Goal: Task Accomplishment & Management: Manage account settings

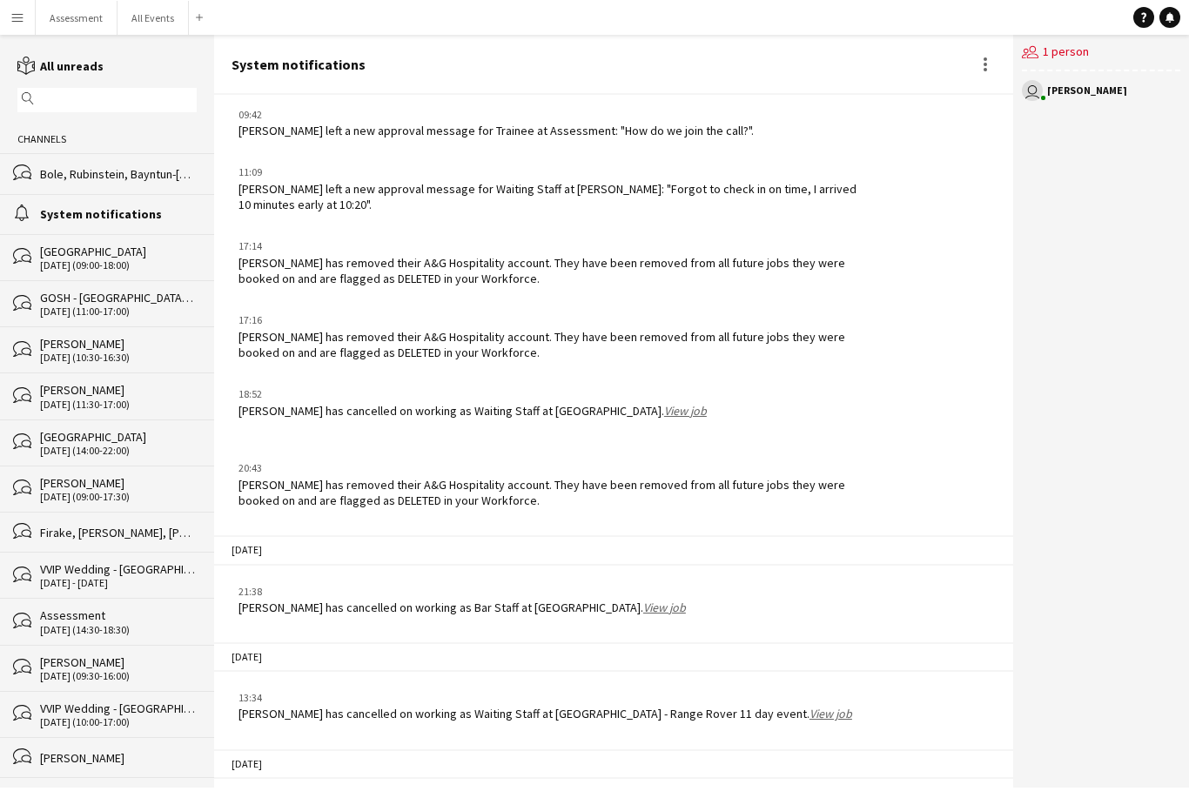
scroll to position [56, 0]
click at [164, 153] on div "bubbles Bole, [GEOGRAPHIC_DATA], Bayntun-[GEOGRAPHIC_DATA], [GEOGRAPHIC_DATA], …" at bounding box center [107, 173] width 214 height 40
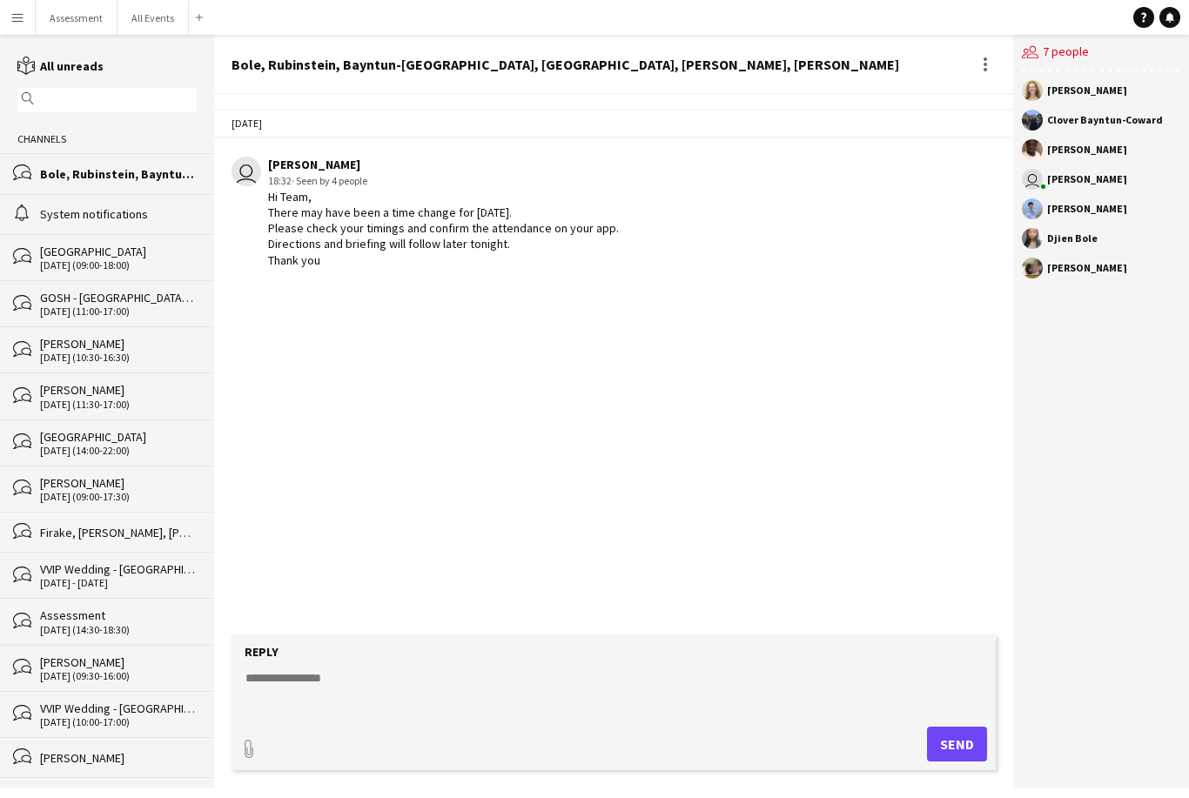
click at [164, 222] on div "System notifications" at bounding box center [118, 214] width 157 height 16
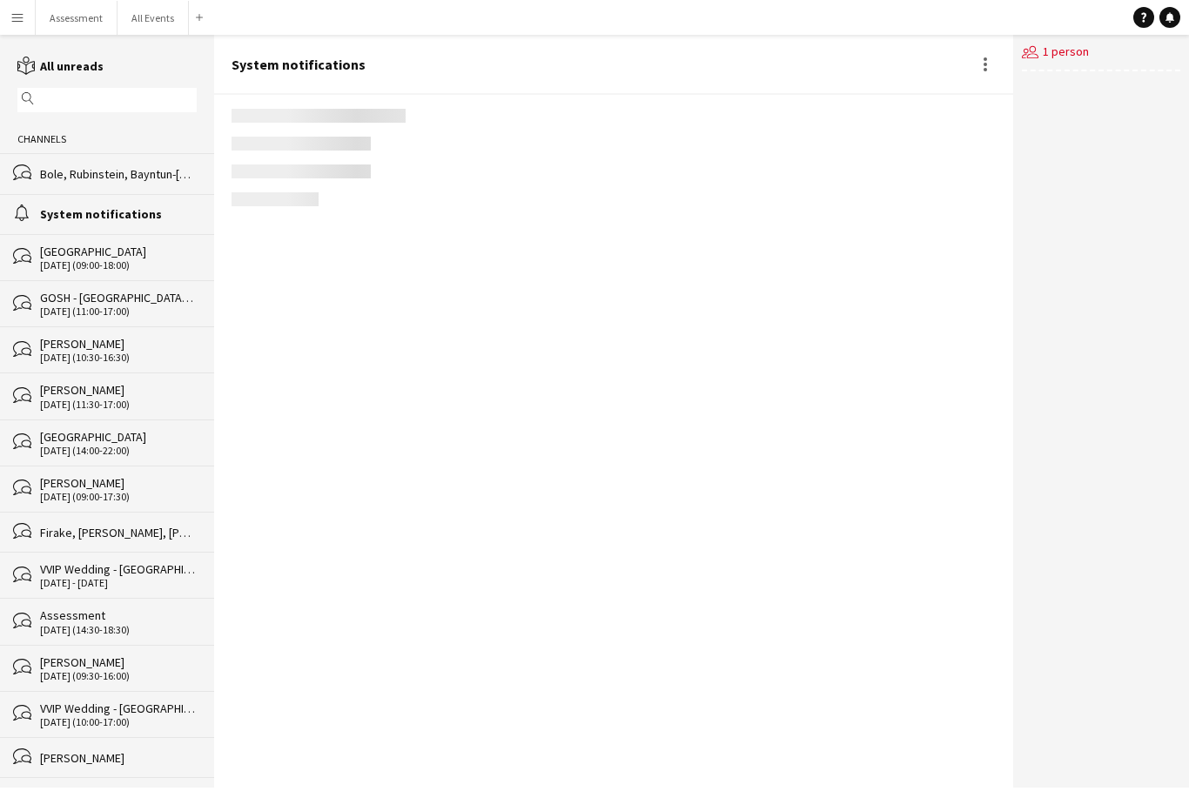
scroll to position [1677, 0]
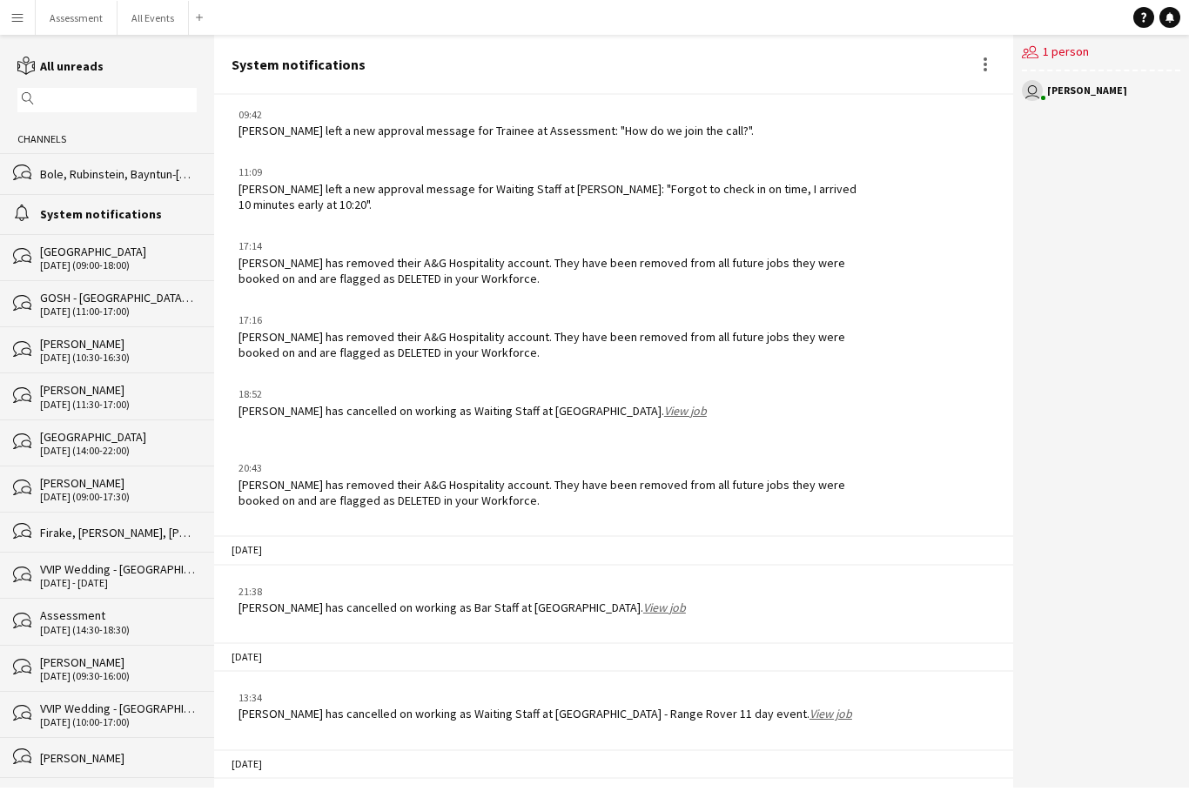
click at [161, 187] on div "bubbles Bole, [GEOGRAPHIC_DATA], Bayntun-[GEOGRAPHIC_DATA], [GEOGRAPHIC_DATA], …" at bounding box center [107, 173] width 214 height 40
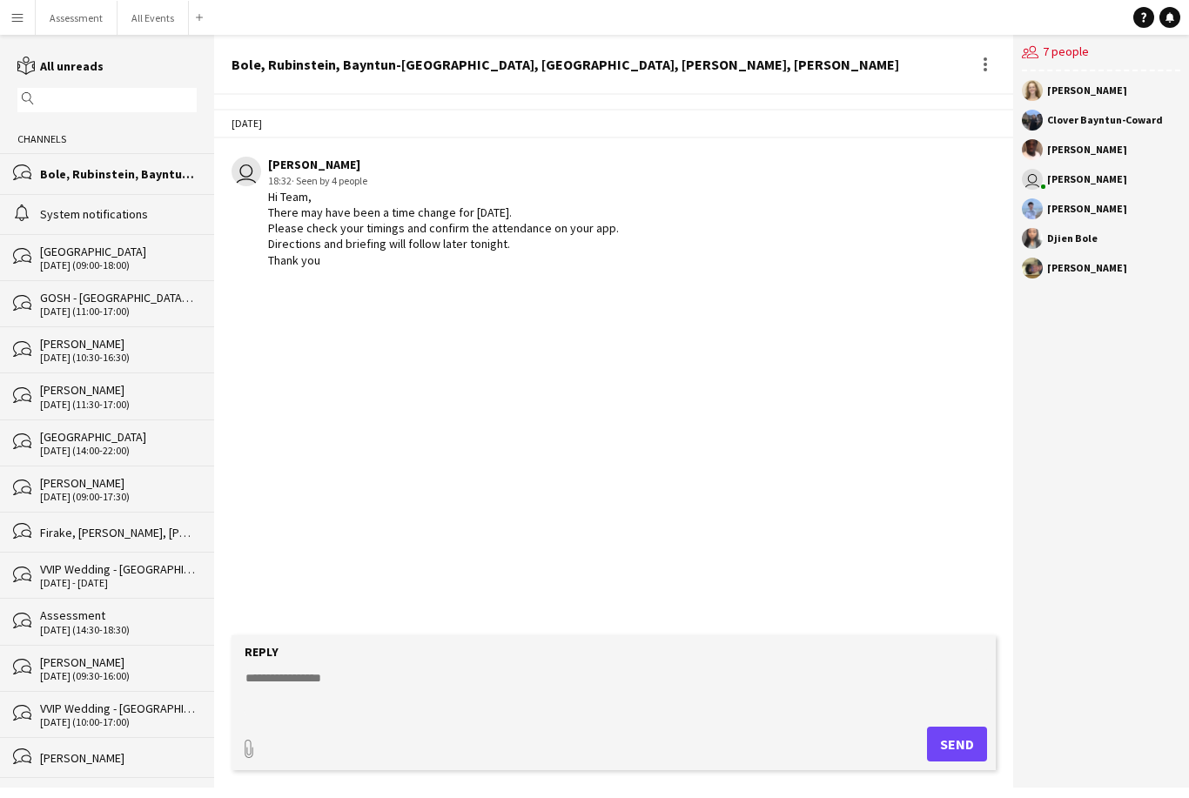
click at [22, 23] on app-icon "Menu" at bounding box center [17, 17] width 14 height 14
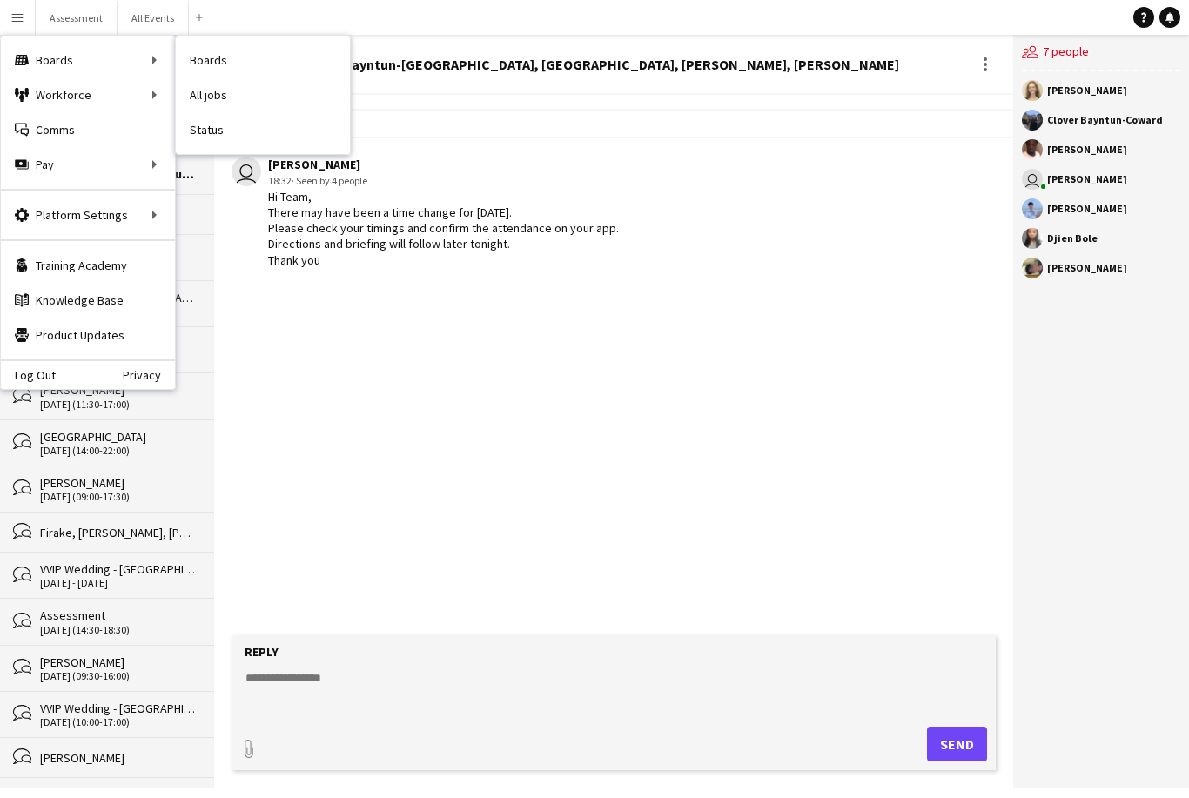
click at [248, 137] on link "Status" at bounding box center [263, 129] width 174 height 35
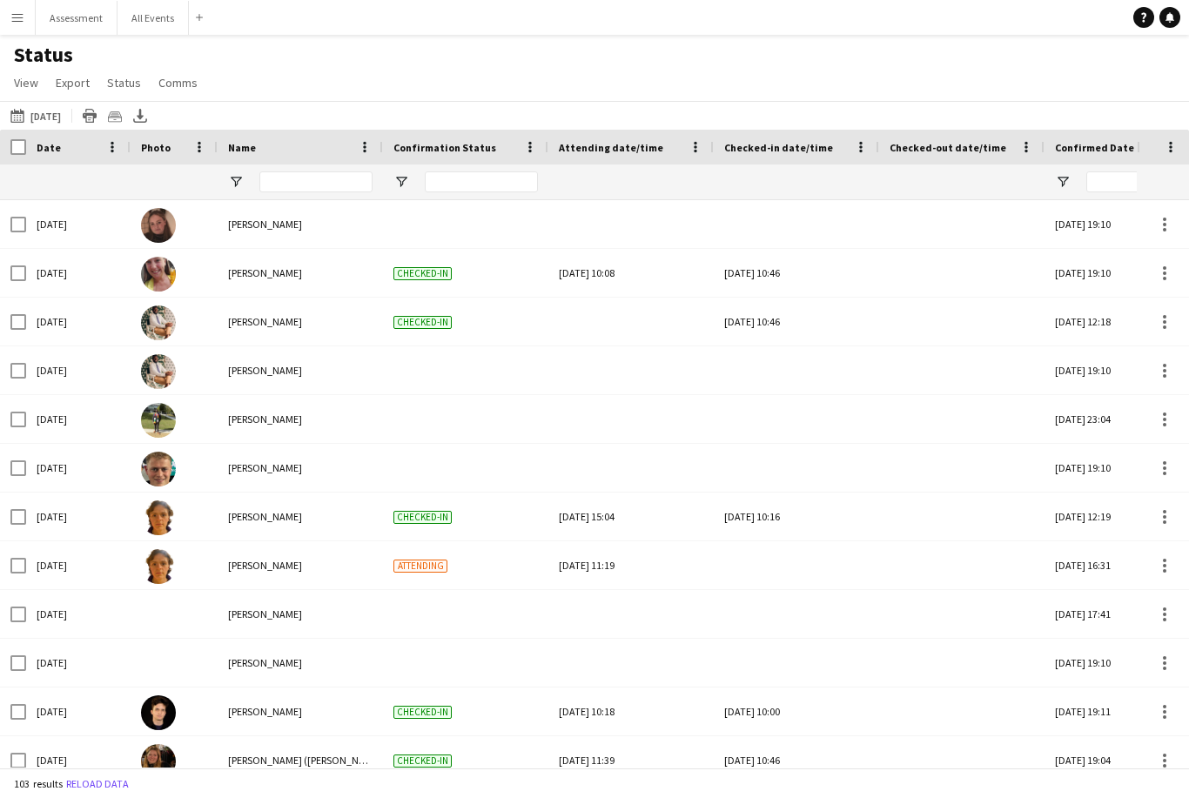
type input "**********"
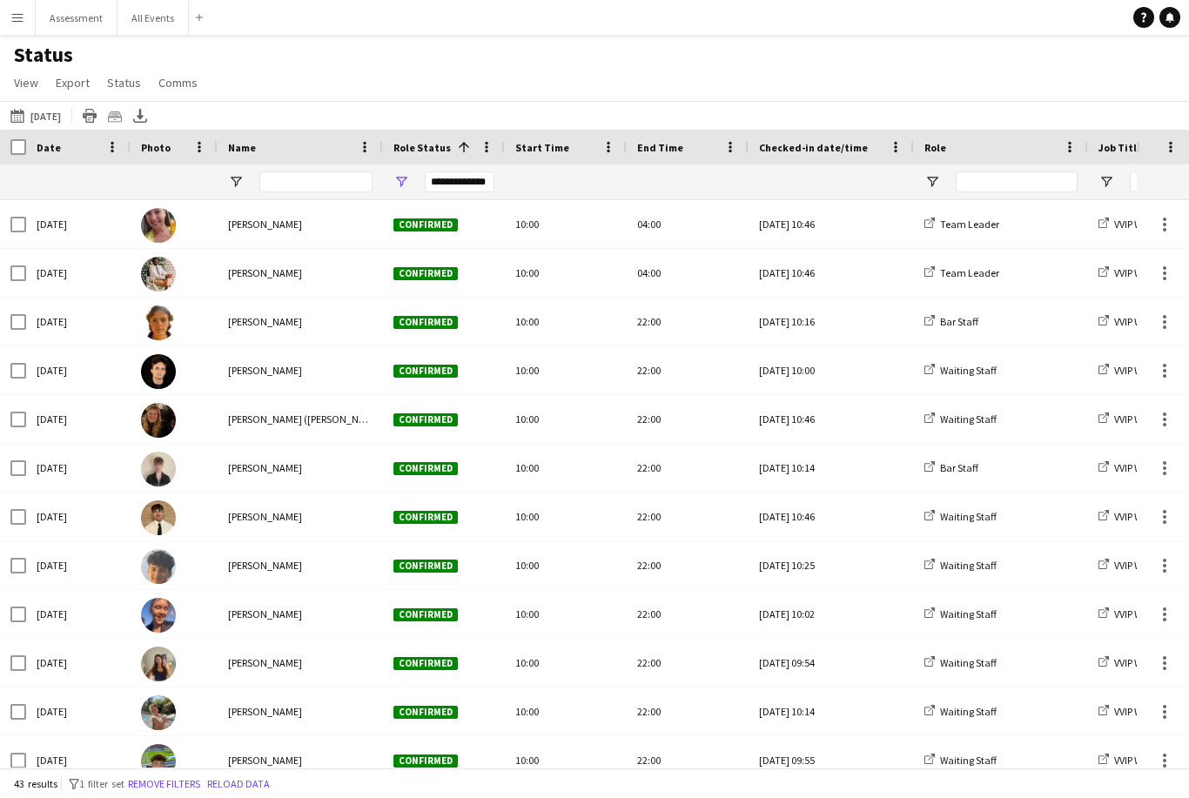
click at [59, 125] on button "[DATE] to [DATE] [DATE]" at bounding box center [35, 115] width 57 height 21
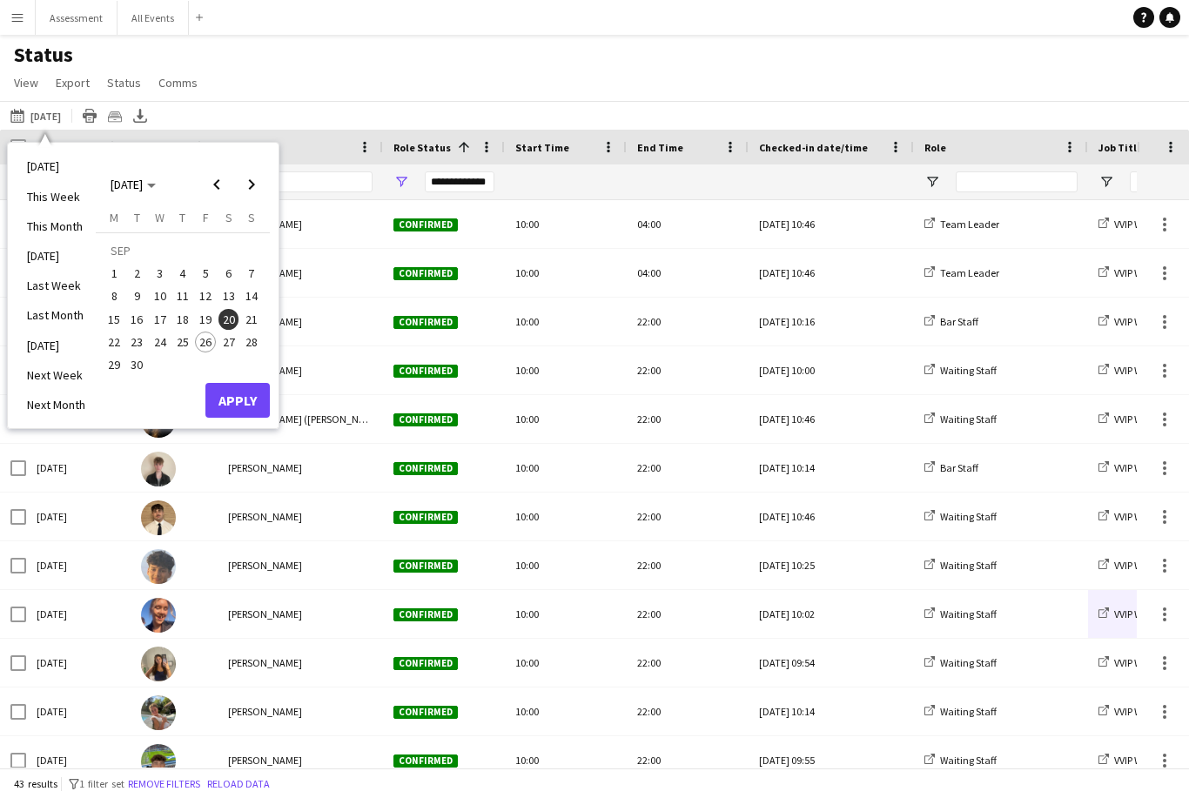
click at [232, 340] on span "27" at bounding box center [229, 342] width 21 height 21
click at [243, 400] on button "Apply" at bounding box center [237, 400] width 64 height 35
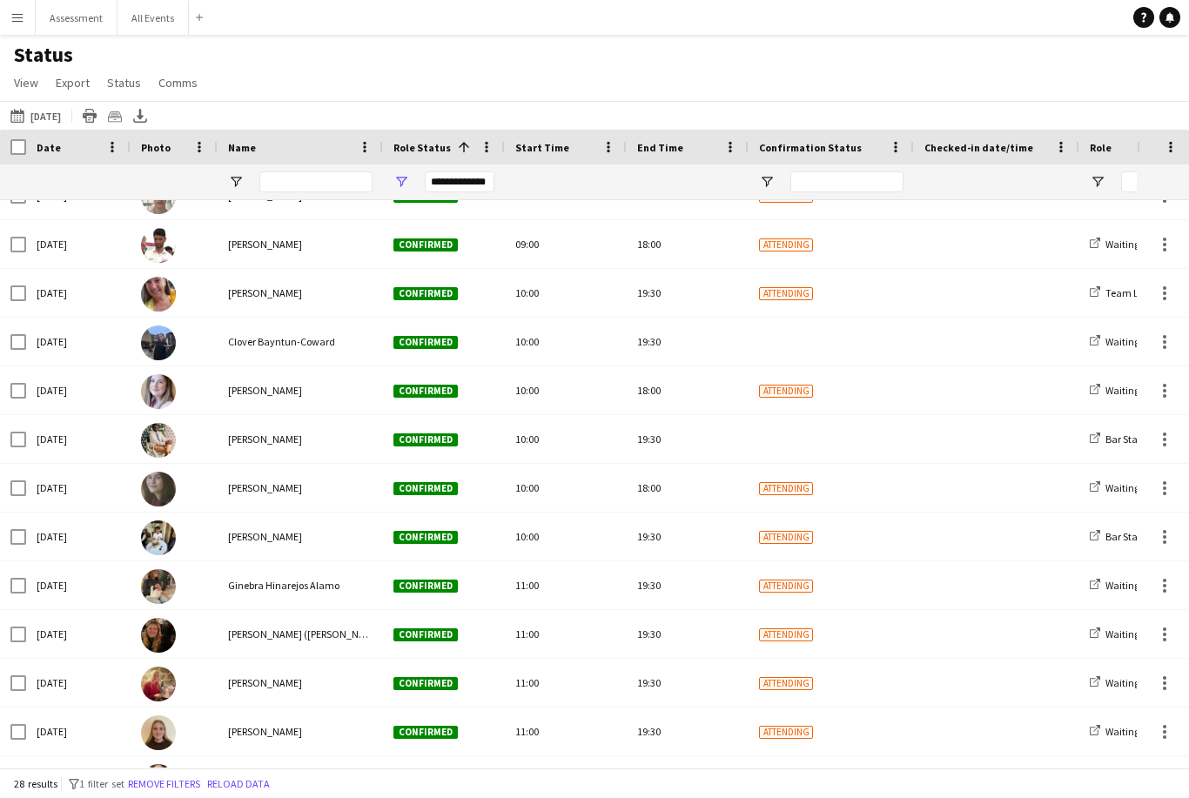
click at [910, 572] on div "Attending" at bounding box center [831, 586] width 165 height 48
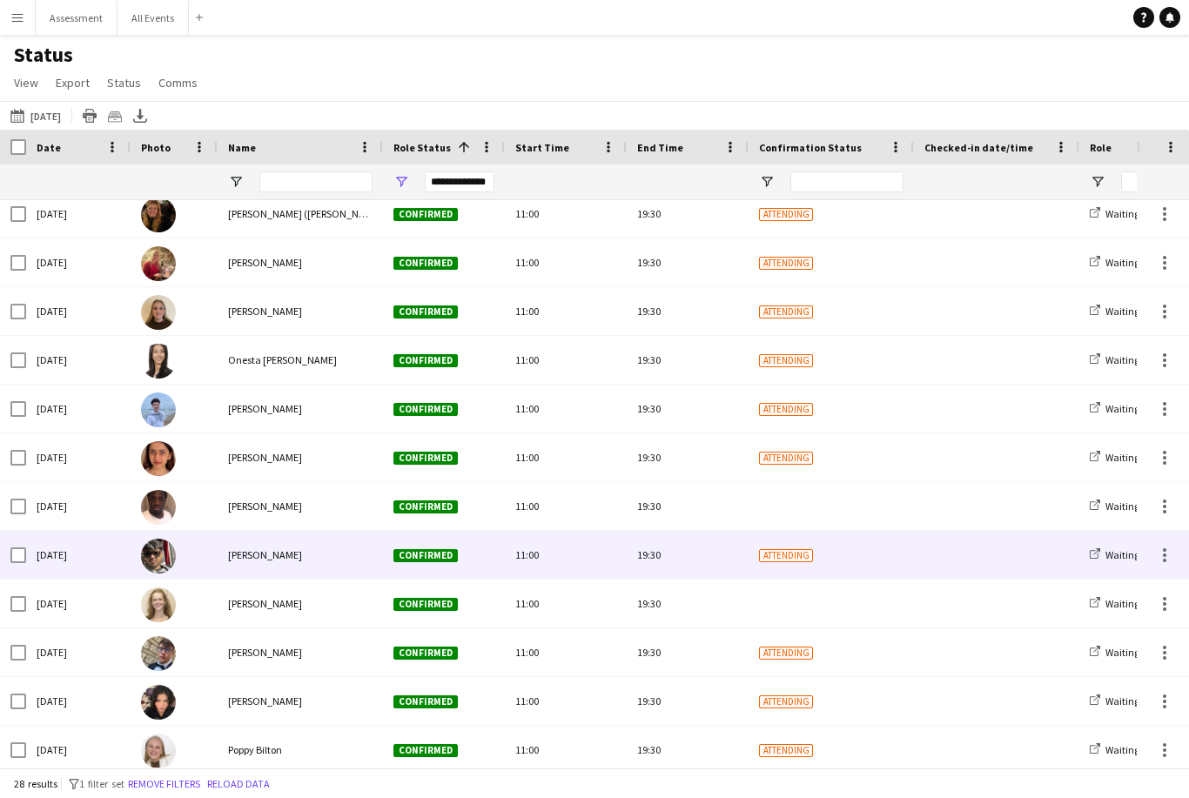
click at [928, 553] on div at bounding box center [997, 555] width 145 height 48
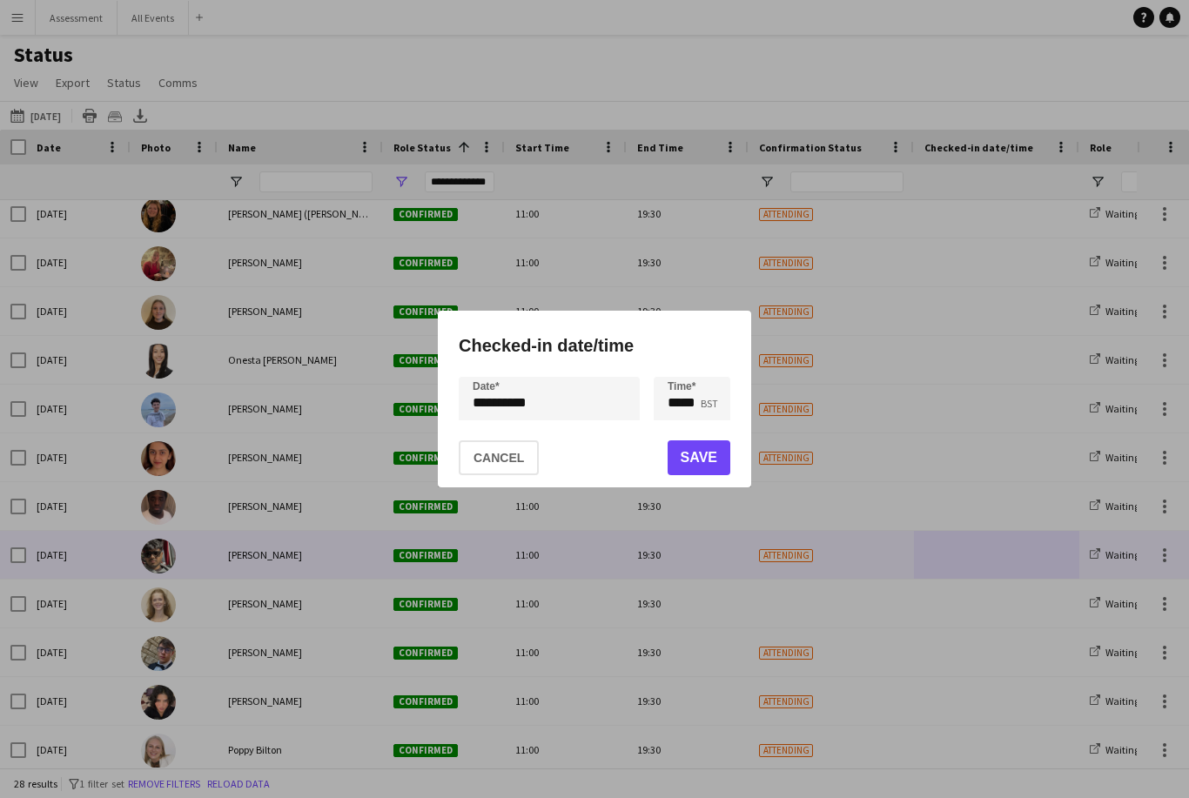
click at [535, 475] on button "Cancel" at bounding box center [499, 458] width 80 height 35
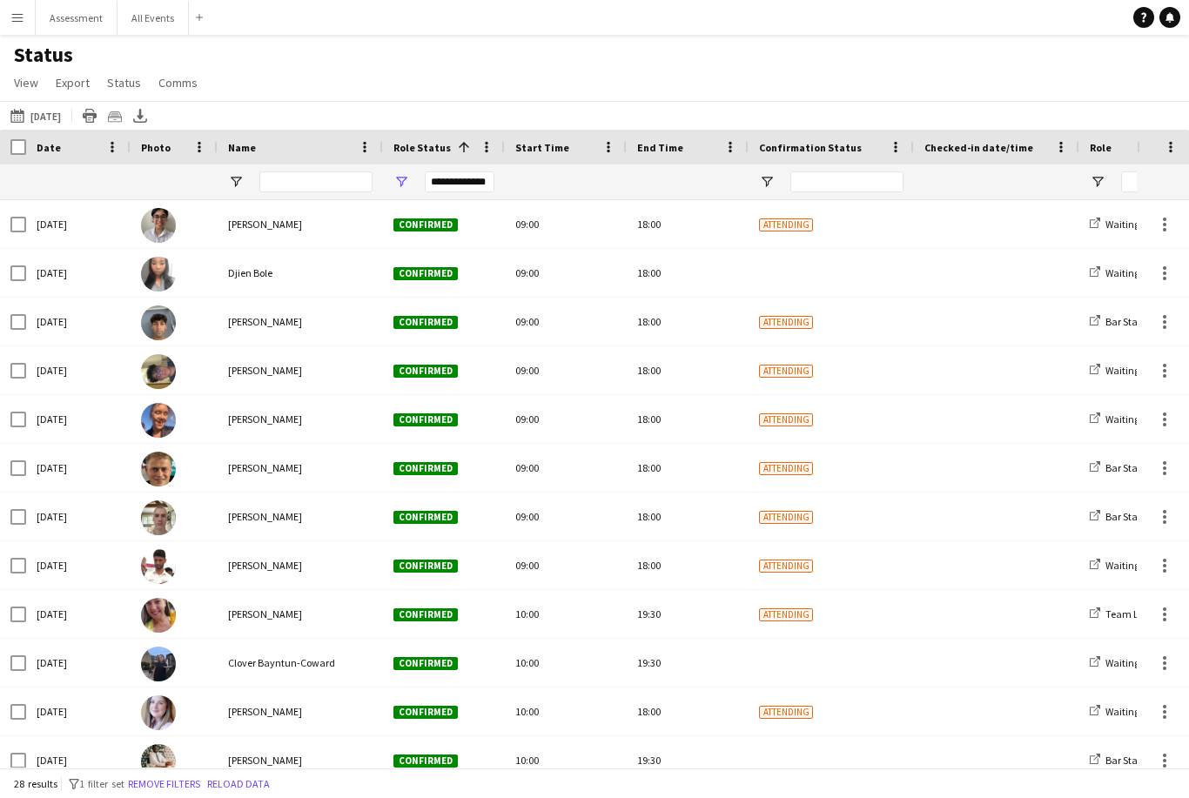
click at [1179, 17] on link "Notifications" at bounding box center [1170, 17] width 21 height 21
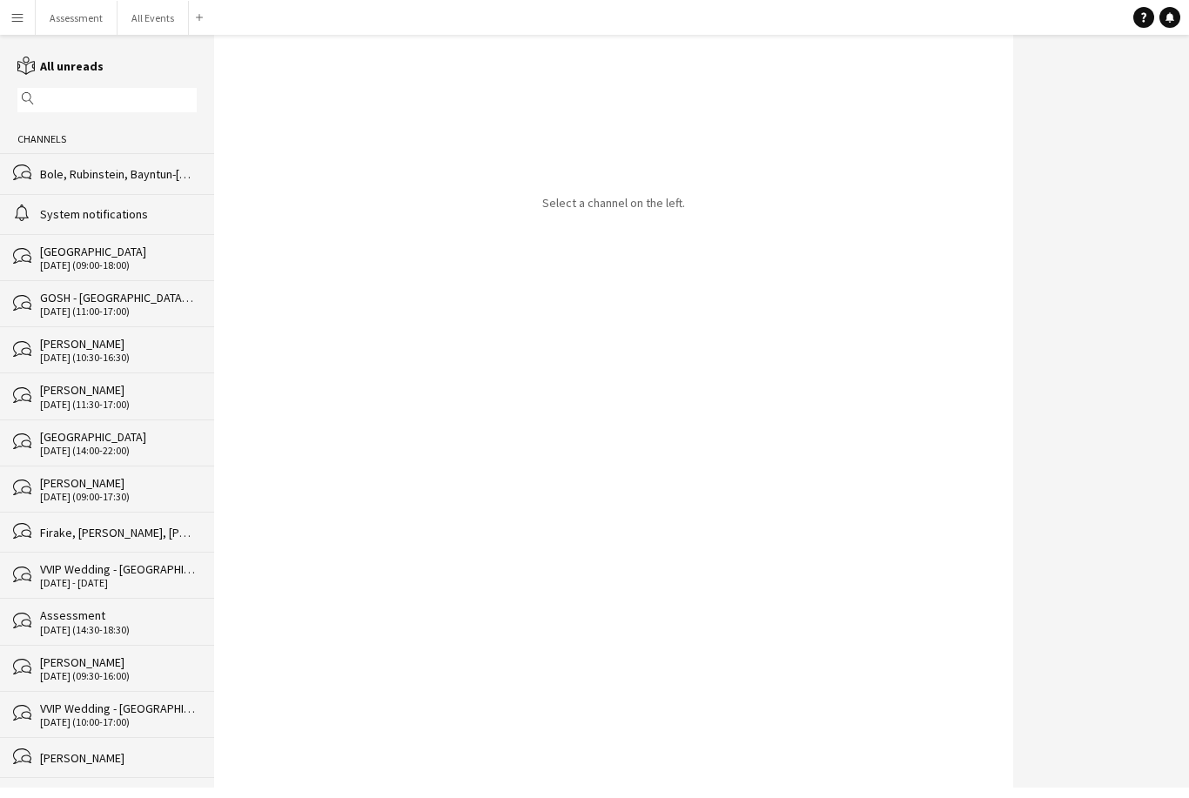
click at [165, 177] on div "Bole, Rubinstein, Bayntun-[GEOGRAPHIC_DATA], [GEOGRAPHIC_DATA], [PERSON_NAME], …" at bounding box center [118, 174] width 157 height 16
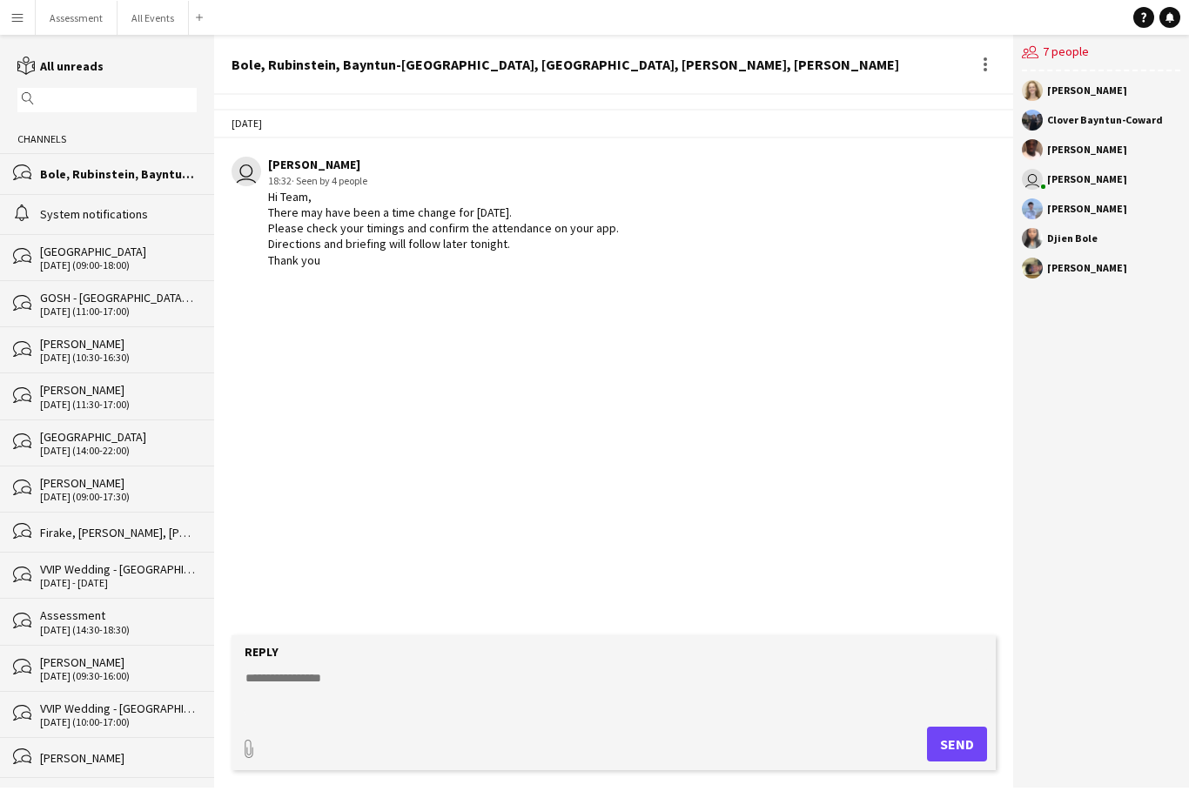
click at [593, 519] on div "[DATE] user [PERSON_NAME] 18:32 · Seen by 4 people Hi Team, There may have been…" at bounding box center [614, 365] width 800 height 541
click at [155, 25] on button "All Events Close" at bounding box center [153, 18] width 71 height 34
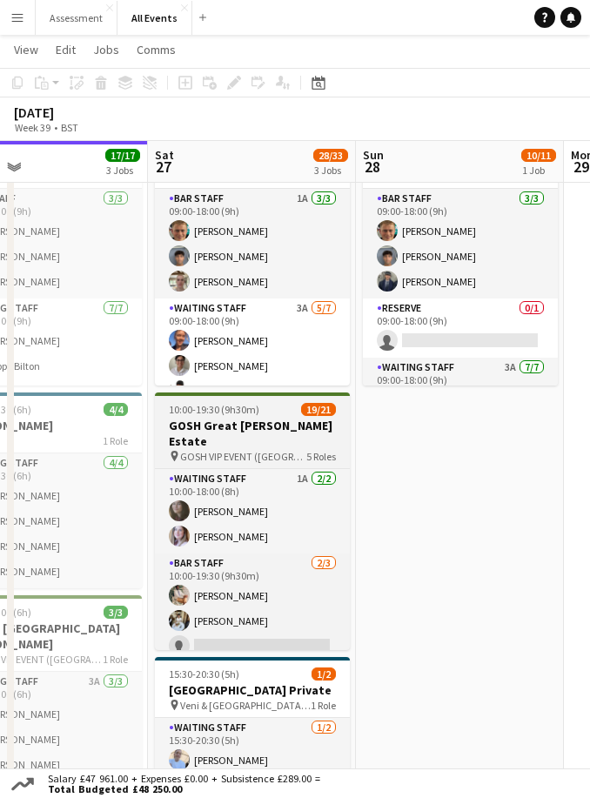
click at [269, 424] on h3 "GOSH Great [PERSON_NAME] Estate" at bounding box center [252, 433] width 195 height 31
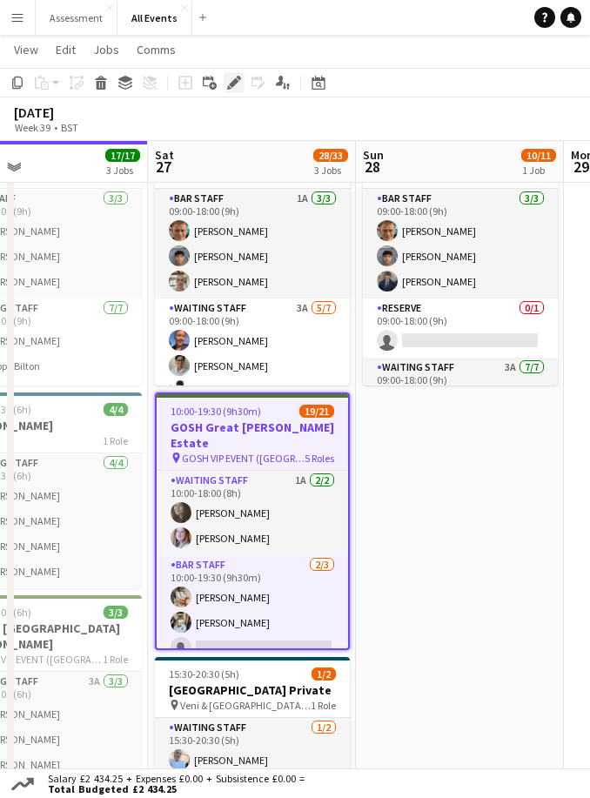
click at [235, 81] on icon at bounding box center [234, 83] width 10 height 10
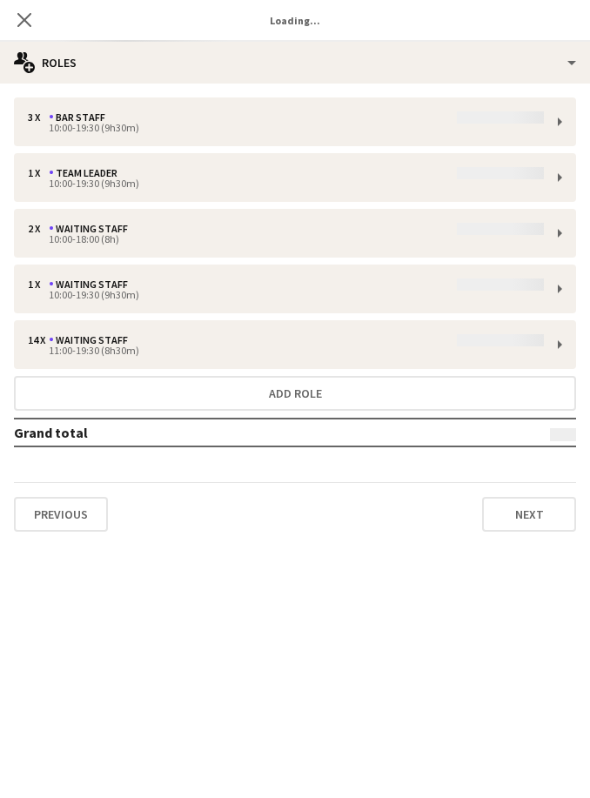
type input "**********"
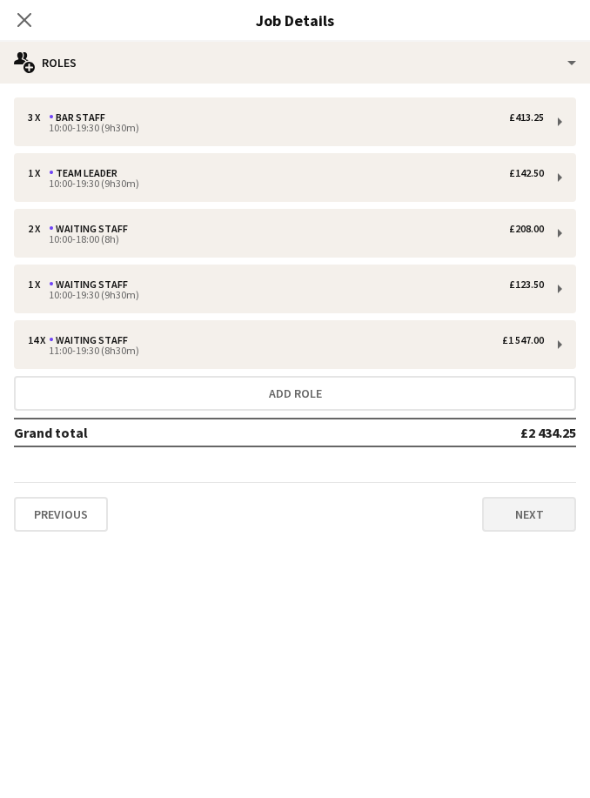
click at [530, 527] on button "Next" at bounding box center [529, 514] width 94 height 35
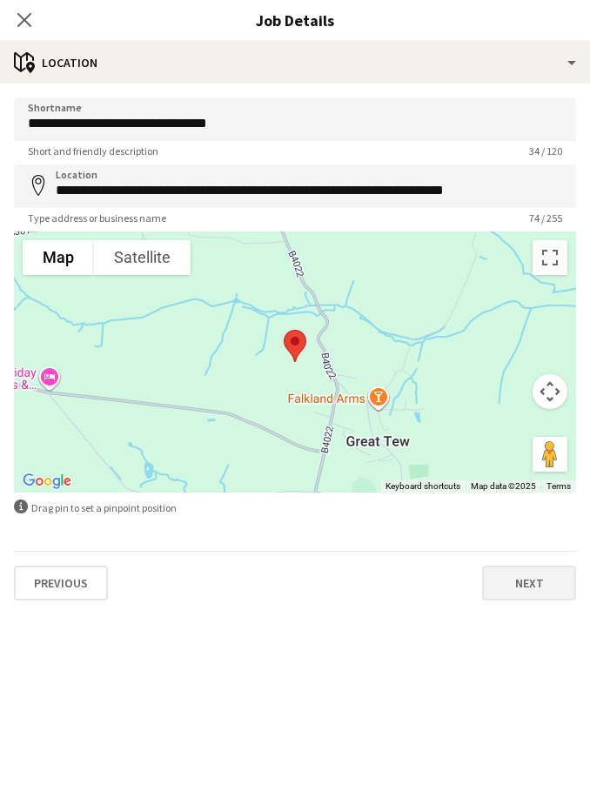
click at [532, 581] on button "Next" at bounding box center [529, 583] width 94 height 35
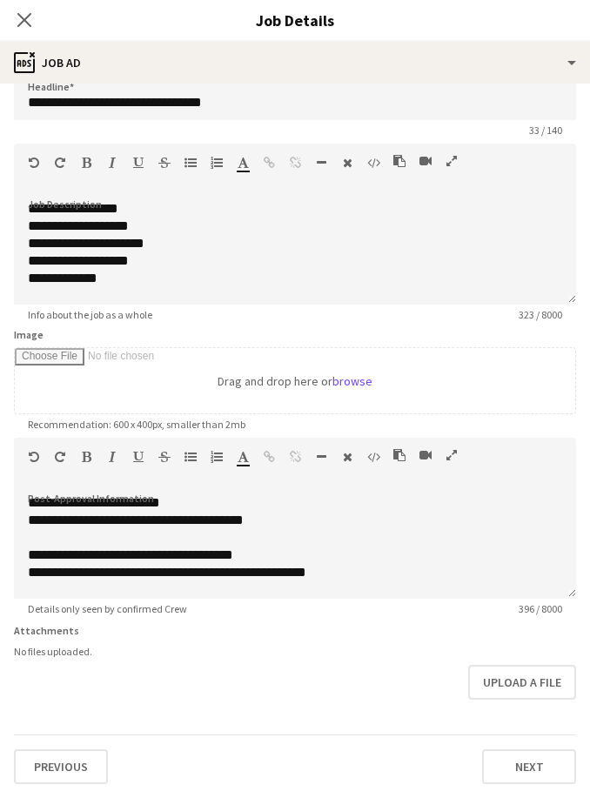
scroll to position [23, 0]
click at [39, 218] on div "**********" at bounding box center [295, 226] width 535 height 17
click at [44, 235] on div "**********" at bounding box center [295, 243] width 535 height 17
click at [38, 223] on div "**********" at bounding box center [295, 226] width 535 height 17
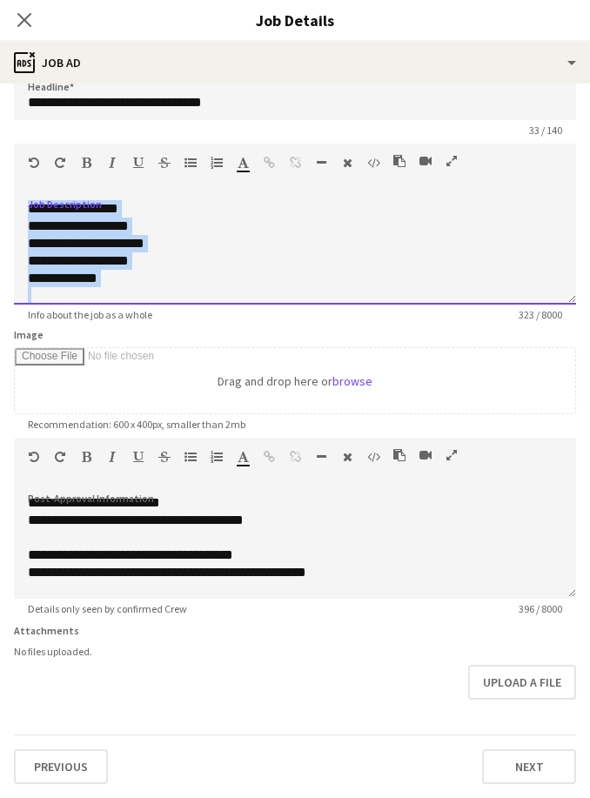
copy div "**********"
click at [17, 30] on app-icon "Close pop-in" at bounding box center [24, 20] width 25 height 25
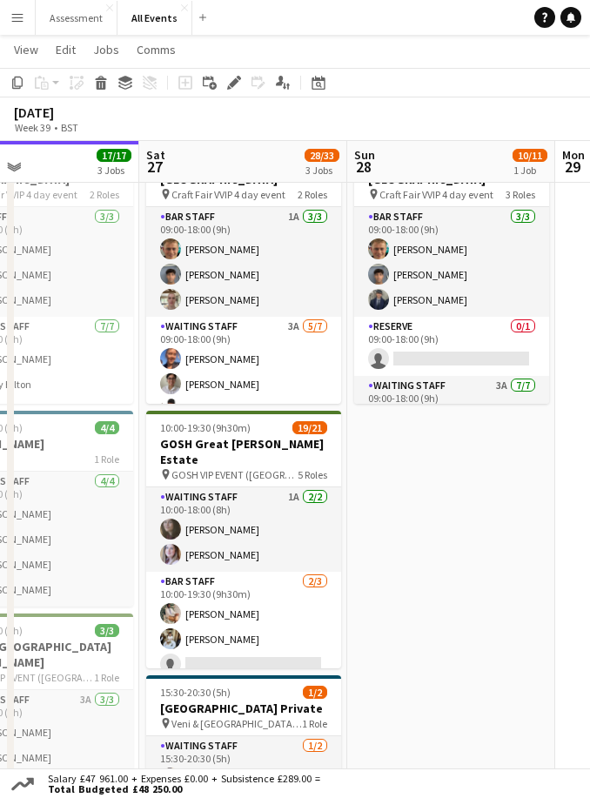
scroll to position [0, 0]
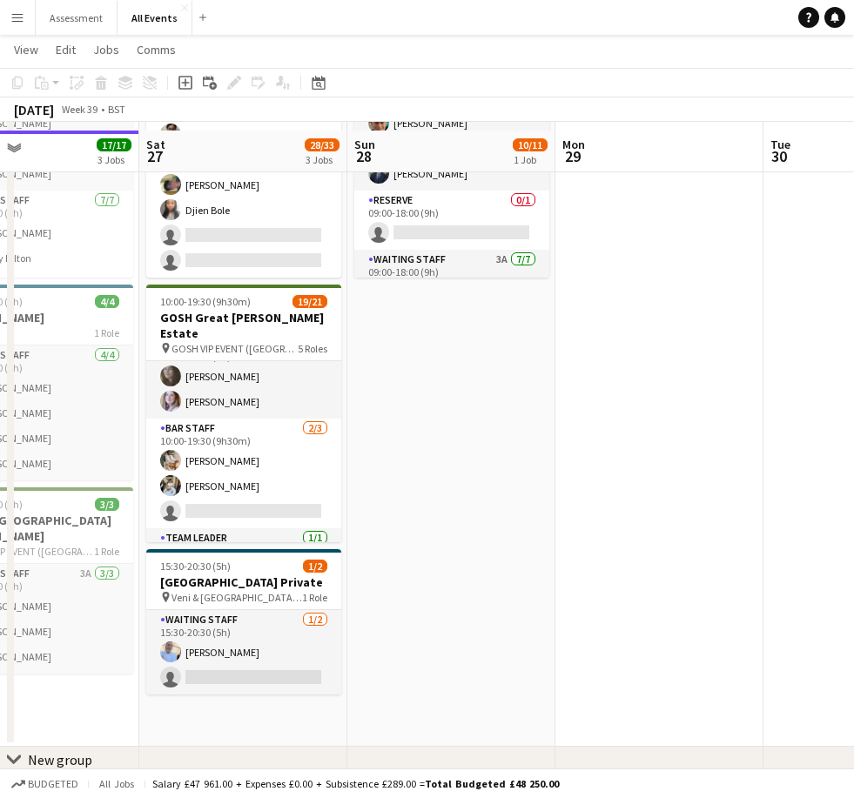
scroll to position [185, 0]
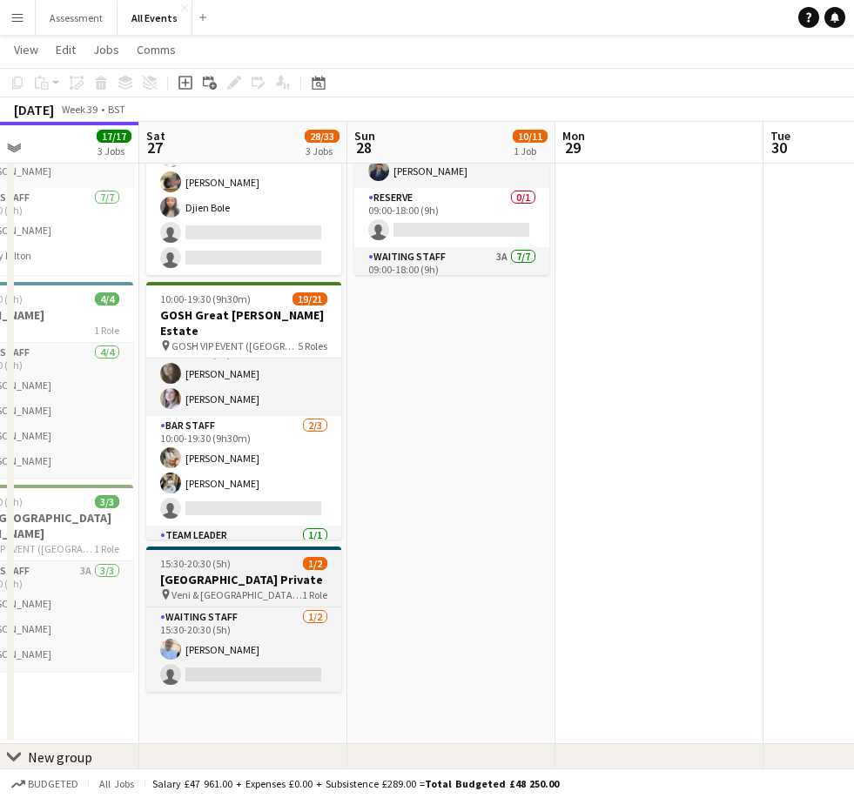
click at [281, 569] on div "15:30-20:30 (5h) 1/2" at bounding box center [243, 563] width 195 height 13
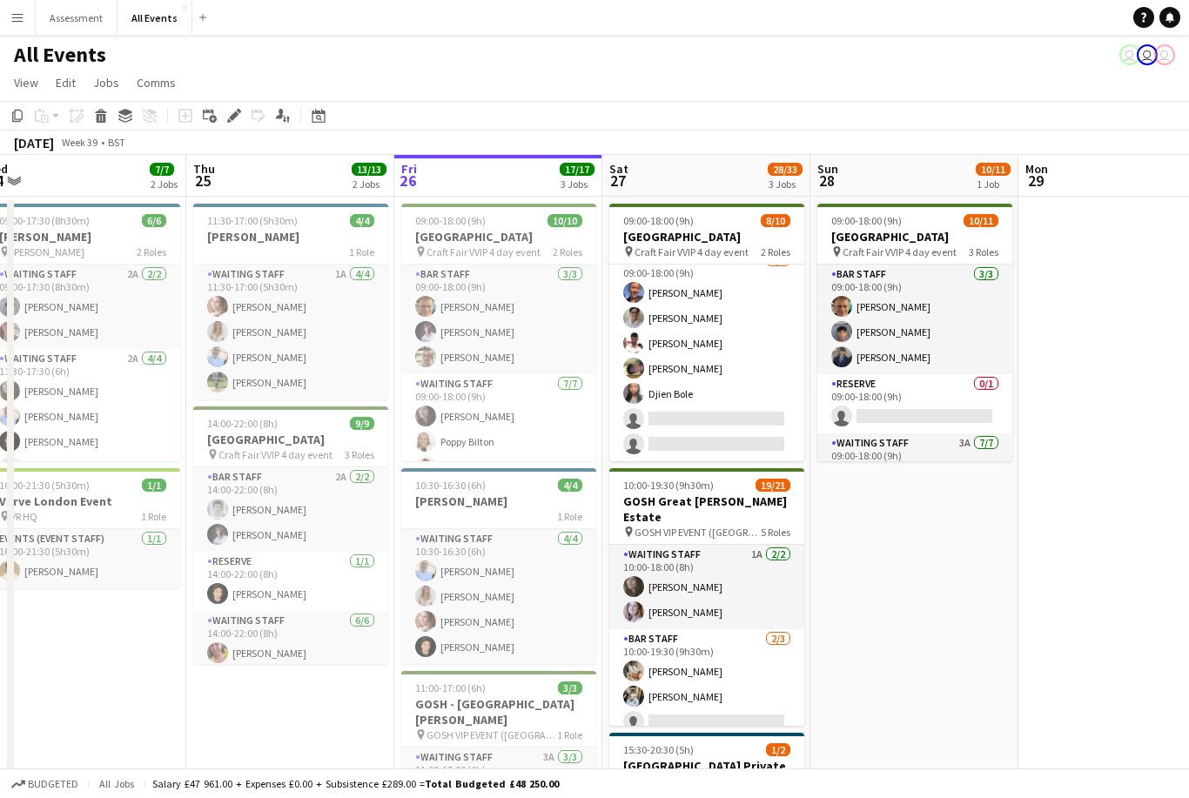
scroll to position [124, 0]
click at [3, 3] on button "Menu" at bounding box center [17, 17] width 35 height 35
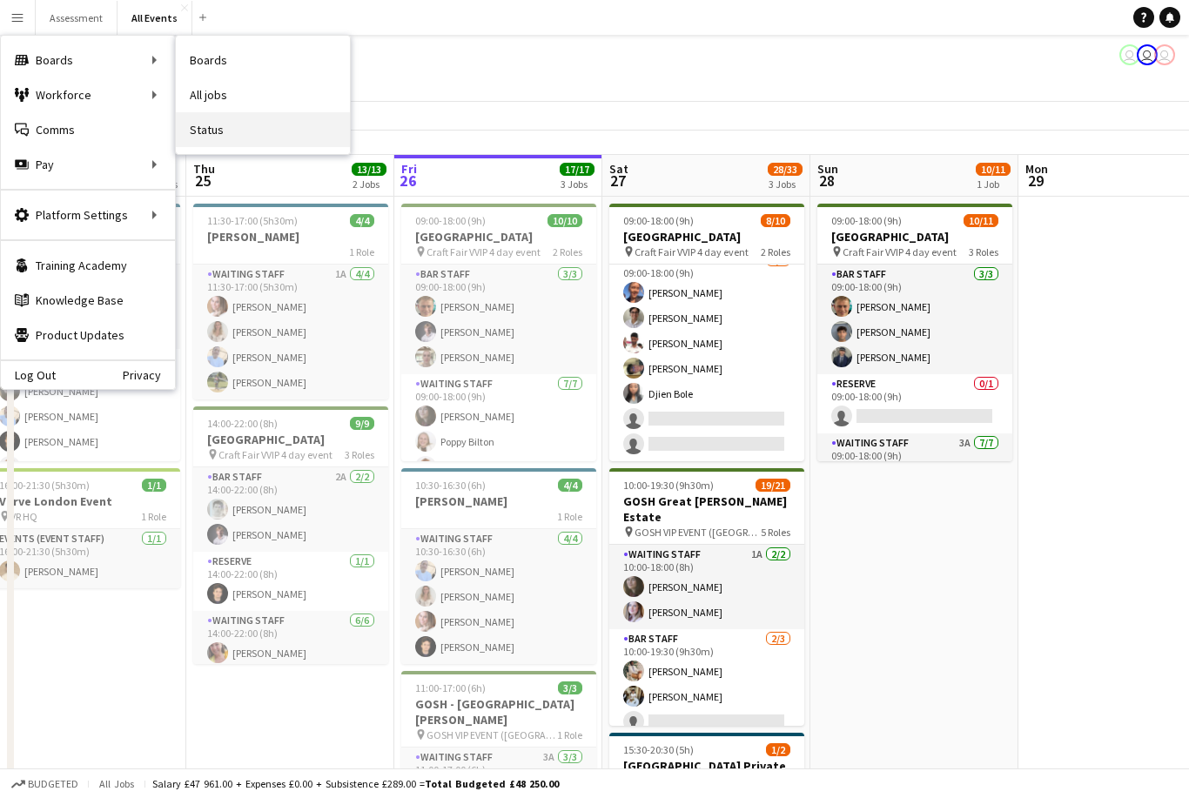
click at [205, 134] on link "Status" at bounding box center [263, 129] width 174 height 35
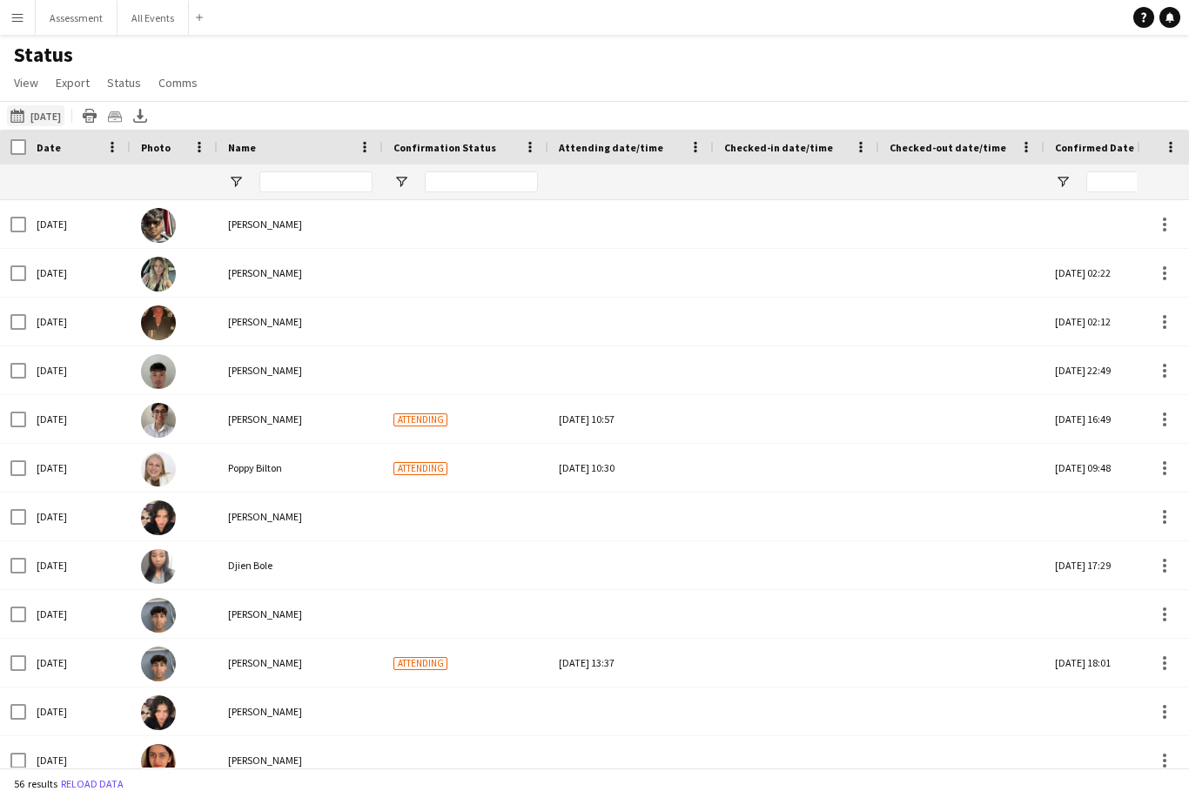
type input "**********"
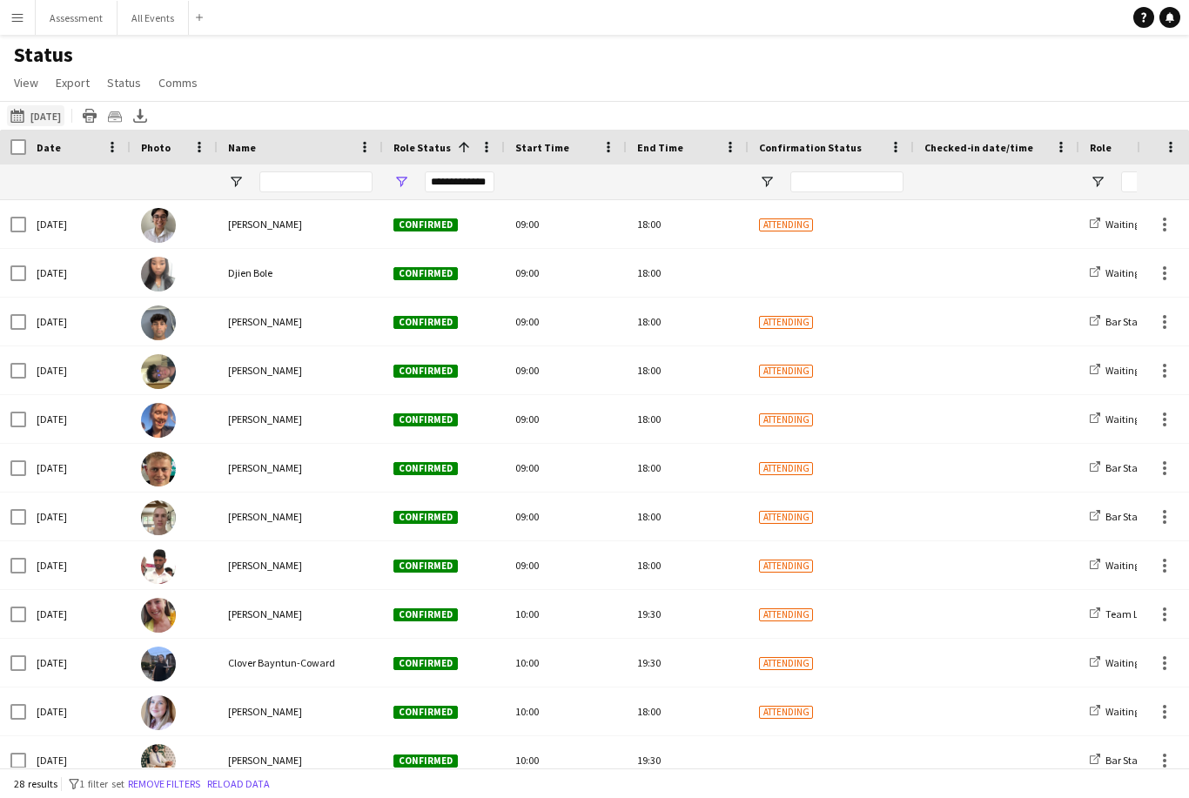
click at [57, 122] on button "[DATE] [DATE]" at bounding box center [35, 115] width 57 height 21
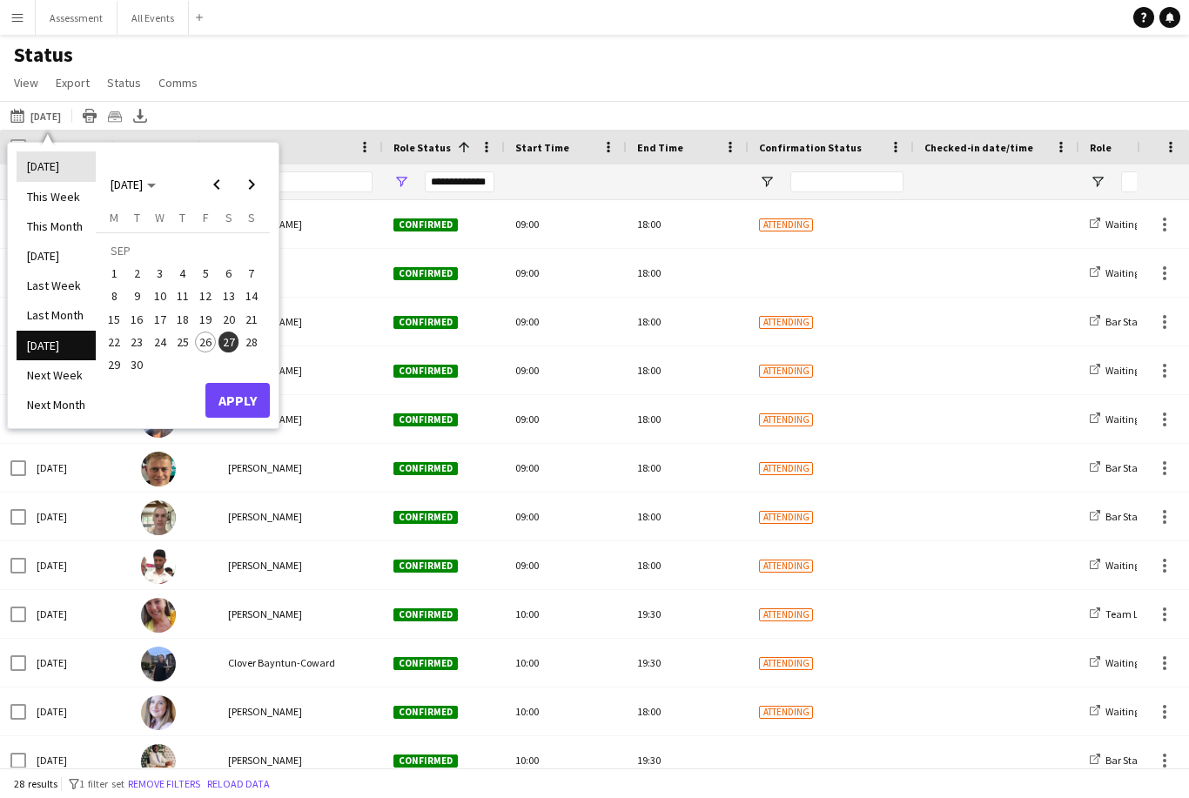
click at [54, 165] on li "[DATE]" at bounding box center [56, 166] width 79 height 30
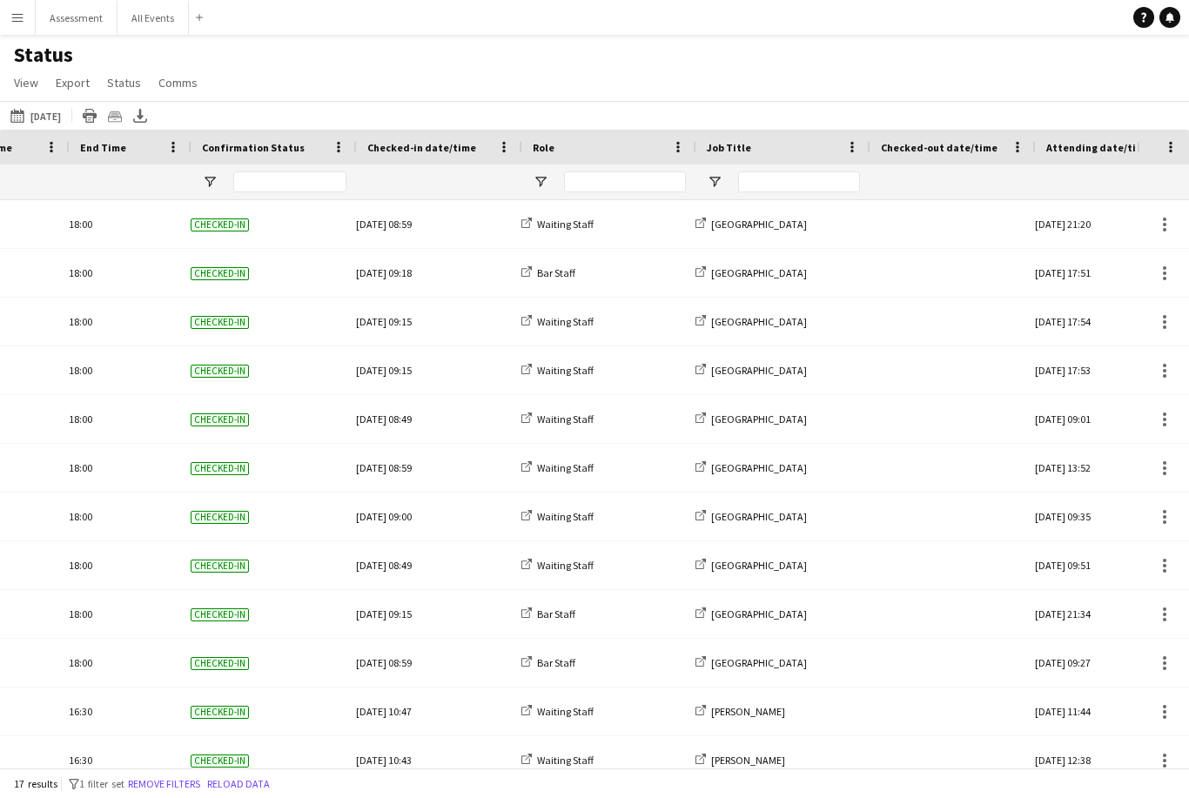
scroll to position [0, 579]
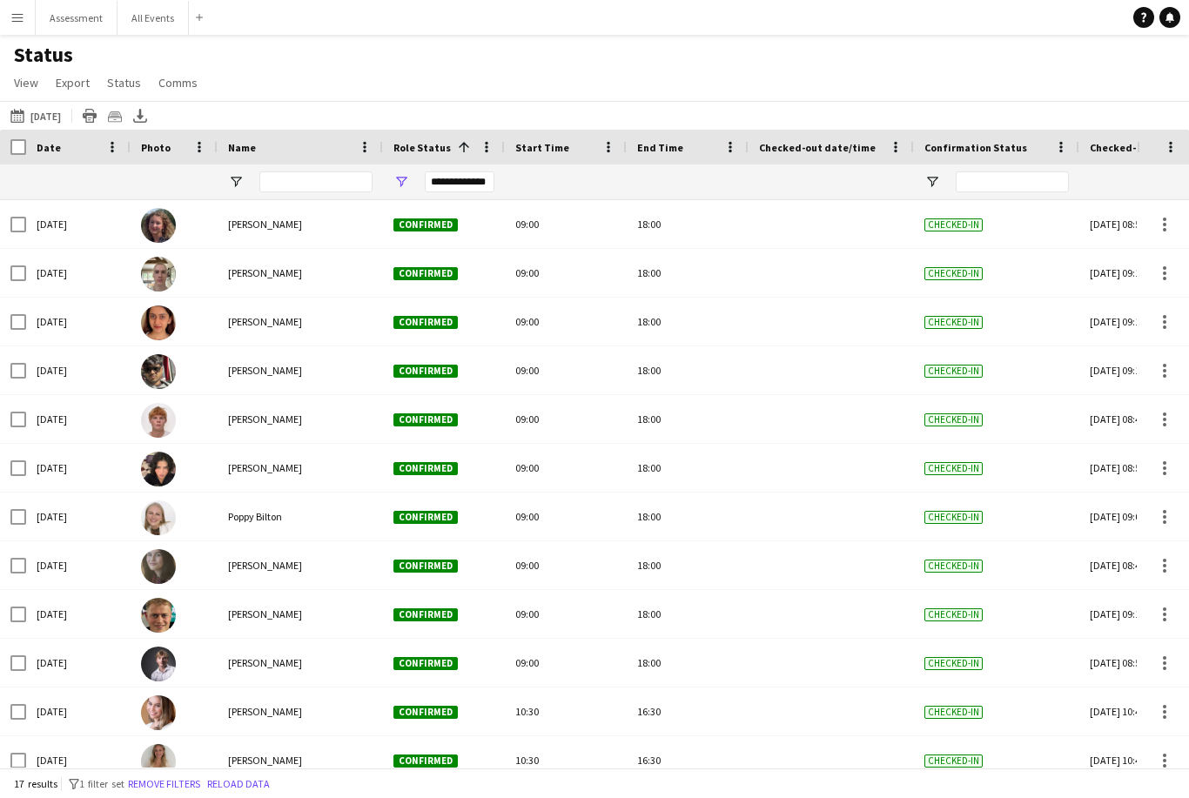
click at [960, 376] on span "Checked-in" at bounding box center [954, 371] width 58 height 13
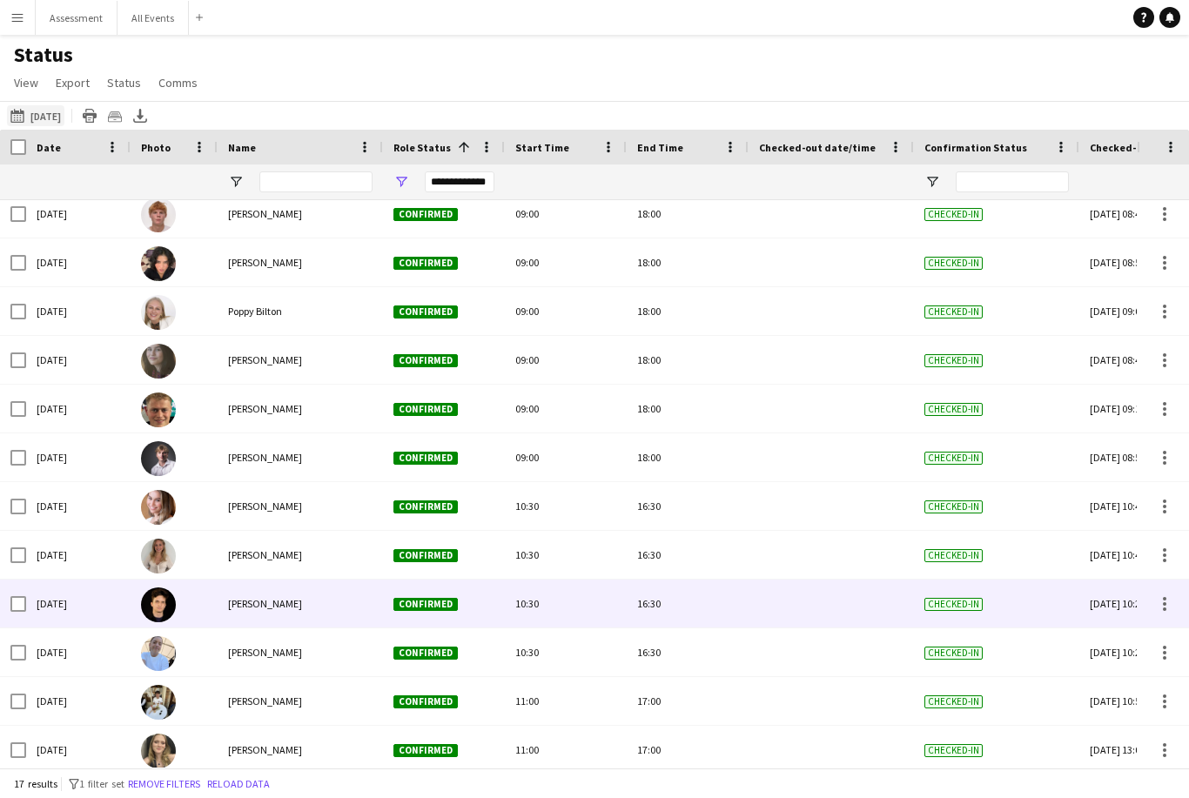
click at [26, 109] on app-icon "[DATE]" at bounding box center [20, 116] width 20 height 14
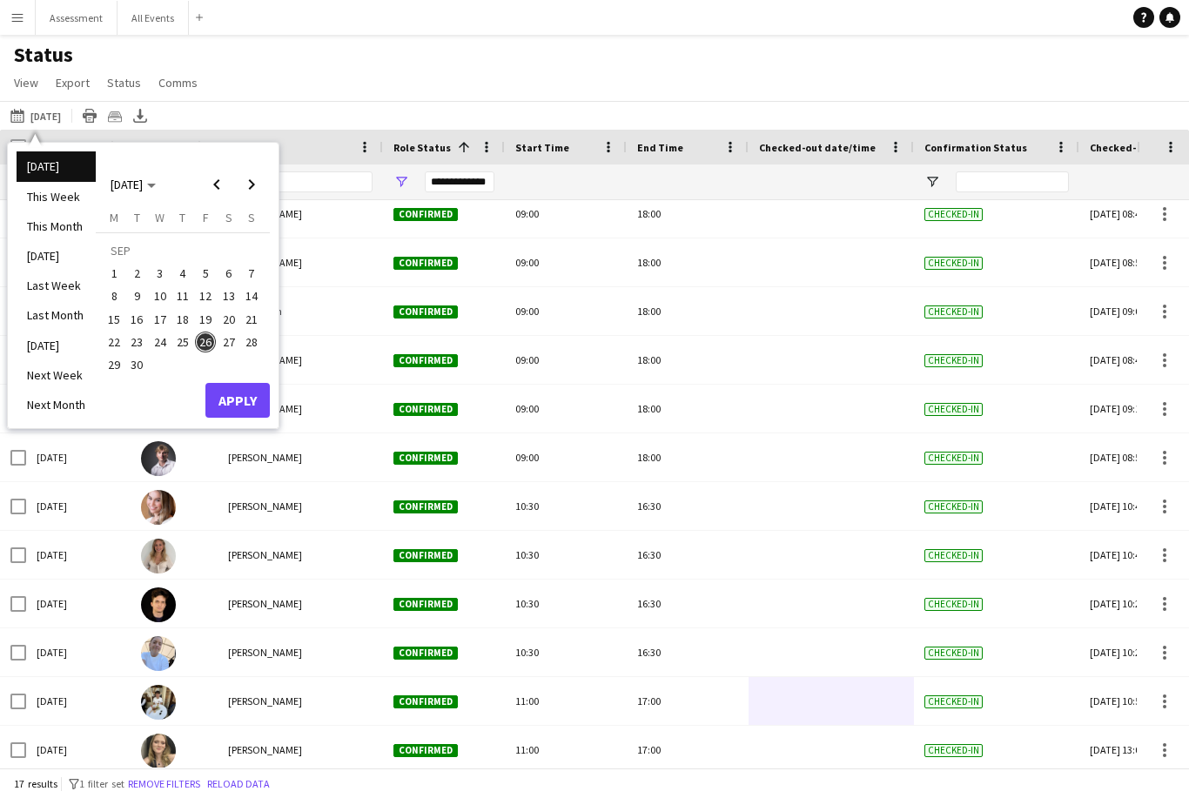
click at [188, 332] on span "25" at bounding box center [182, 342] width 21 height 21
click at [190, 331] on button "25" at bounding box center [183, 342] width 23 height 23
click at [234, 383] on button "Apply" at bounding box center [237, 400] width 64 height 35
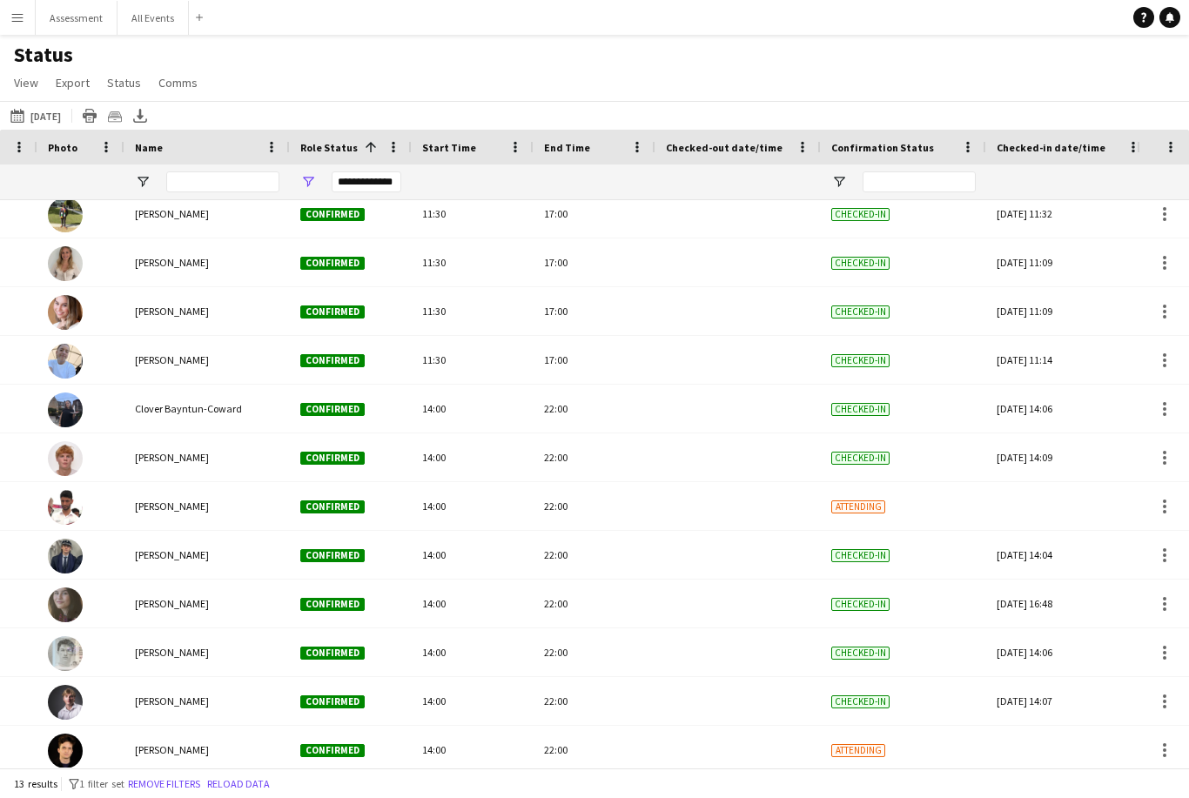
scroll to position [0, 173]
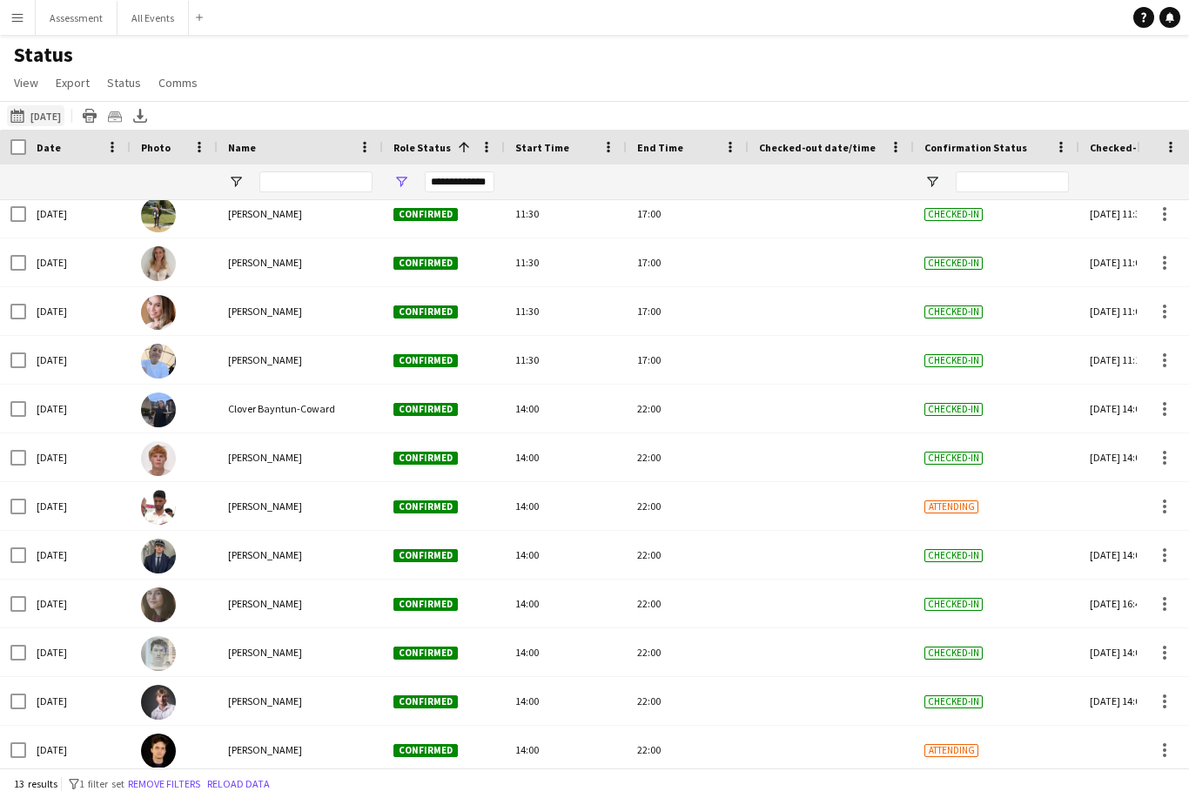
click at [42, 118] on button "[DATE] [DATE]" at bounding box center [35, 115] width 57 height 21
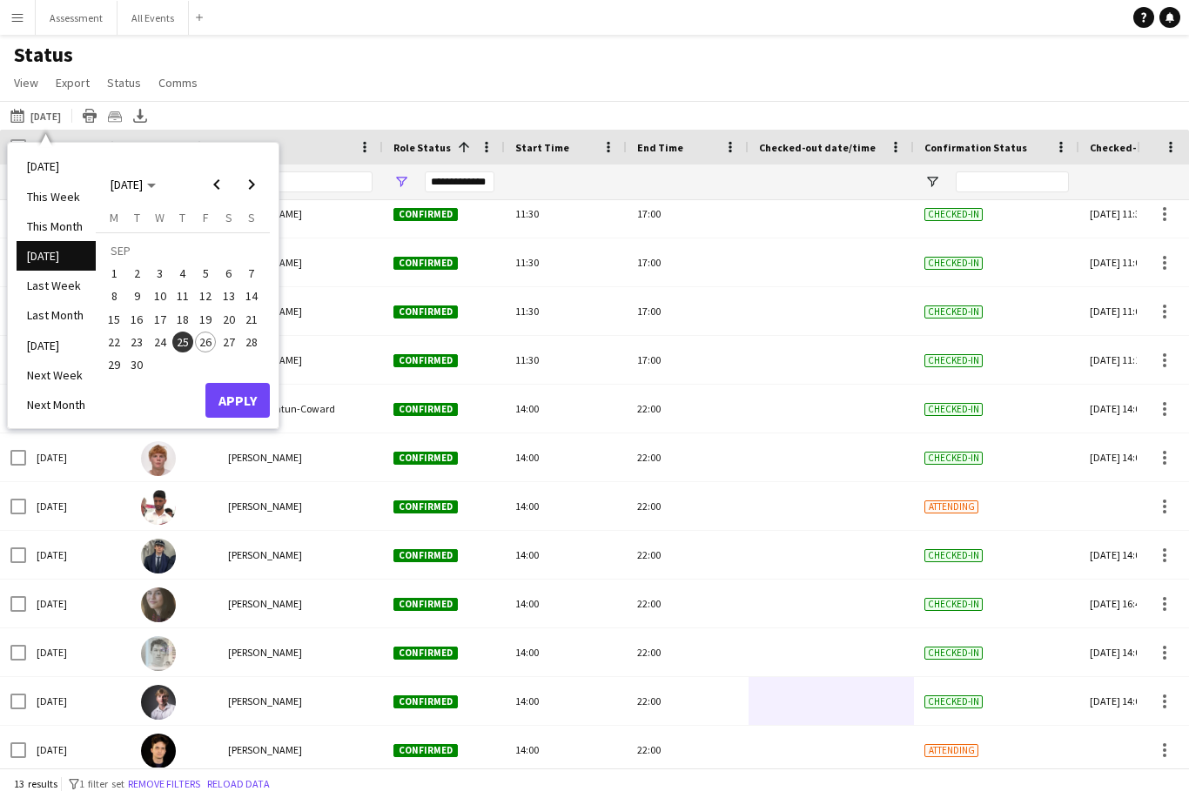
click at [174, 347] on span "25" at bounding box center [182, 342] width 21 height 21
click at [162, 346] on span "24" at bounding box center [160, 342] width 21 height 21
click at [232, 403] on button "Apply" at bounding box center [237, 400] width 64 height 35
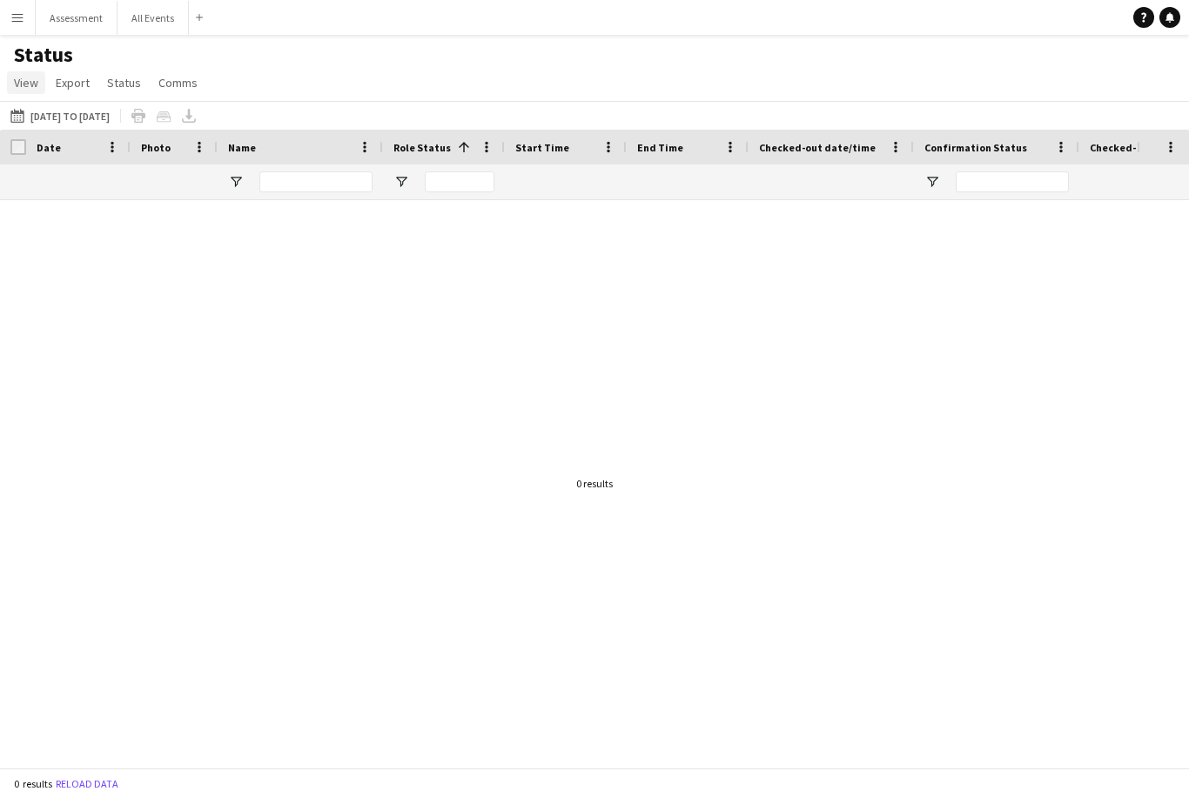
click at [17, 84] on span "View" at bounding box center [26, 83] width 24 height 16
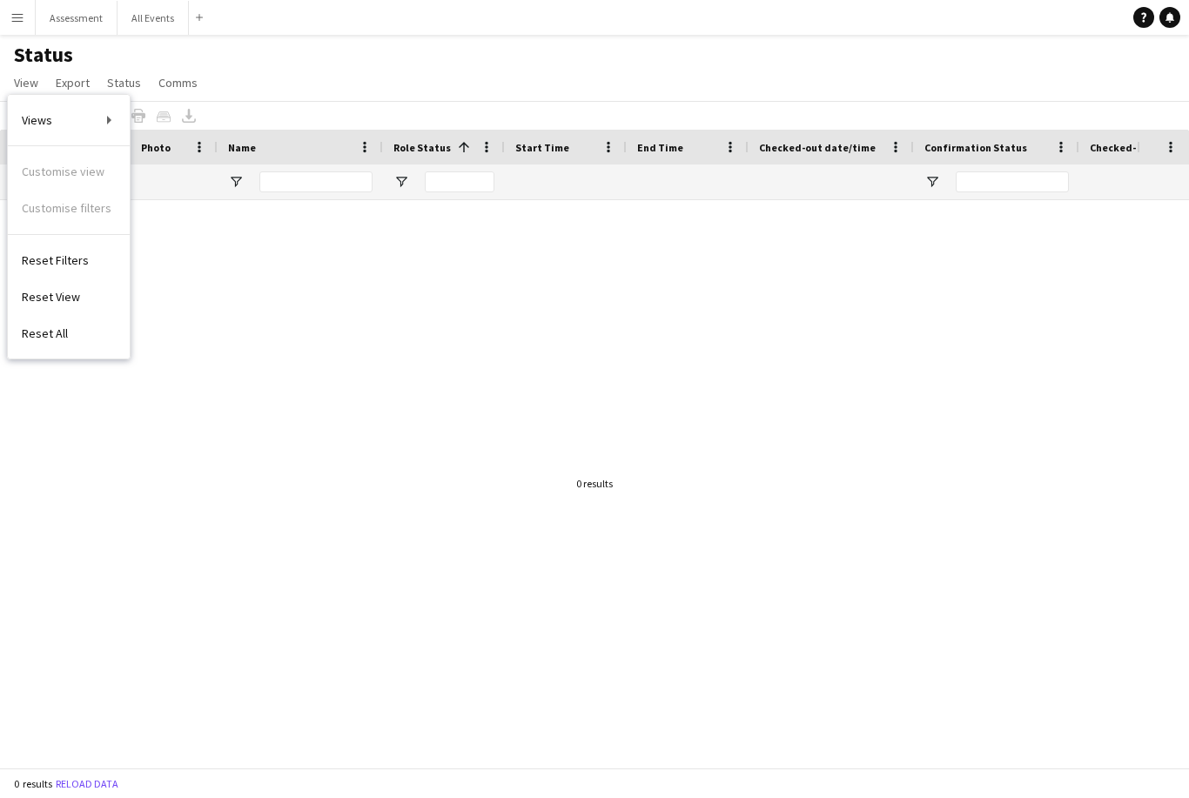
click at [269, 92] on div "Status View Views Default view New view Update view Delete view Edit name Custo…" at bounding box center [594, 71] width 1189 height 59
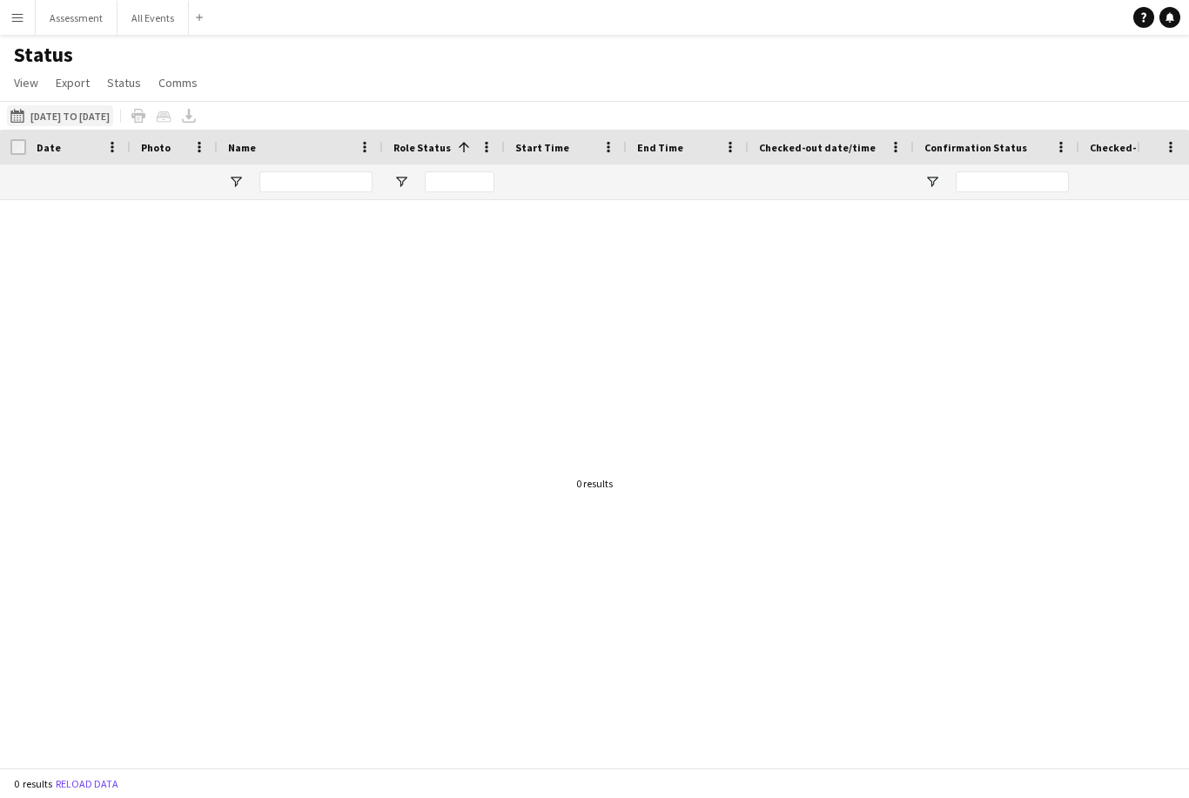
click at [27, 119] on app-icon "[DATE]" at bounding box center [20, 116] width 20 height 14
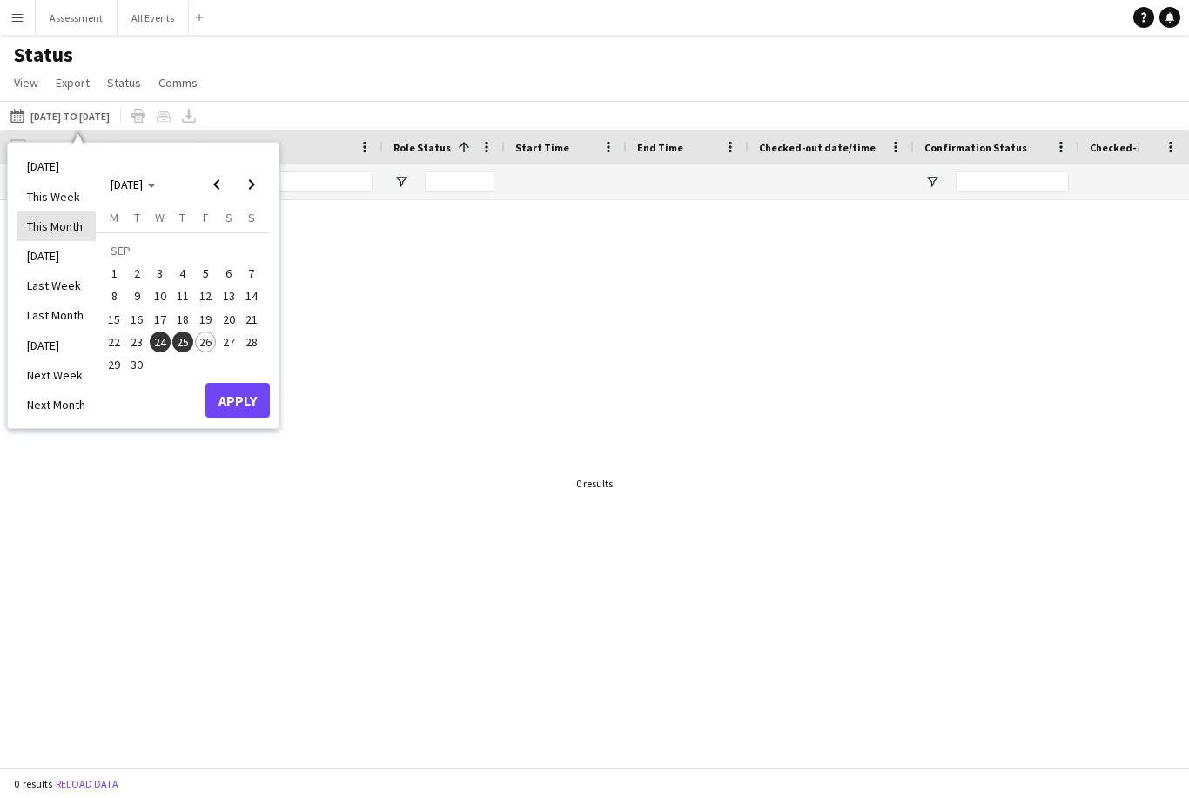
click at [46, 227] on li "This Month" at bounding box center [56, 227] width 79 height 30
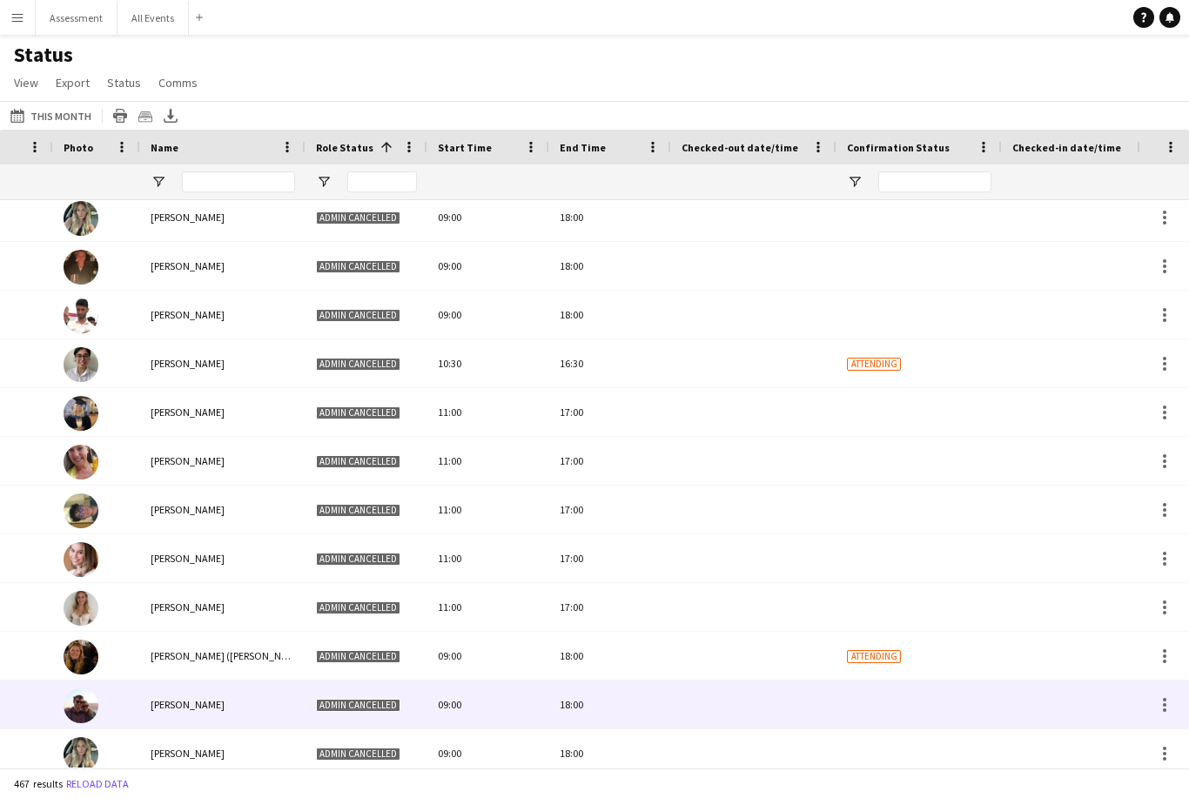
click at [798, 716] on div at bounding box center [754, 705] width 145 height 48
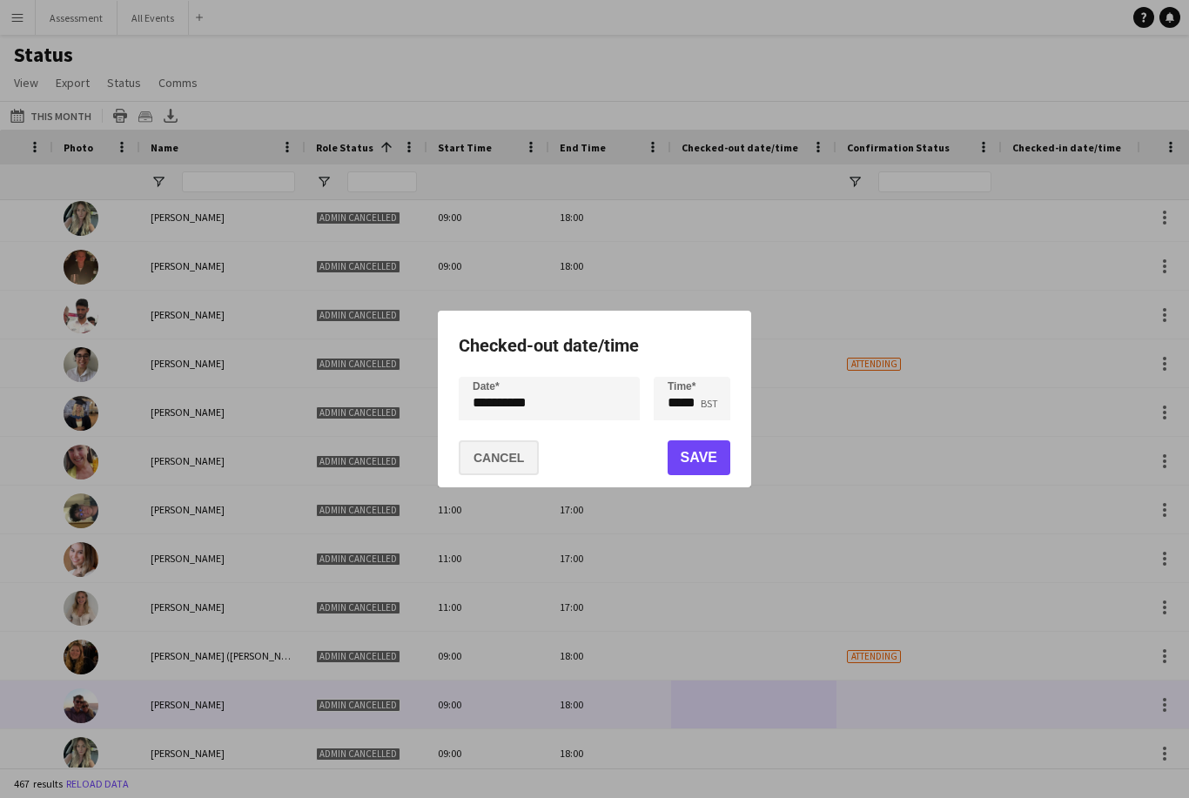
click at [515, 458] on button "Cancel" at bounding box center [499, 458] width 80 height 35
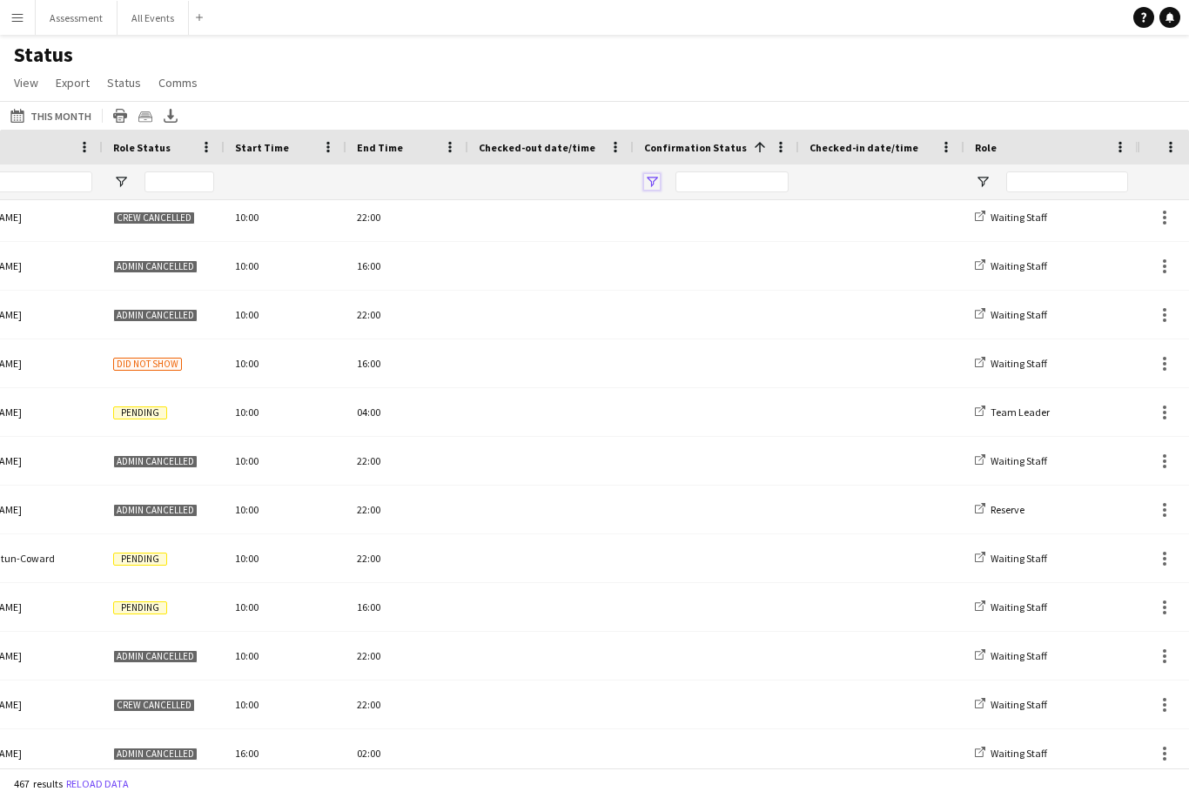
click at [657, 182] on span "Open Filter Menu" at bounding box center [652, 182] width 16 height 16
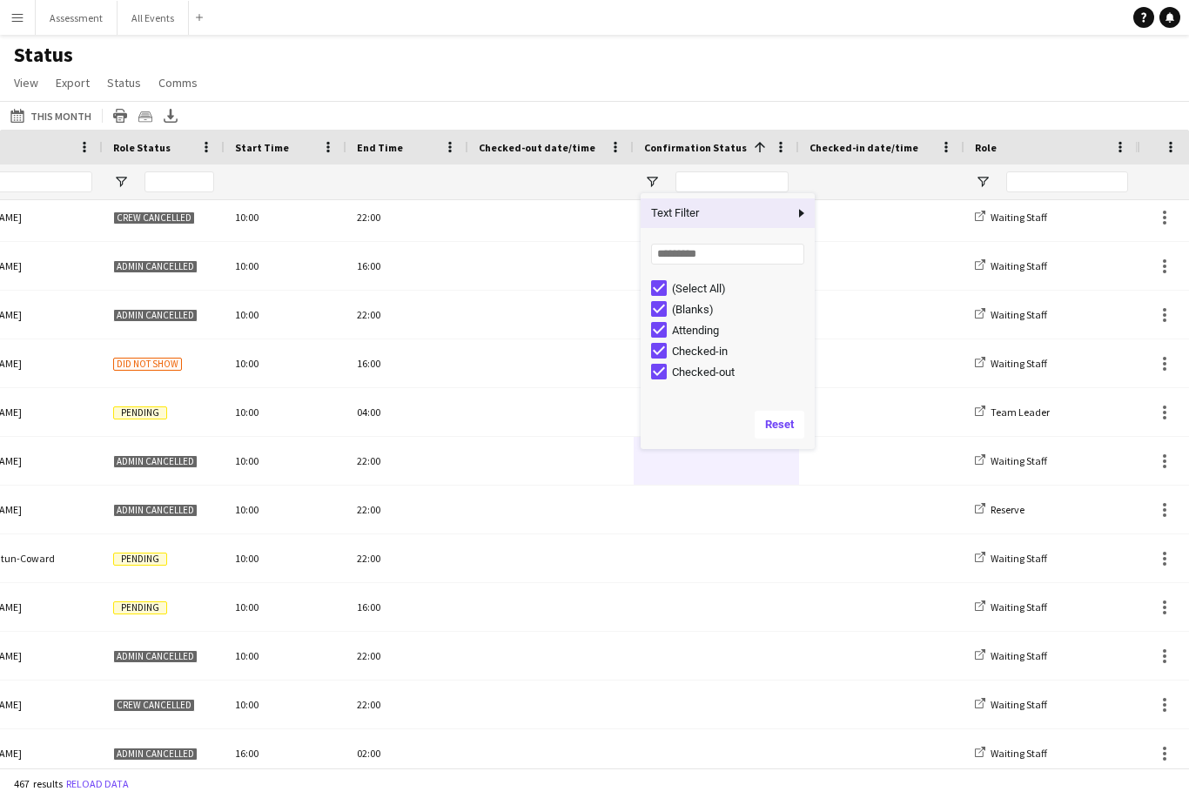
click at [710, 295] on div "(Select All)" at bounding box center [741, 288] width 138 height 13
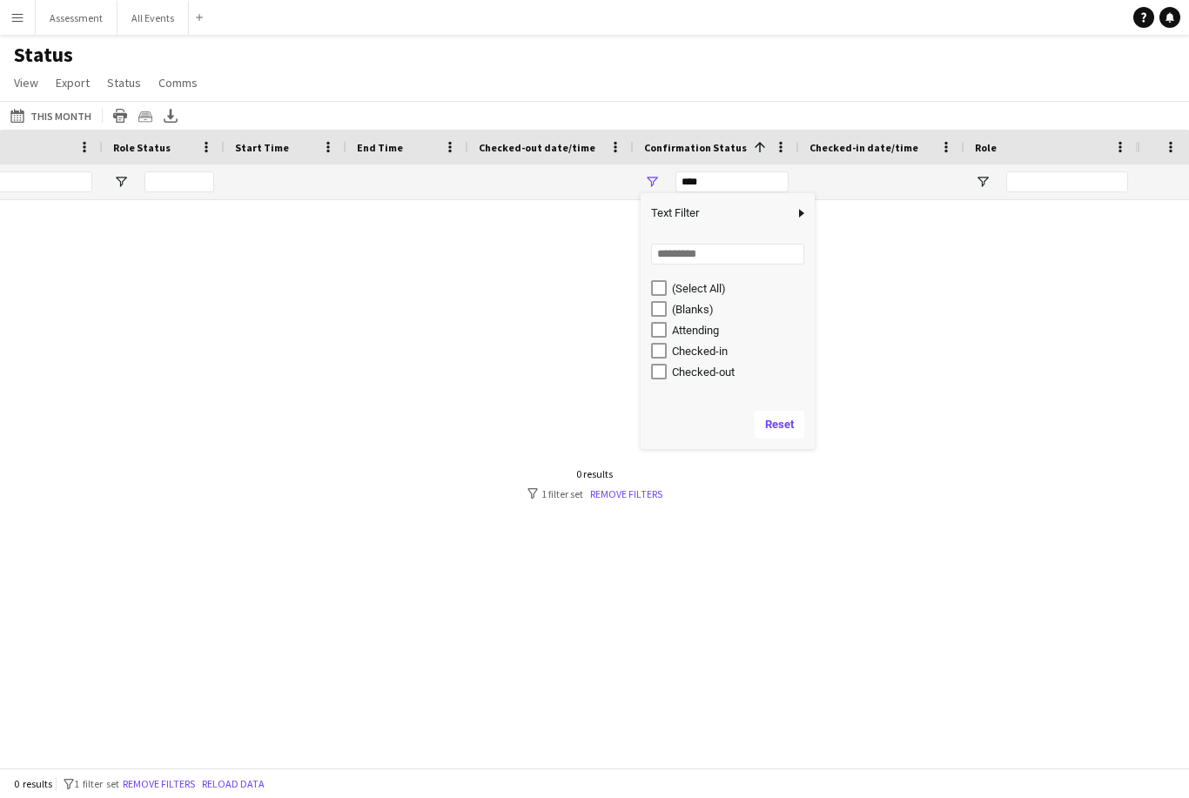
click at [722, 353] on div "Checked-in" at bounding box center [741, 351] width 138 height 13
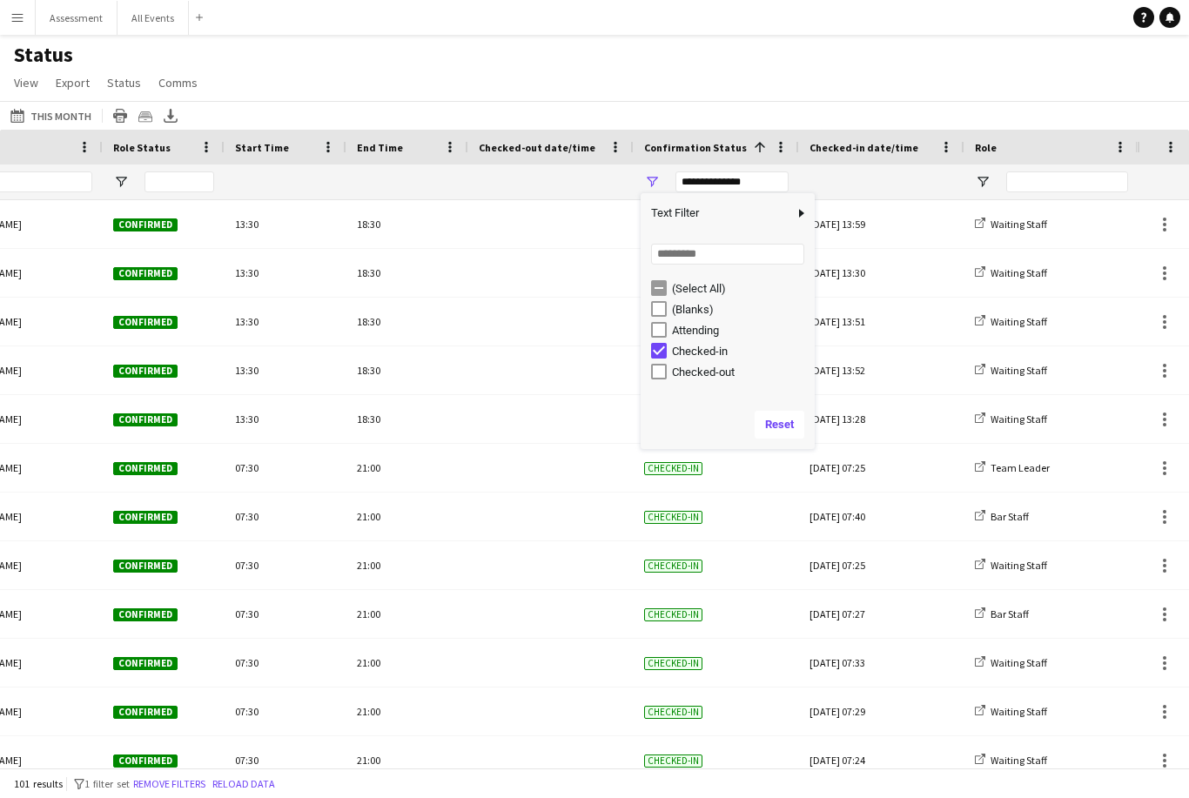
click at [724, 355] on div "Checked-in" at bounding box center [741, 351] width 138 height 13
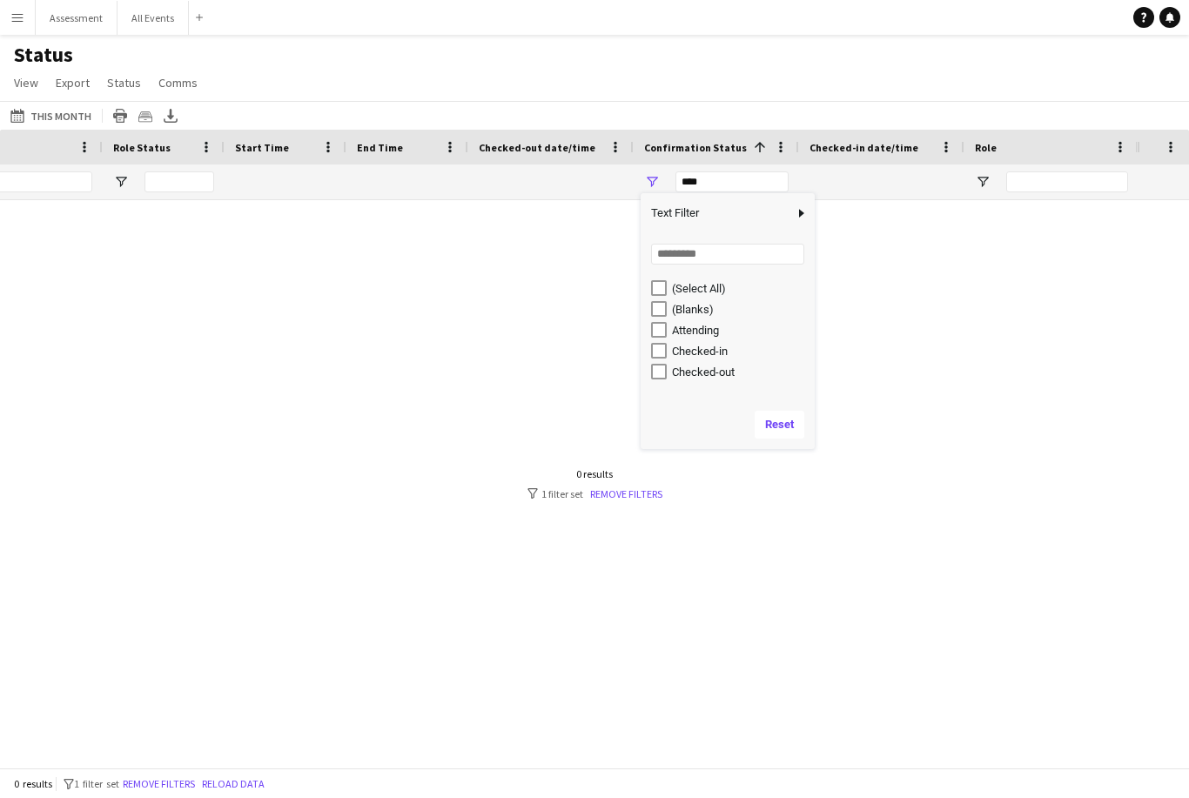
click at [727, 350] on div "Checked-in" at bounding box center [741, 351] width 138 height 13
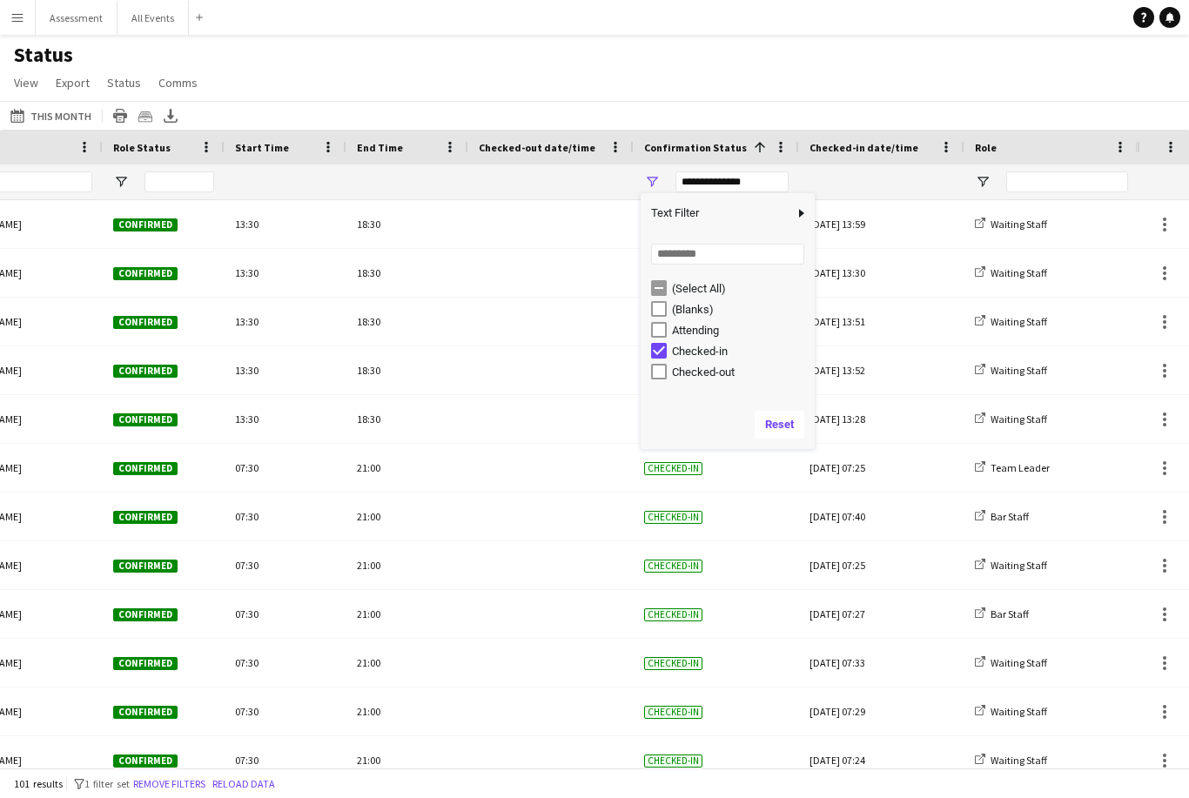
click at [740, 377] on div "Checked-out" at bounding box center [741, 372] width 138 height 13
click at [730, 357] on div "Checked-in" at bounding box center [741, 351] width 138 height 13
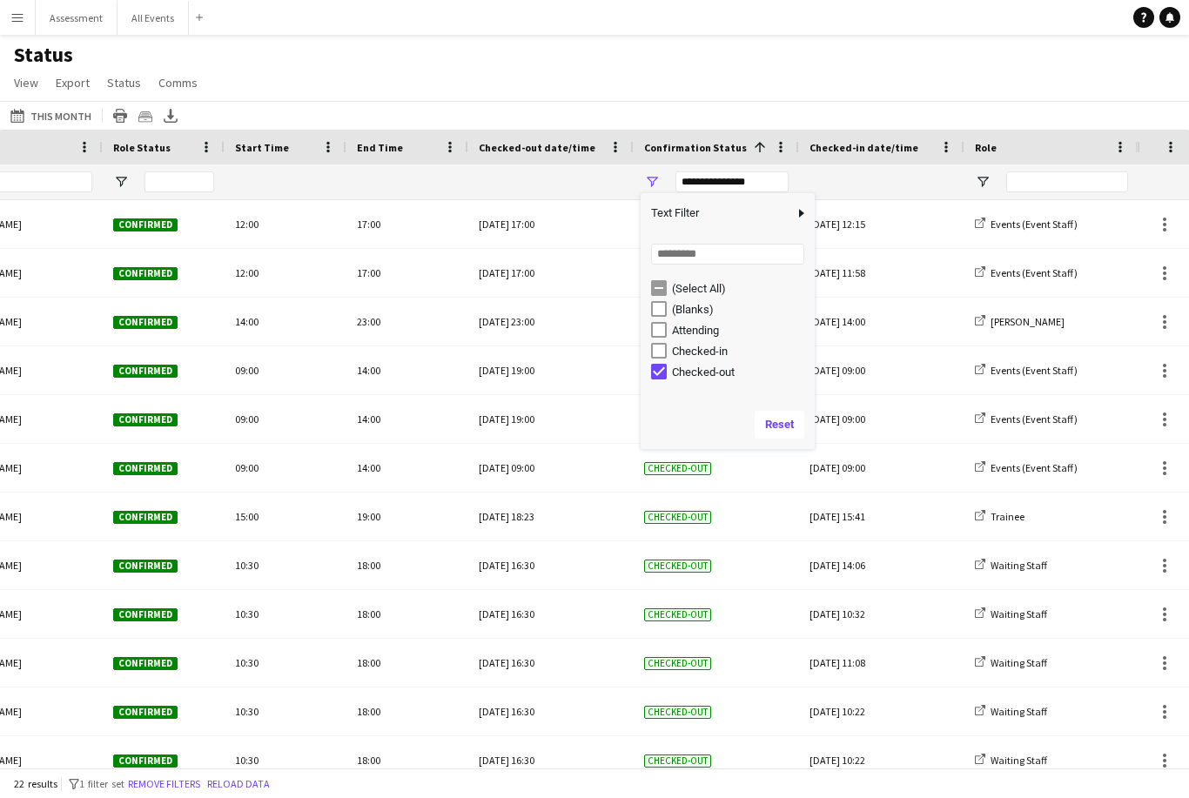
click at [734, 375] on div "Checked-out" at bounding box center [741, 372] width 138 height 13
type input "***"
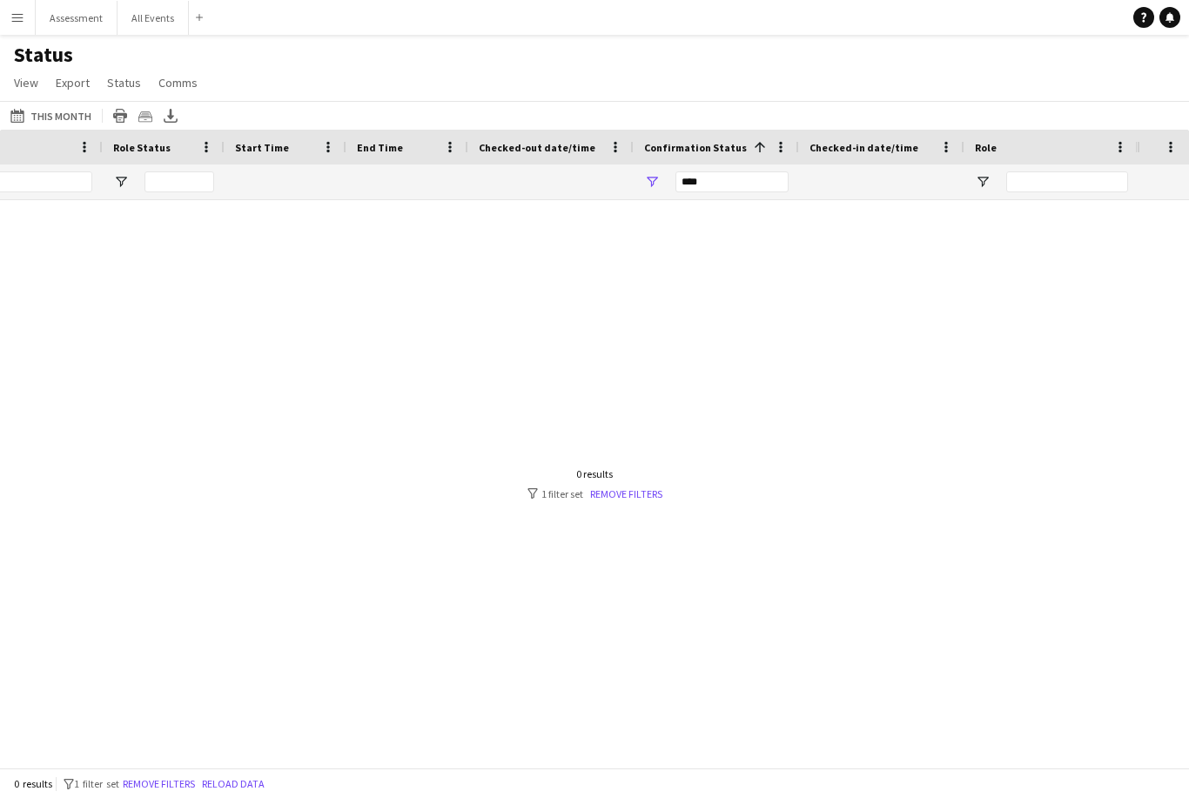
click at [807, 57] on div "Status View Views Default view New view Update view Delete view Edit name Custo…" at bounding box center [594, 71] width 1189 height 59
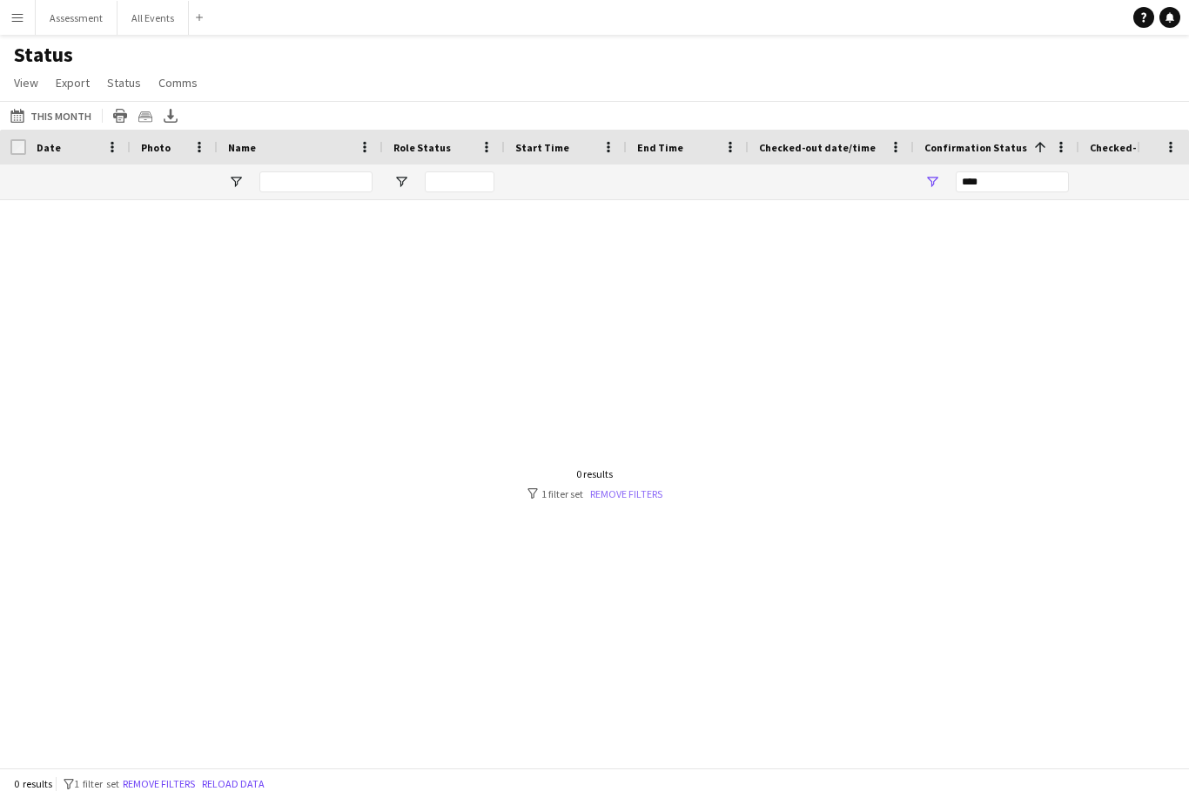
click at [636, 501] on link "Remove filters" at bounding box center [626, 494] width 72 height 13
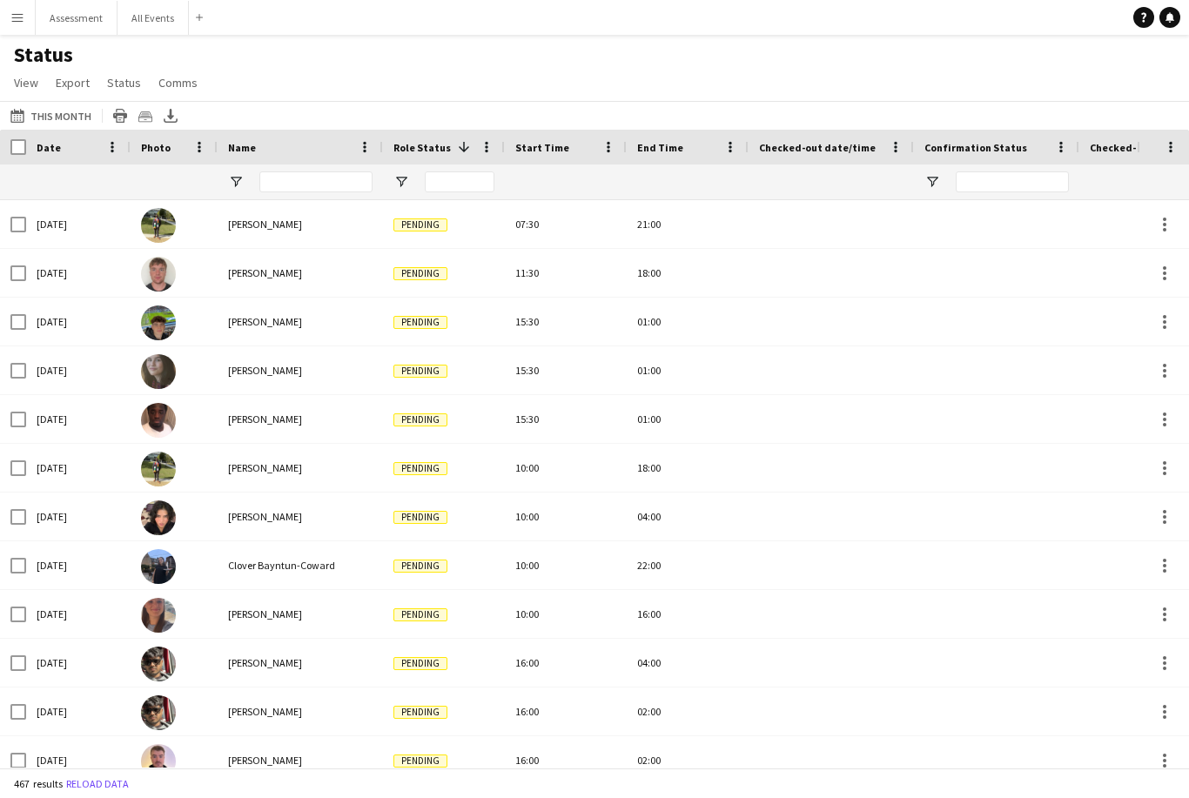
click at [402, 186] on span "Open Filter Menu" at bounding box center [402, 182] width 16 height 16
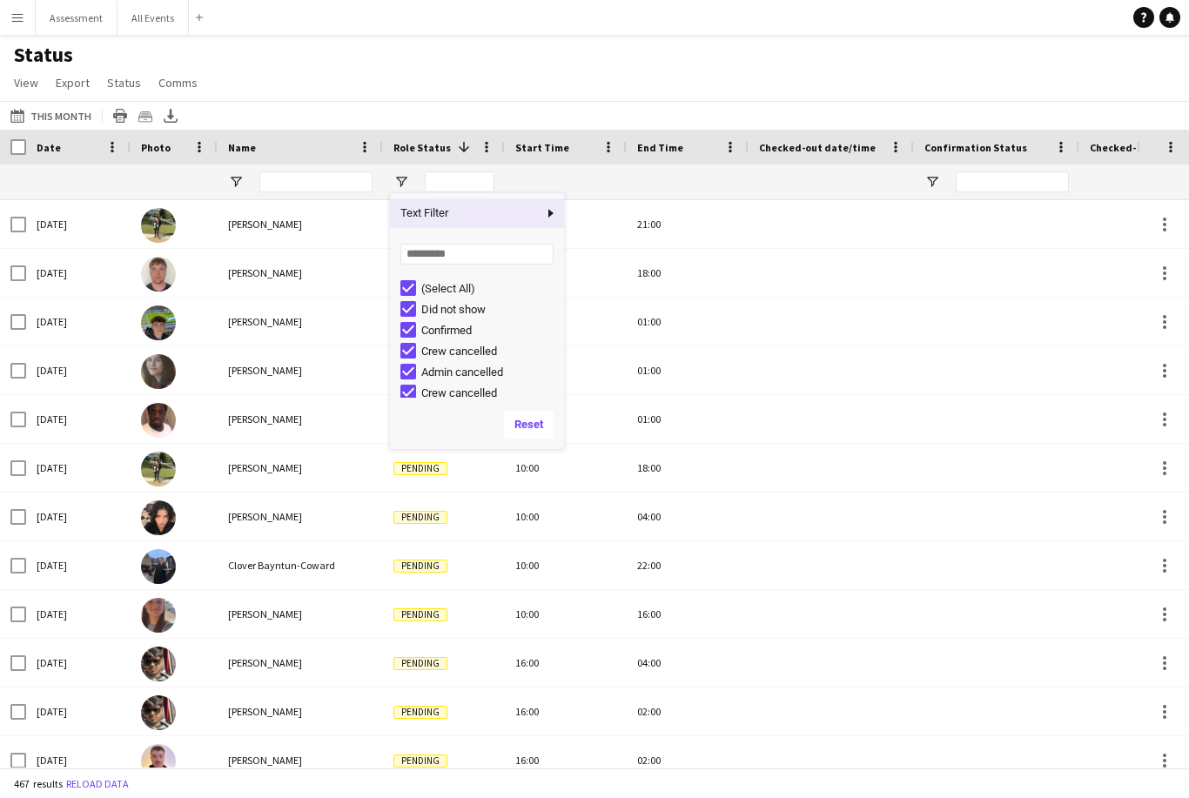
click at [480, 282] on div "(Select All)" at bounding box center [490, 288] width 138 height 13
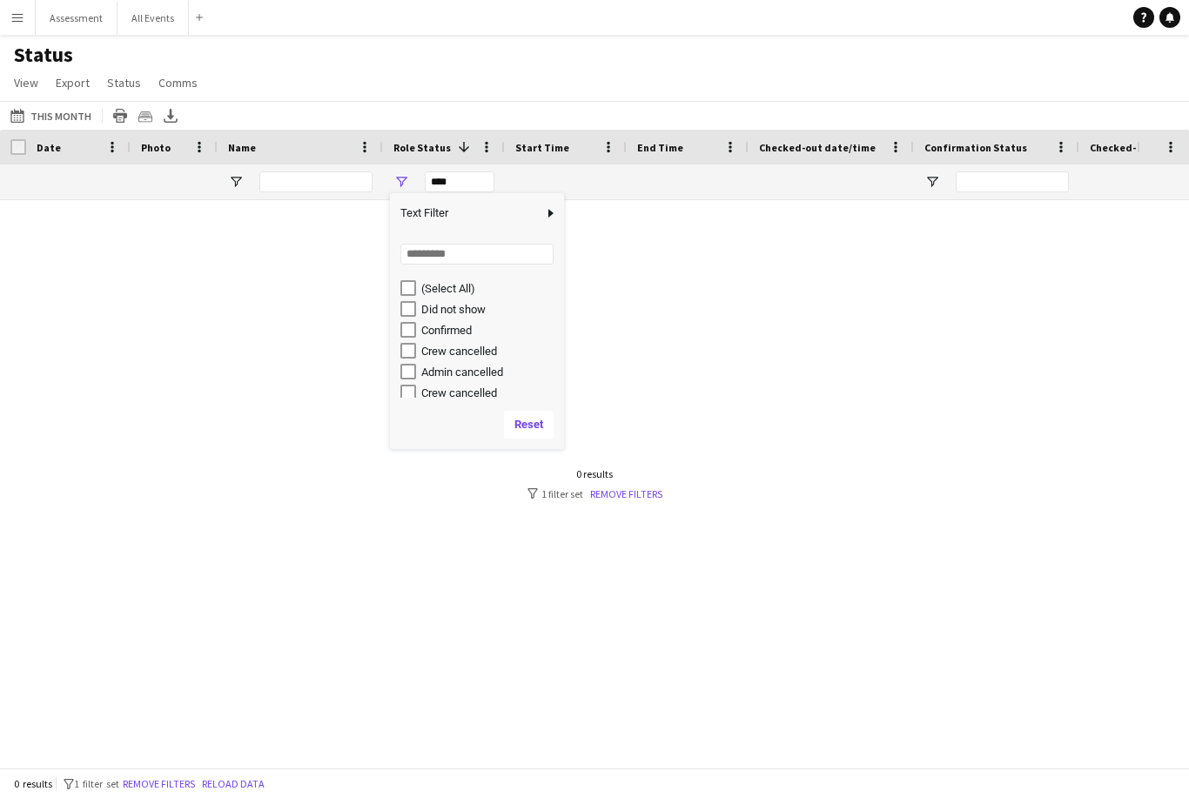
click at [479, 345] on div "Crew cancelled" at bounding box center [490, 351] width 138 height 13
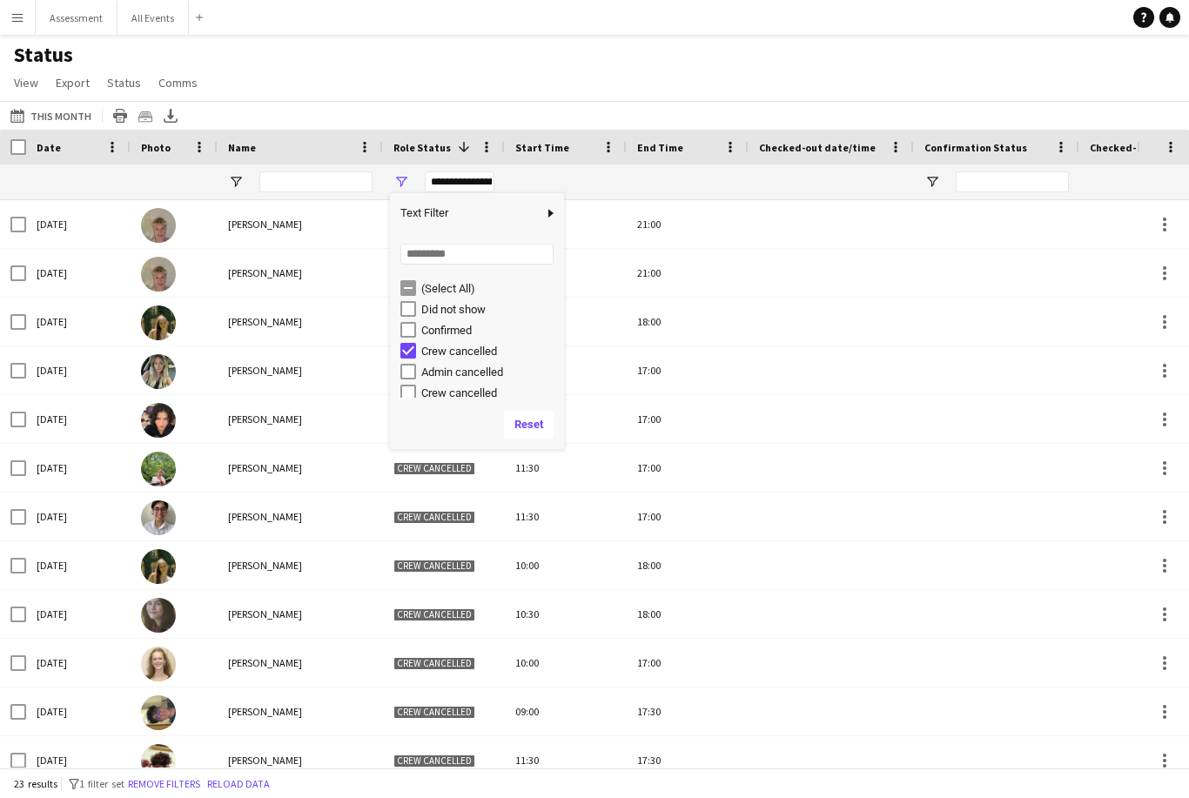
click at [470, 331] on div "Confirmed" at bounding box center [490, 330] width 138 height 13
click at [489, 358] on div "Crew cancelled" at bounding box center [490, 351] width 138 height 13
type input "**********"
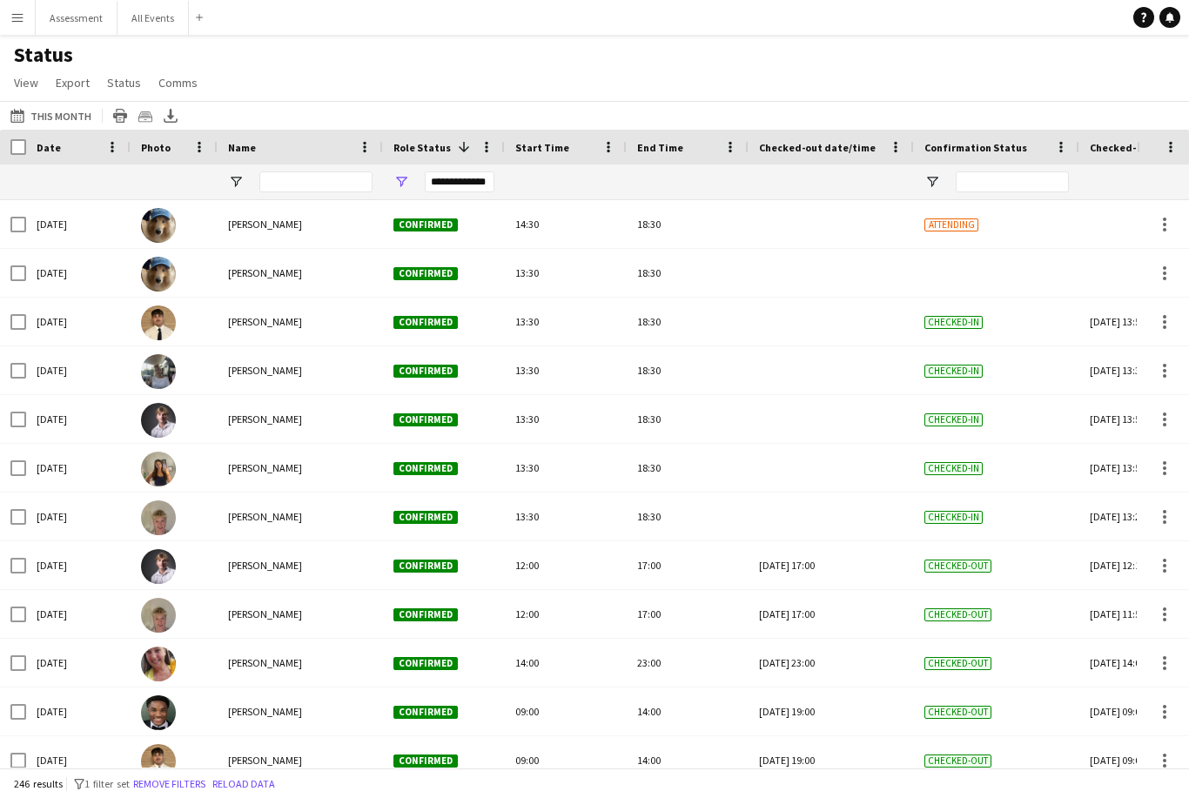
click at [657, 76] on div "Status View Views Default view New view Update view Delete view Edit name Custo…" at bounding box center [594, 71] width 1189 height 59
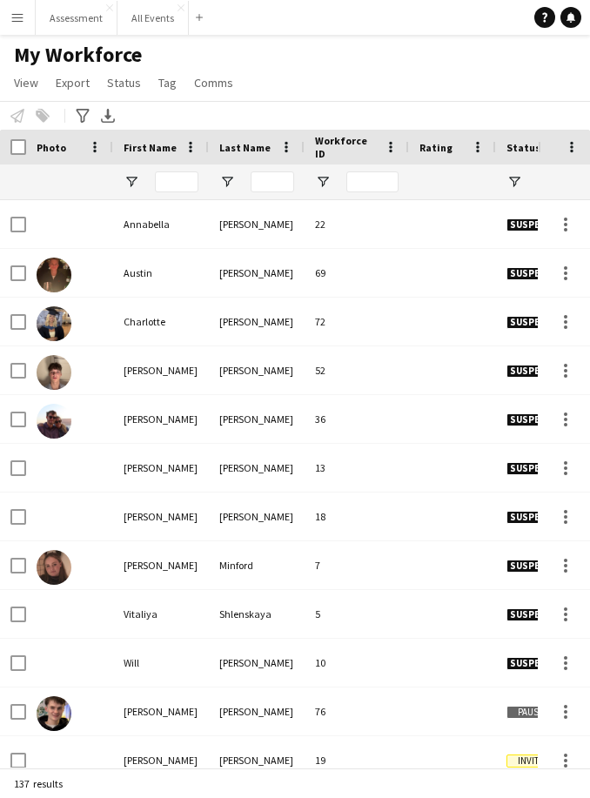
click at [19, 17] on app-icon "Menu" at bounding box center [17, 17] width 14 height 14
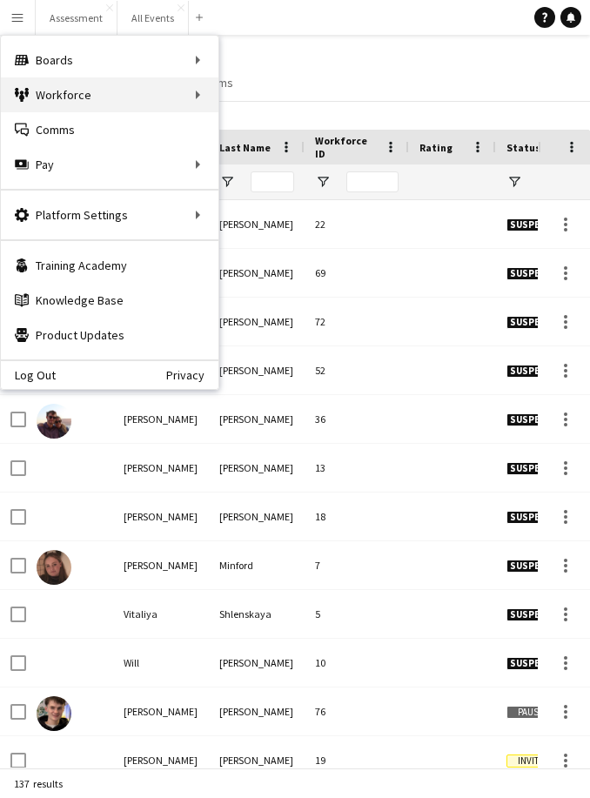
click at [114, 101] on div "Workforce Workforce" at bounding box center [110, 94] width 218 height 35
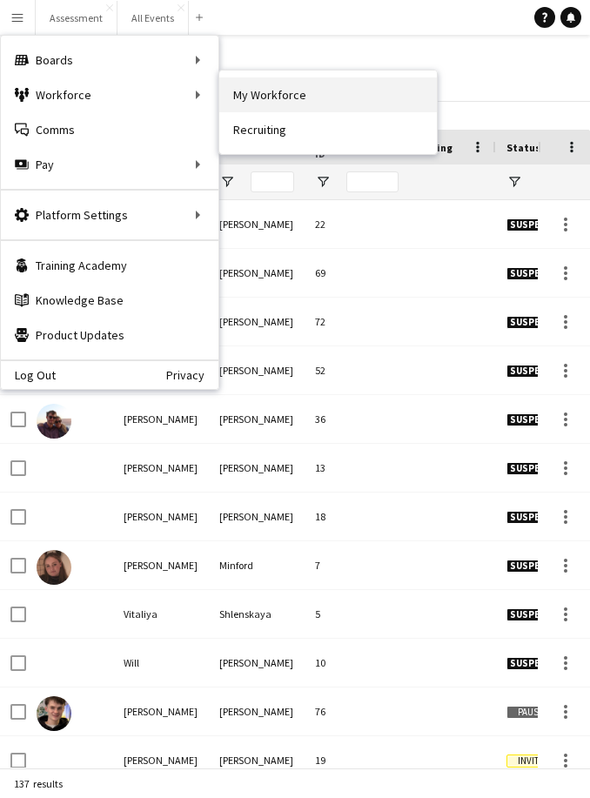
click at [272, 102] on link "My Workforce" at bounding box center [328, 94] width 218 height 35
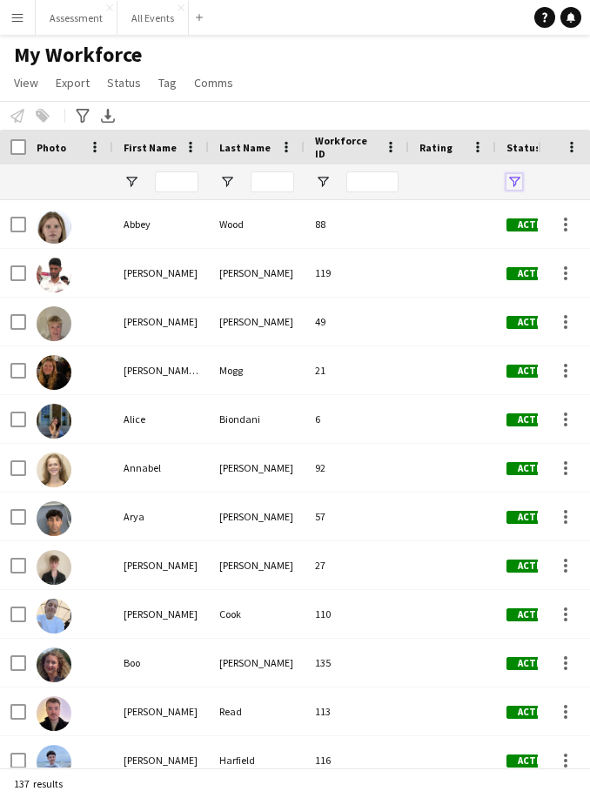
click at [517, 186] on span "Open Filter Menu" at bounding box center [515, 182] width 16 height 16
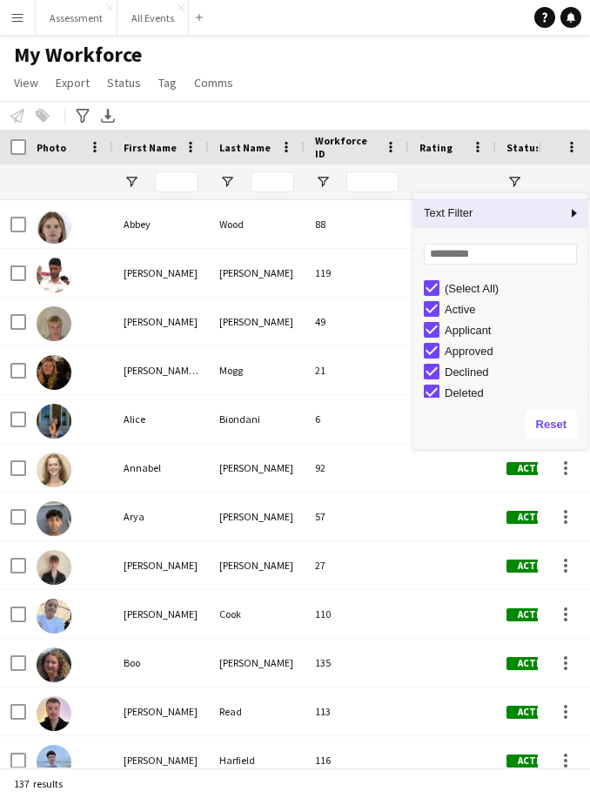
click at [503, 289] on div "(Select All)" at bounding box center [514, 288] width 138 height 13
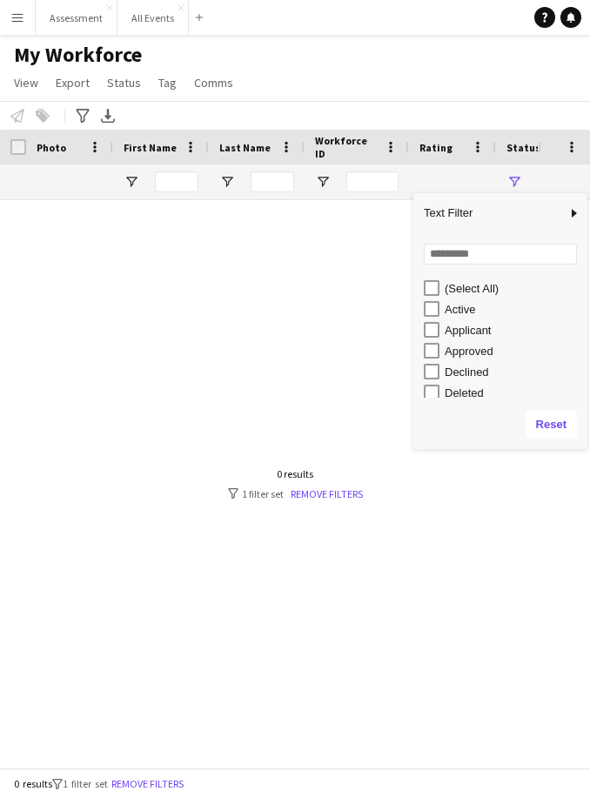
click at [499, 355] on div "Approved" at bounding box center [514, 351] width 138 height 13
click at [503, 333] on div "Applicant" at bounding box center [514, 330] width 138 height 13
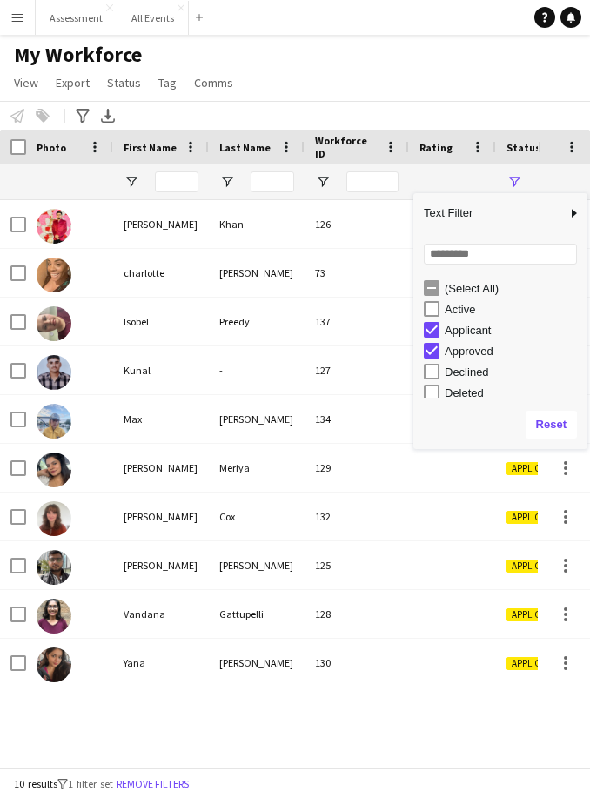
click at [496, 350] on div "Approved" at bounding box center [514, 351] width 138 height 13
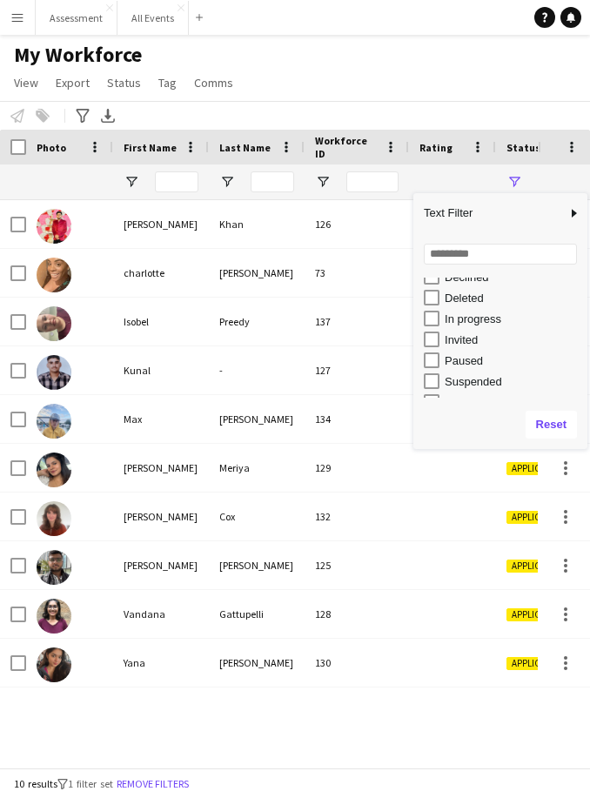
scroll to position [98, 0]
click at [505, 317] on div "In progress" at bounding box center [514, 315] width 138 height 13
type input "**********"
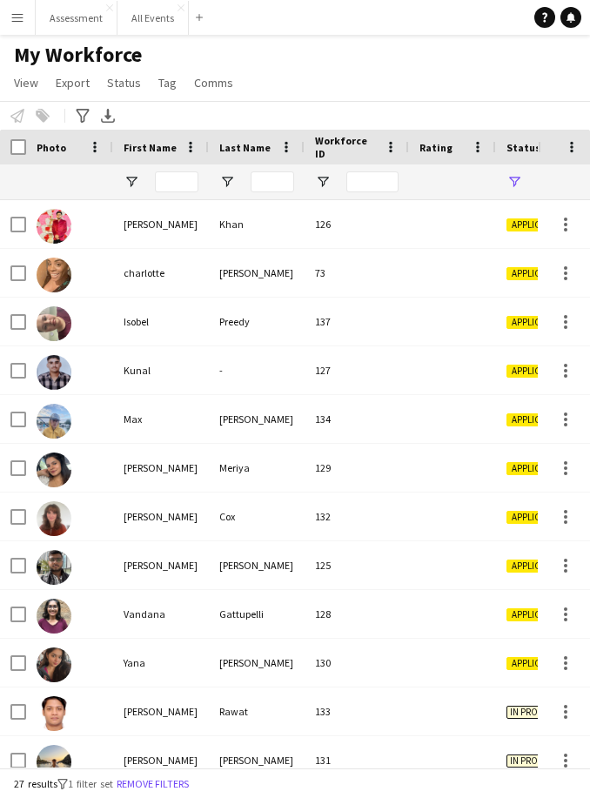
click at [524, 93] on div "My Workforce View Views Default view New view Update view Delete view Edit name…" at bounding box center [295, 71] width 590 height 59
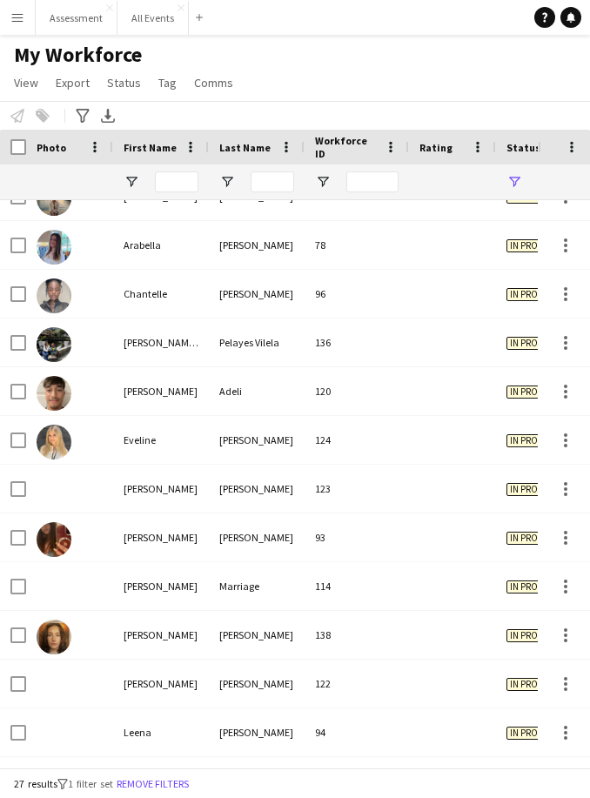
scroll to position [0, 0]
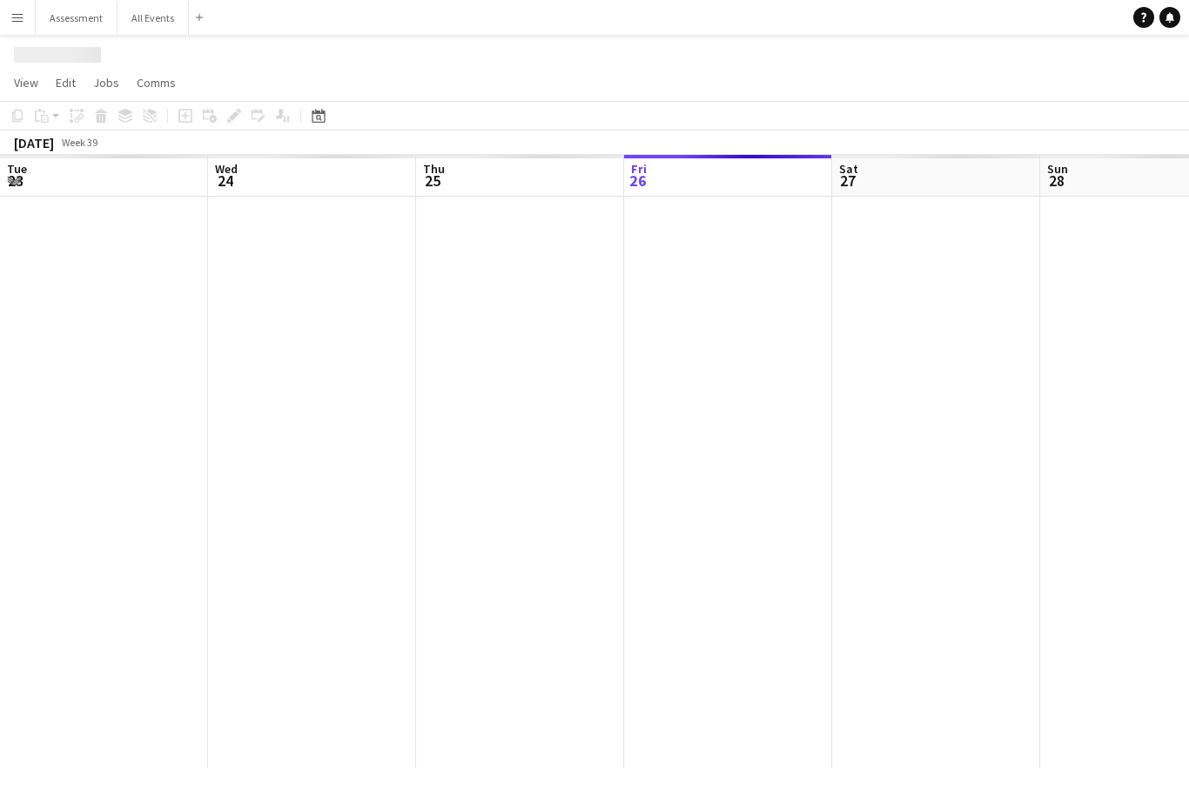
scroll to position [0, 416]
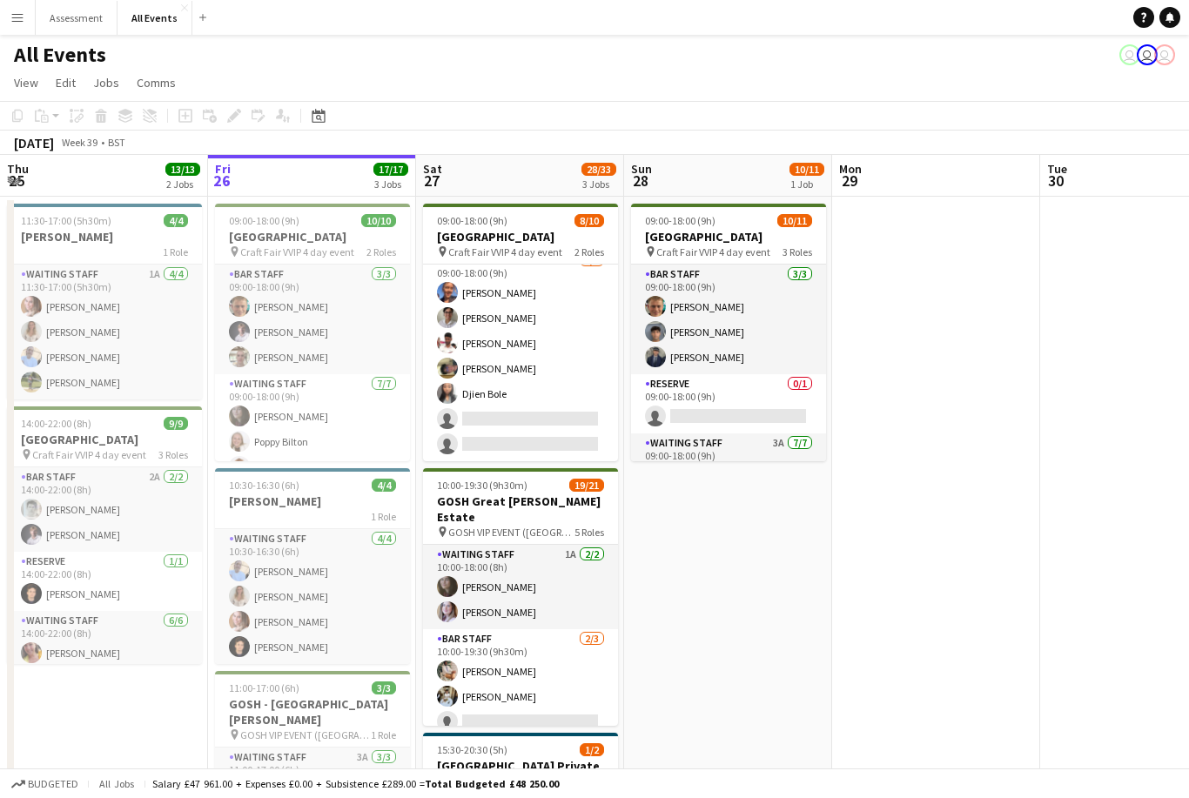
scroll to position [124, 0]
click at [1171, 20] on icon at bounding box center [1170, 16] width 9 height 9
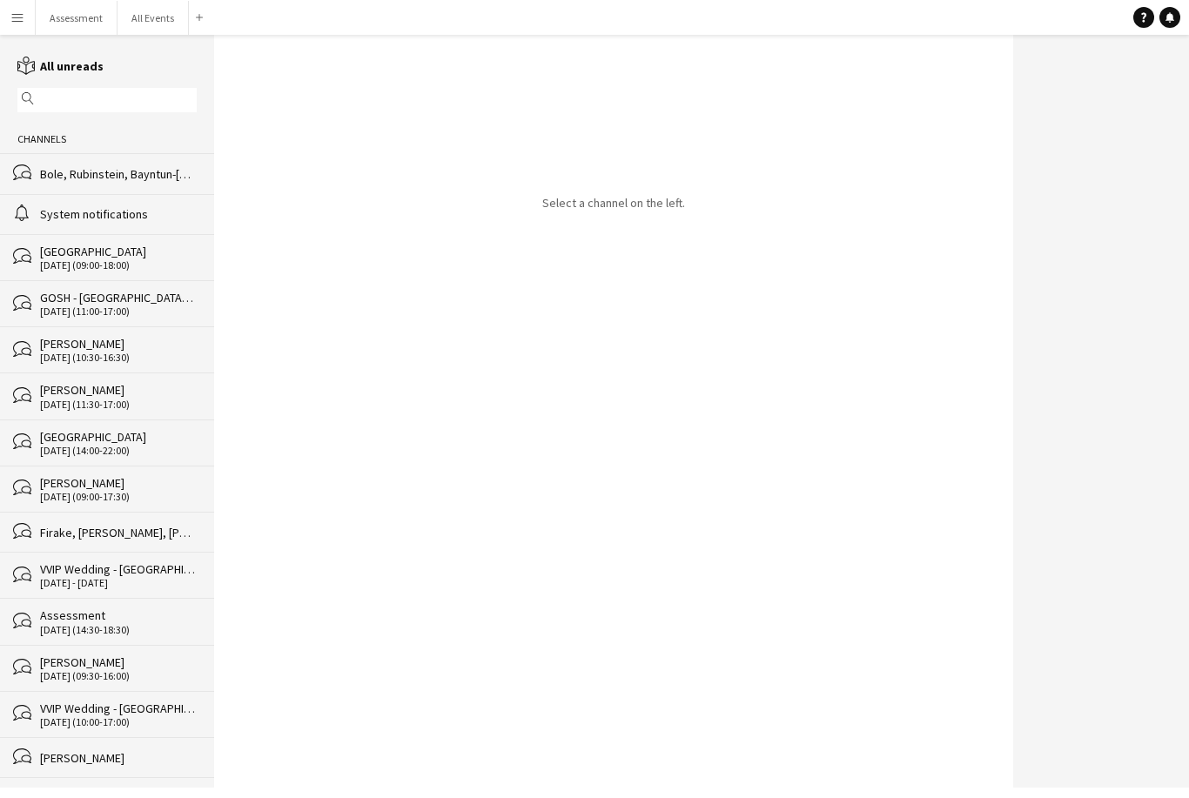
click at [59, 178] on div "Bole, Rubinstein, Bayntun-[GEOGRAPHIC_DATA], [GEOGRAPHIC_DATA], [PERSON_NAME], …" at bounding box center [118, 174] width 157 height 16
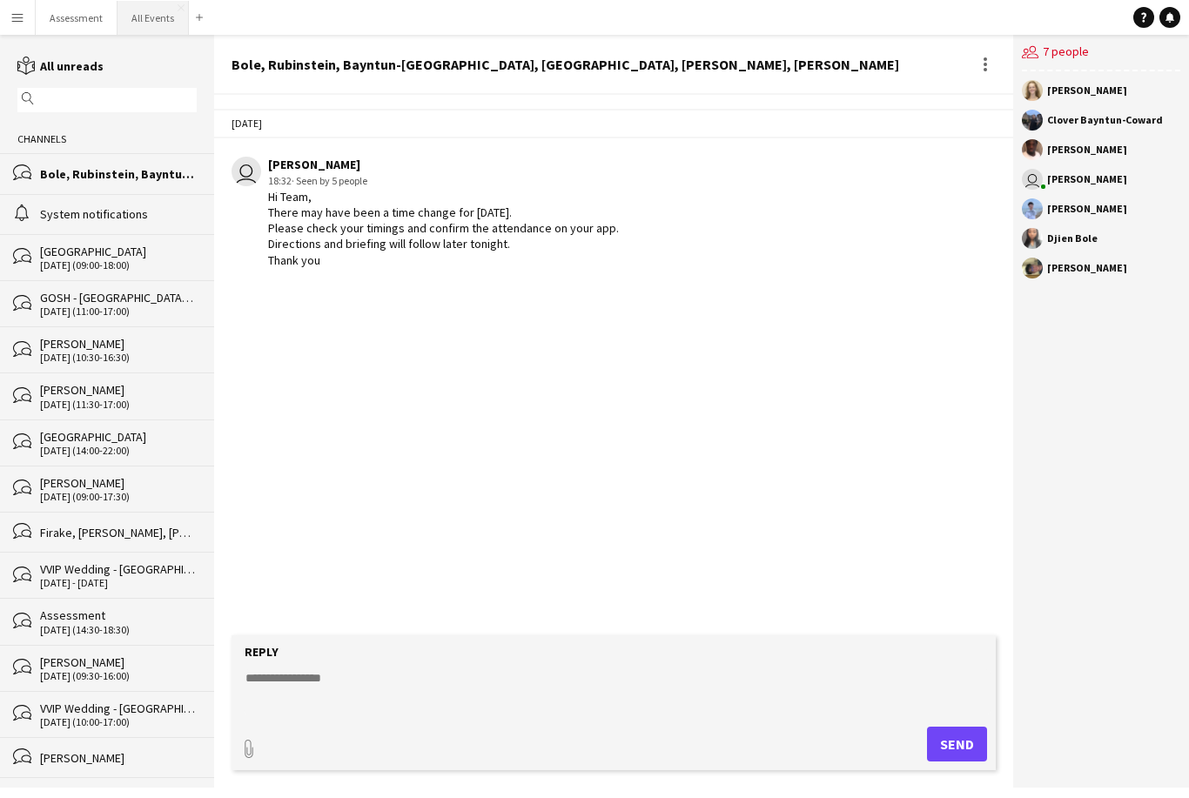
click at [158, 12] on button "All Events Close" at bounding box center [153, 18] width 71 height 34
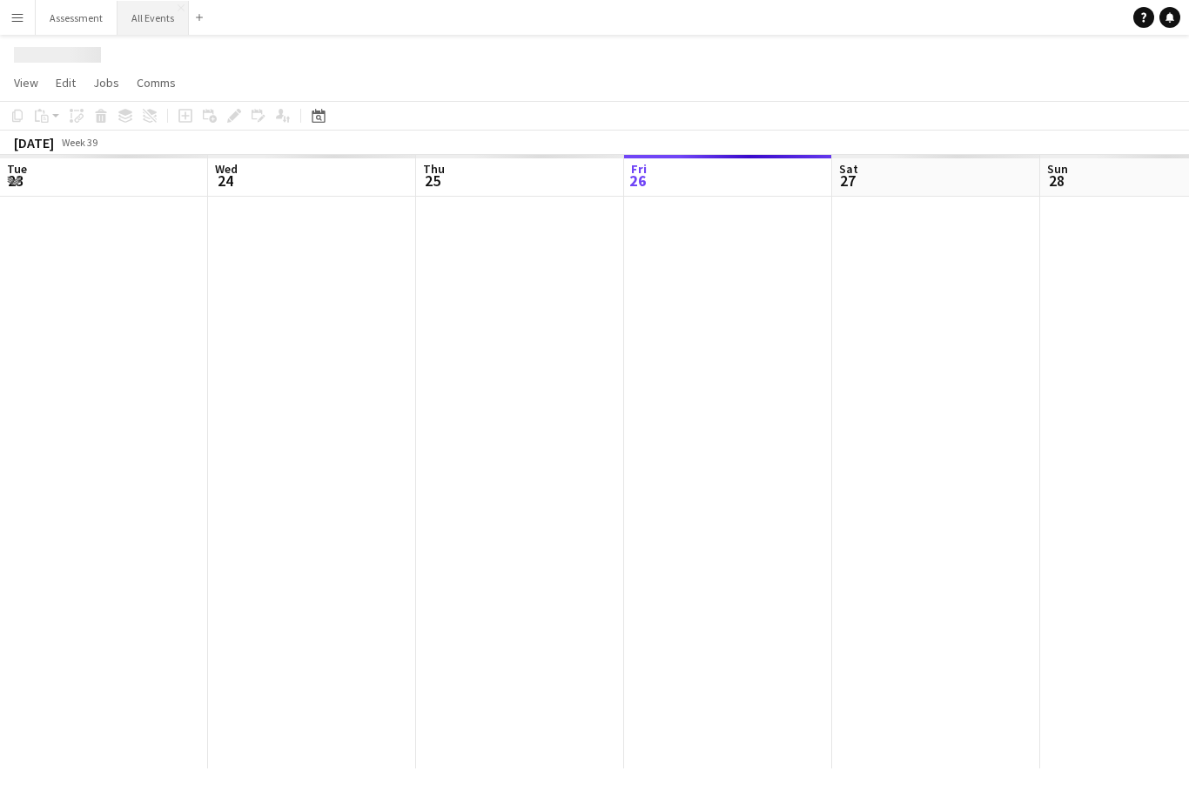
scroll to position [0, 416]
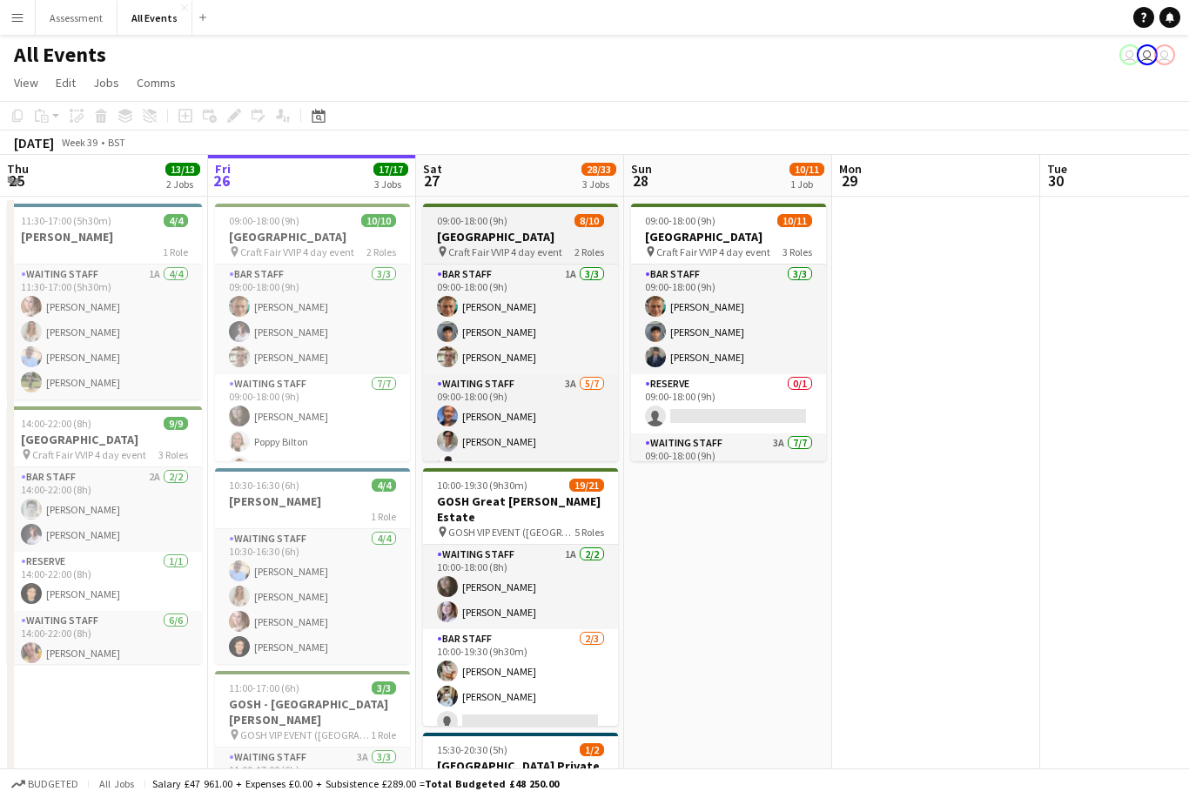
click at [537, 228] on app-job-card "09:00-18:00 (9h) 8/10 Heritage House pin Craft Fair VVIP 4 day event 2 Roles Ba…" at bounding box center [520, 333] width 195 height 258
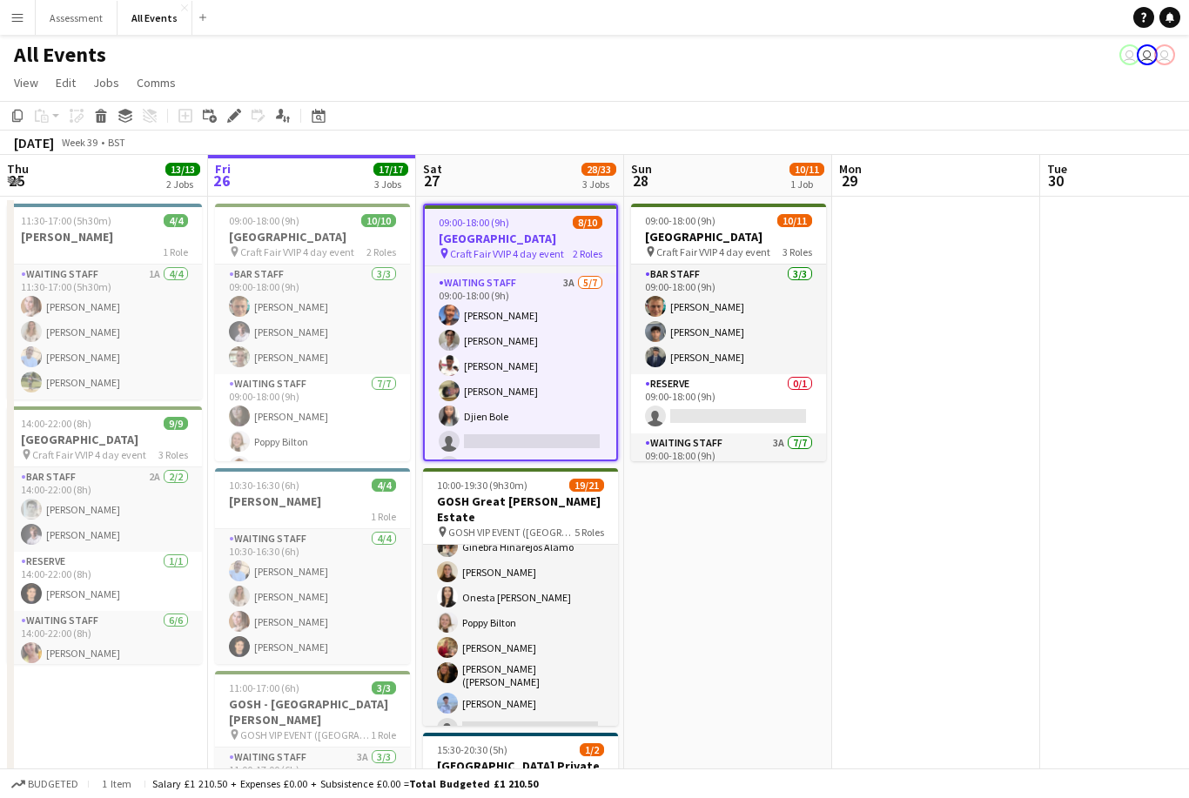
scroll to position [503, 0]
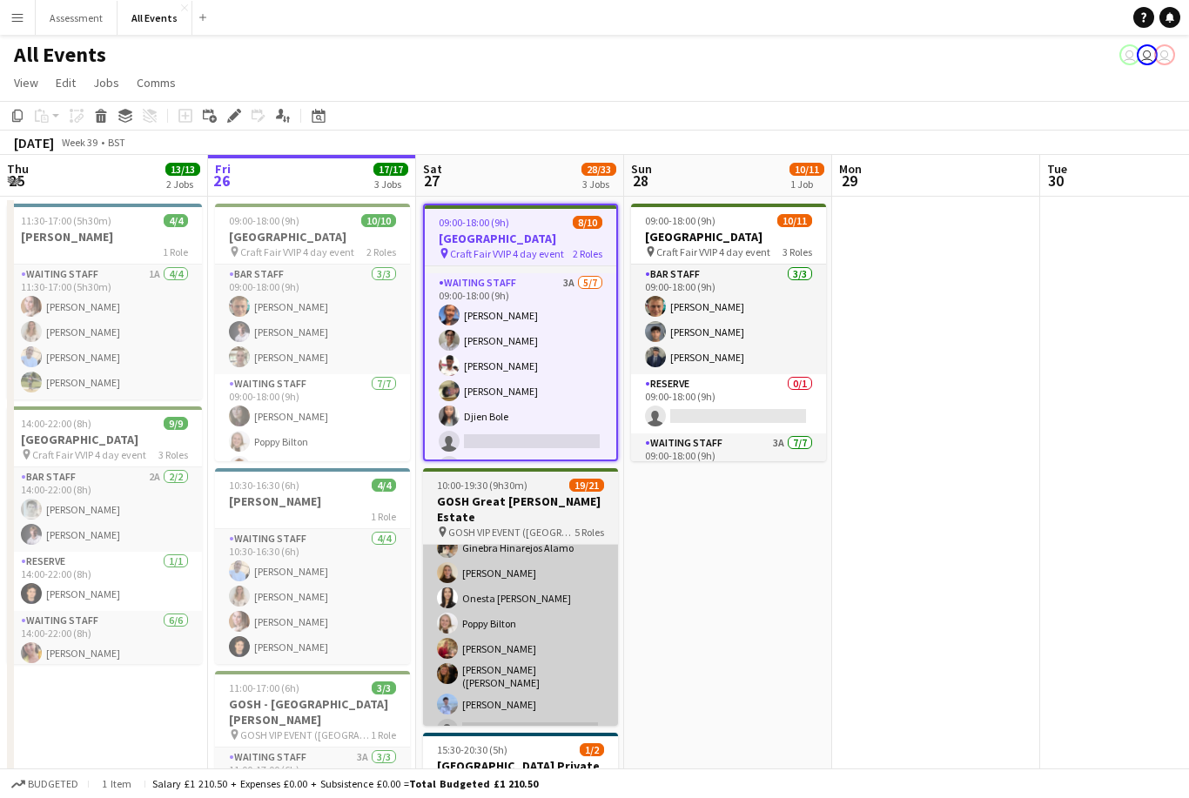
click at [553, 607] on app-card-role "Waiting Staff 1A 13/14 11:00-19:30 (8h30m) Annabel Smith Daniel Varga Olamide O…" at bounding box center [520, 550] width 195 height 393
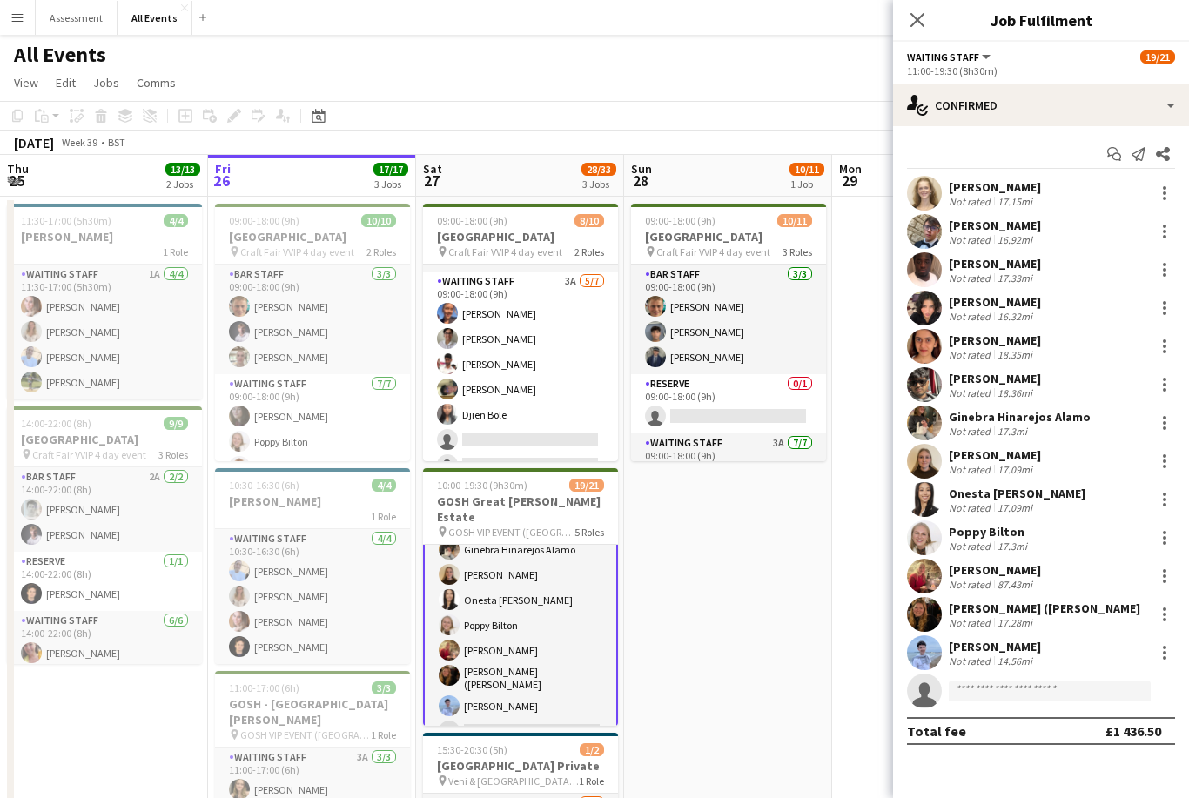
click at [1043, 501] on div "Onesta Lam Not rated 17.09mi" at bounding box center [1041, 499] width 296 height 35
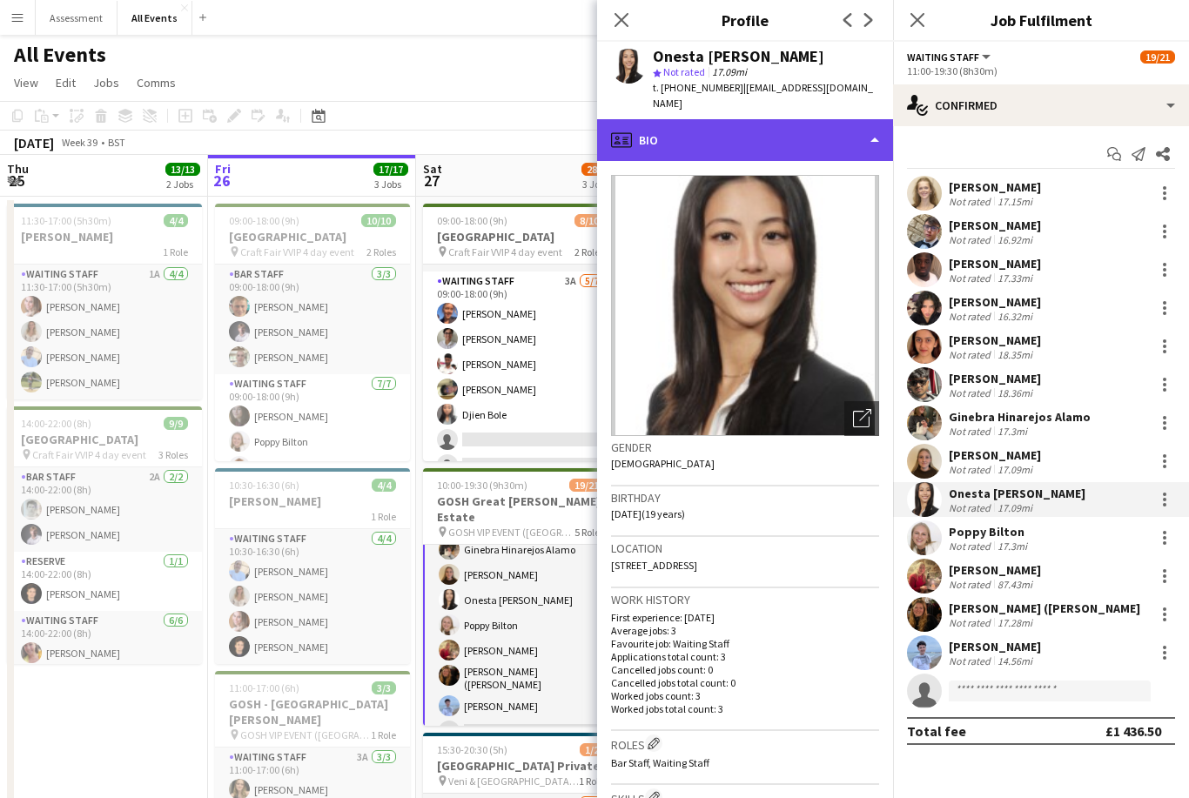
click at [831, 131] on div "profile Bio" at bounding box center [745, 140] width 296 height 42
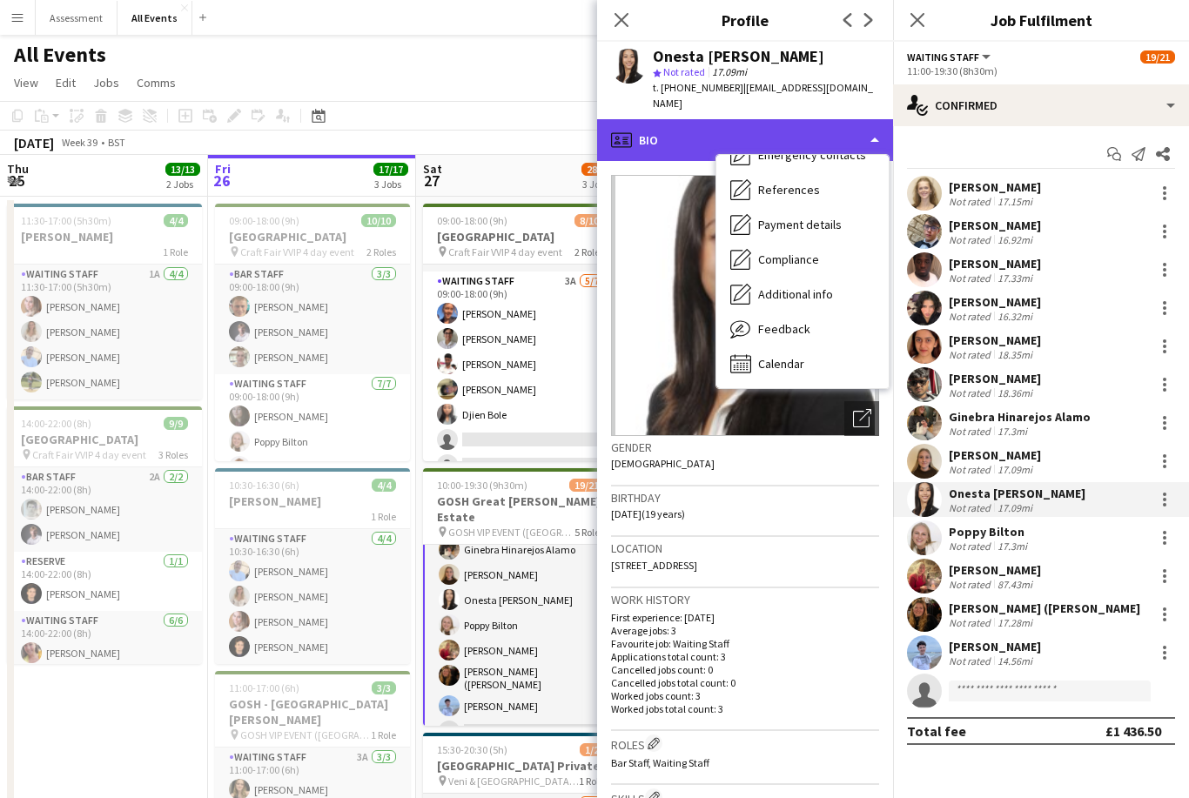
scroll to position [164, 0]
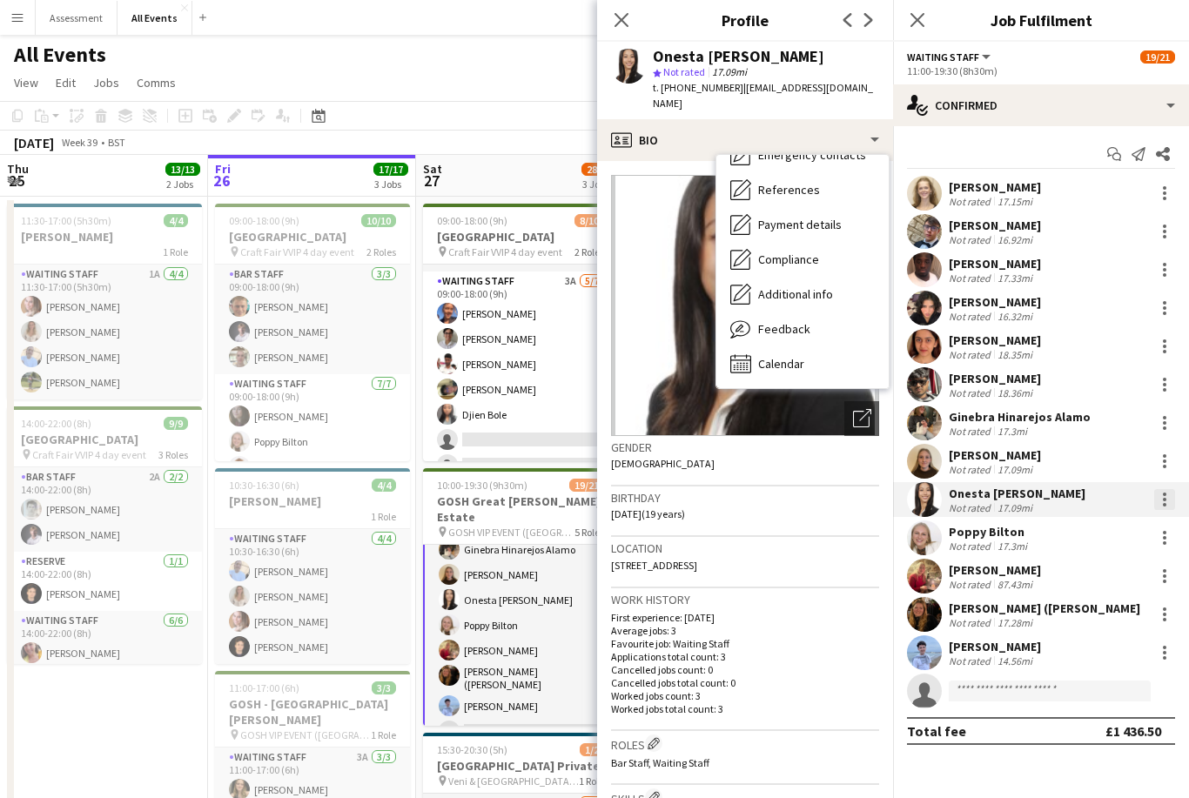
click at [1165, 502] on div at bounding box center [1165, 499] width 21 height 21
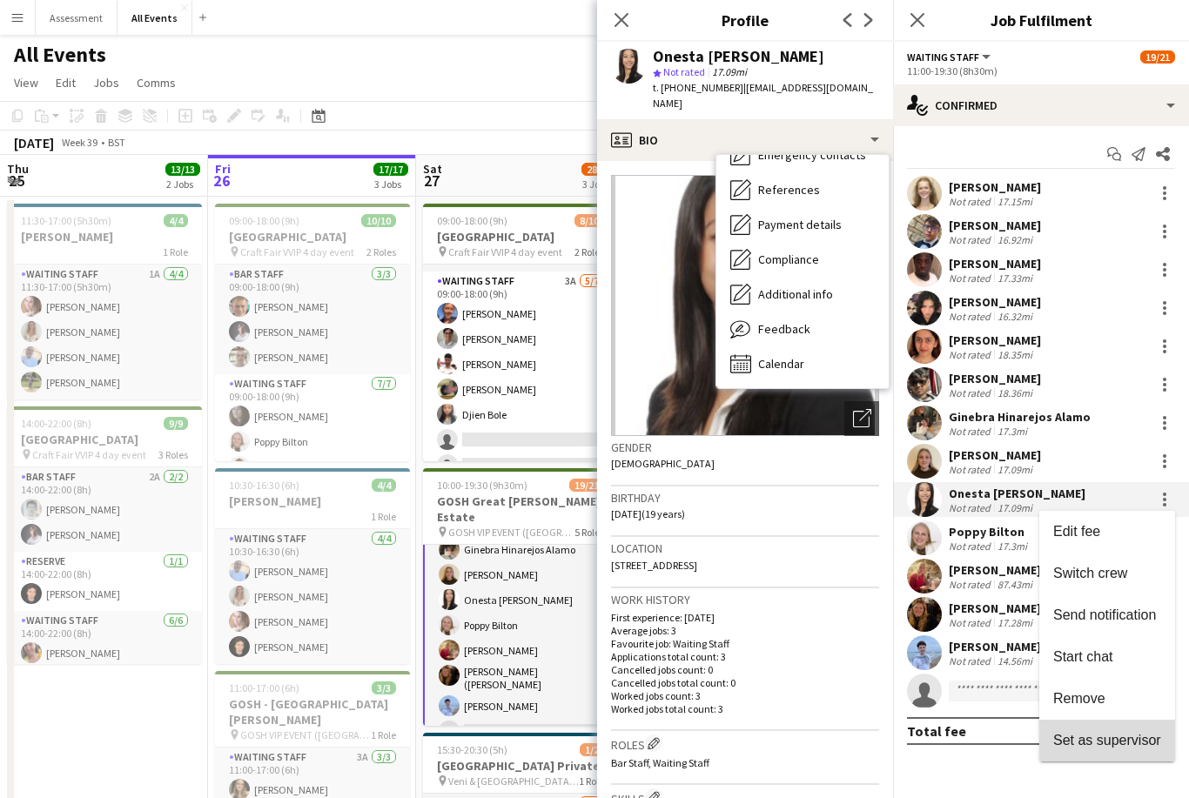
click at [1138, 746] on span "Set as supervisor" at bounding box center [1108, 740] width 108 height 15
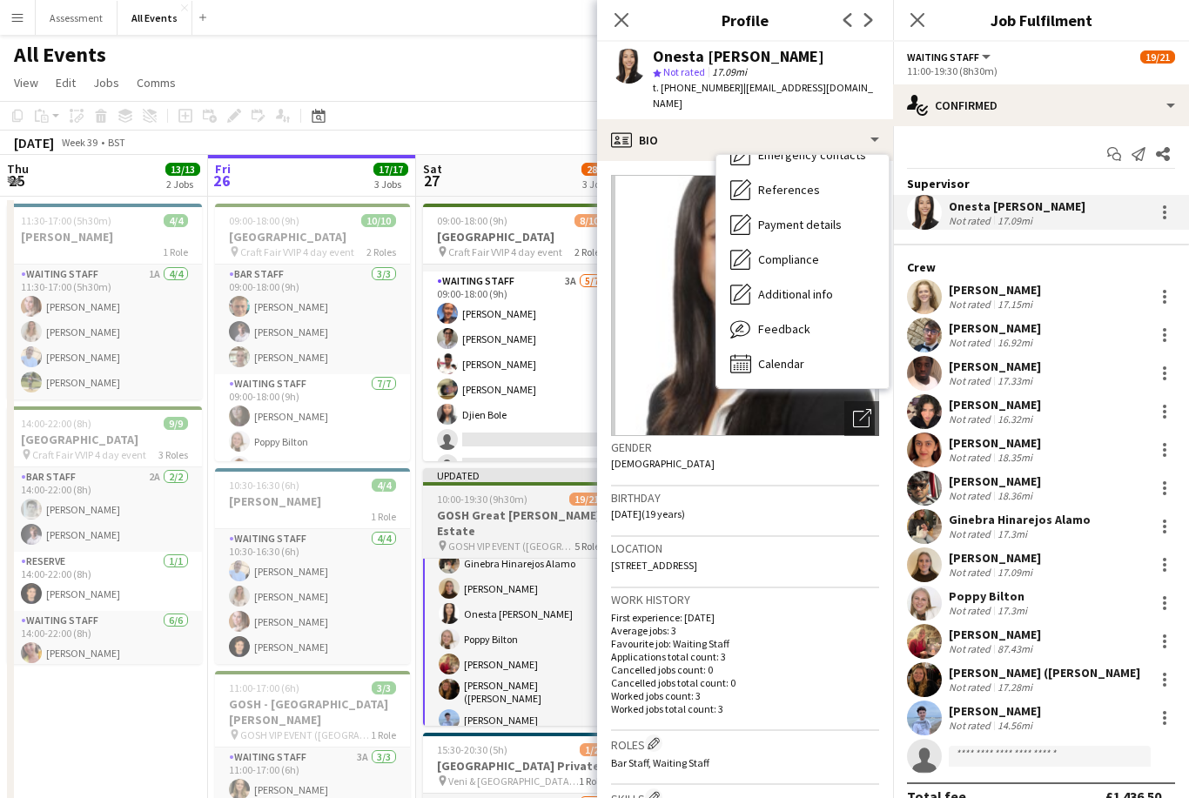
click at [557, 610] on app-card-role "Waiting Staff 1A 13/14 11:00-19:30 (8h30m) Annabel Smith Daniel Varga Olamide O…" at bounding box center [520, 566] width 195 height 396
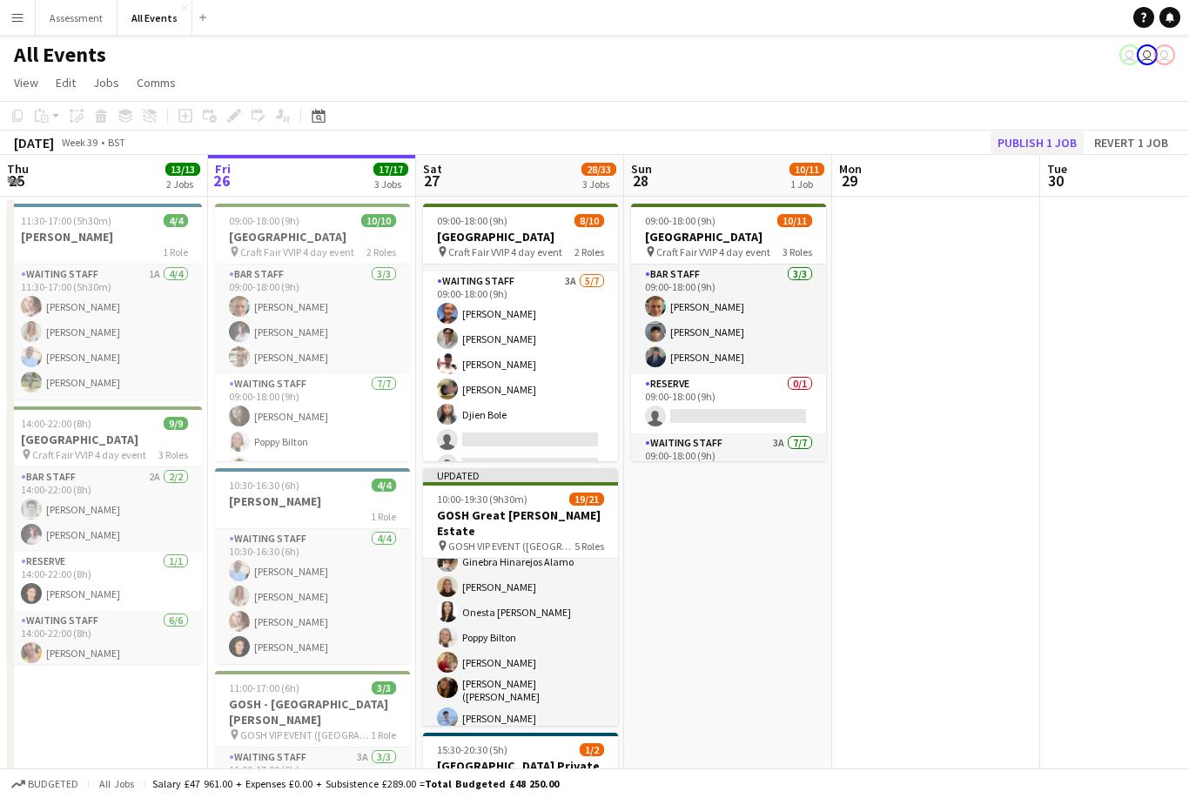
click at [1037, 139] on button "Publish 1 job" at bounding box center [1037, 142] width 93 height 23
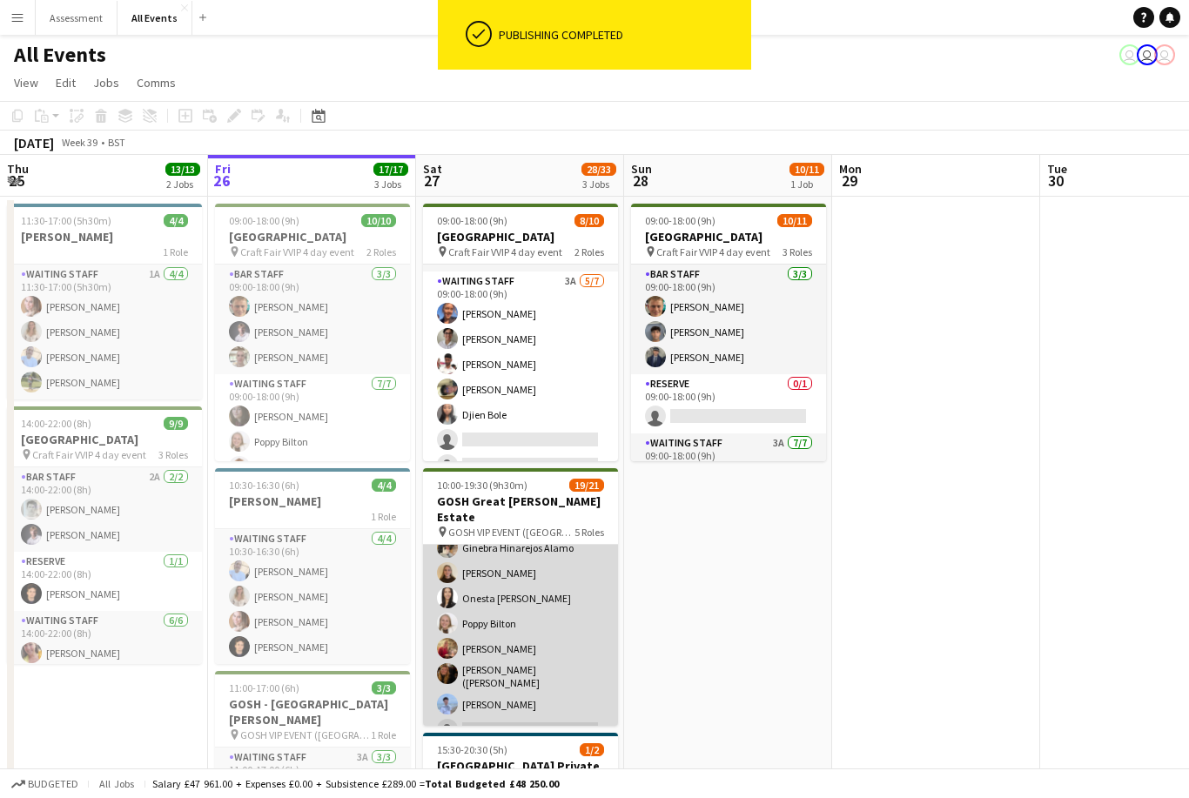
click at [554, 585] on app-card-role "Waiting Staff 1A 13/14 11:00-19:30 (8h30m) Annabel Smith Daniel Varga Olamide O…" at bounding box center [520, 550] width 195 height 393
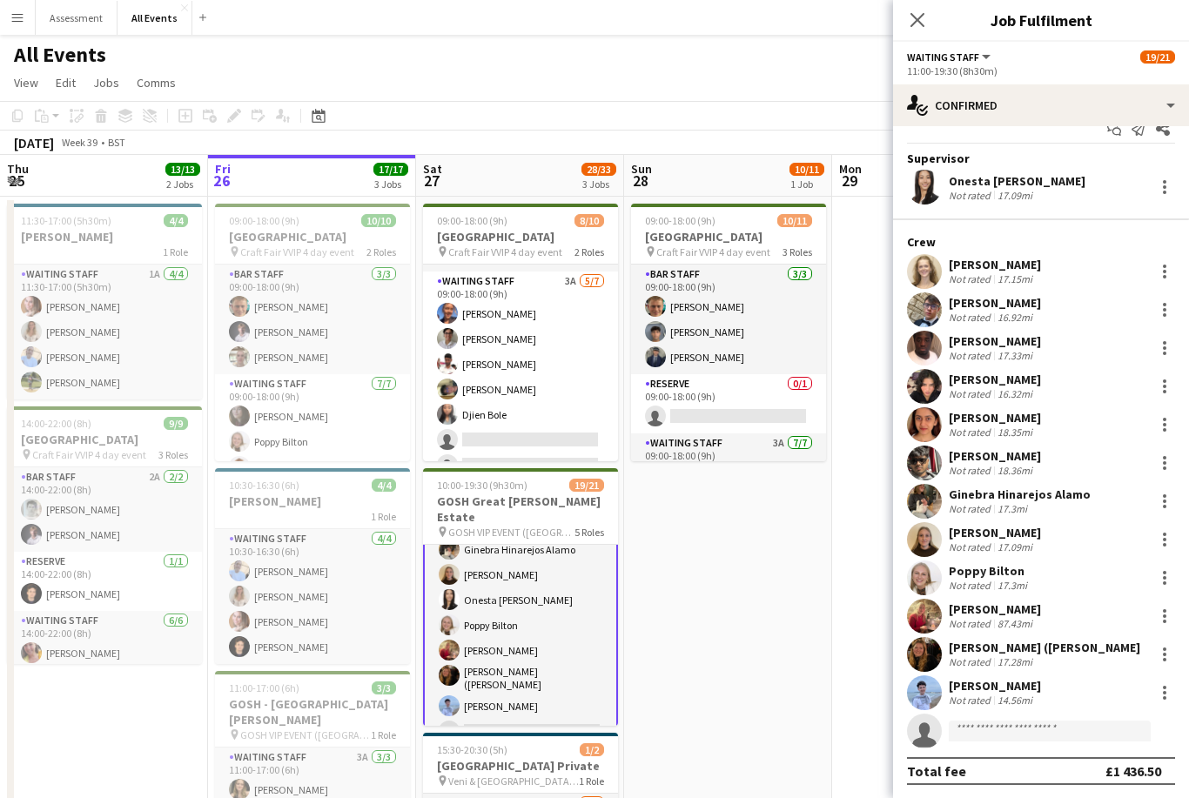
scroll to position [25, 0]
click at [1174, 184] on div at bounding box center [1165, 187] width 21 height 21
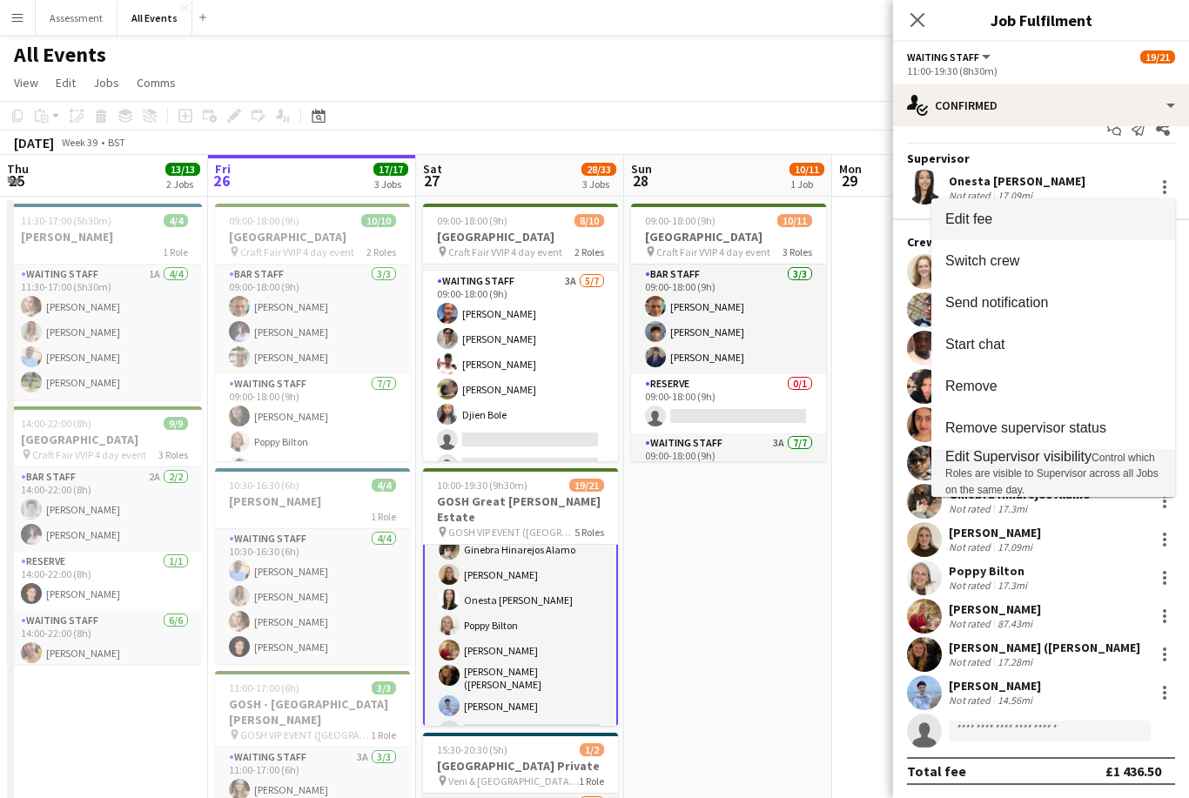
click at [1080, 473] on span "Control which Roles are visible to Supervisor across all Jobs on the same day." at bounding box center [1052, 474] width 213 height 44
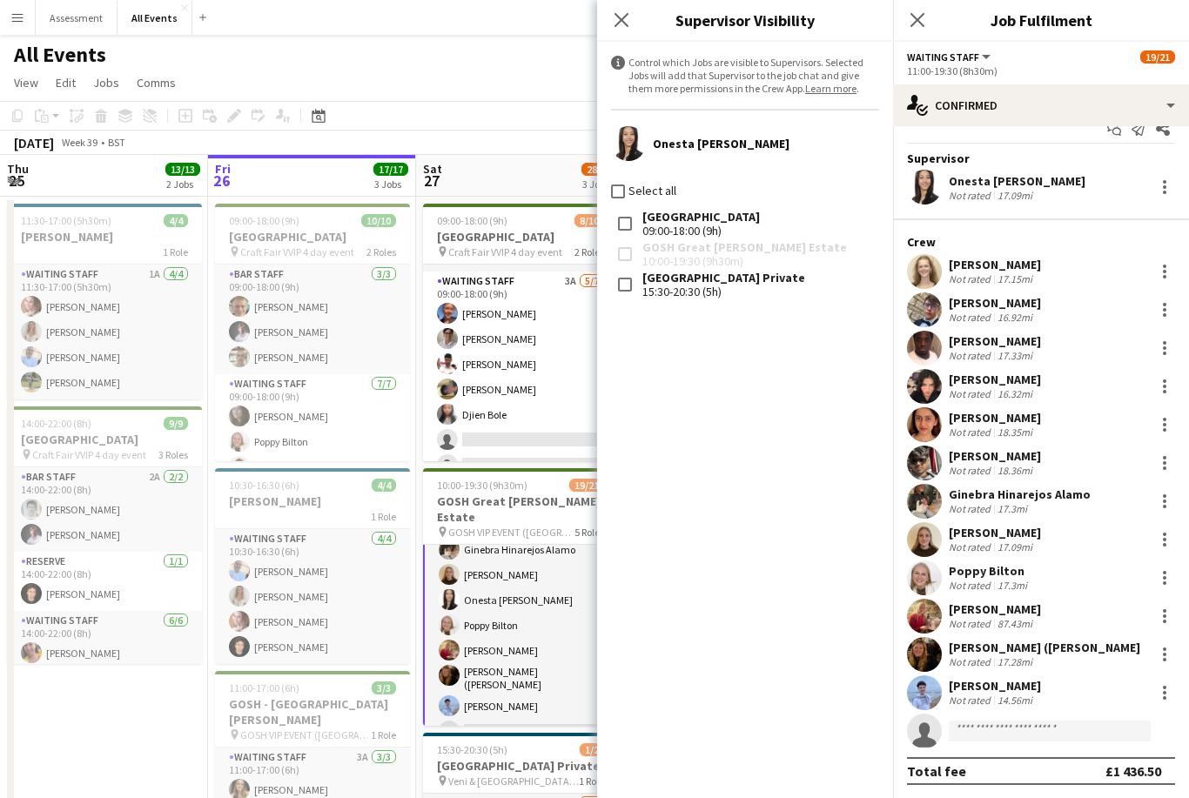
click at [834, 91] on link "Learn more" at bounding box center [830, 88] width 51 height 13
click at [917, 30] on app-icon "Close pop-in" at bounding box center [917, 20] width 25 height 25
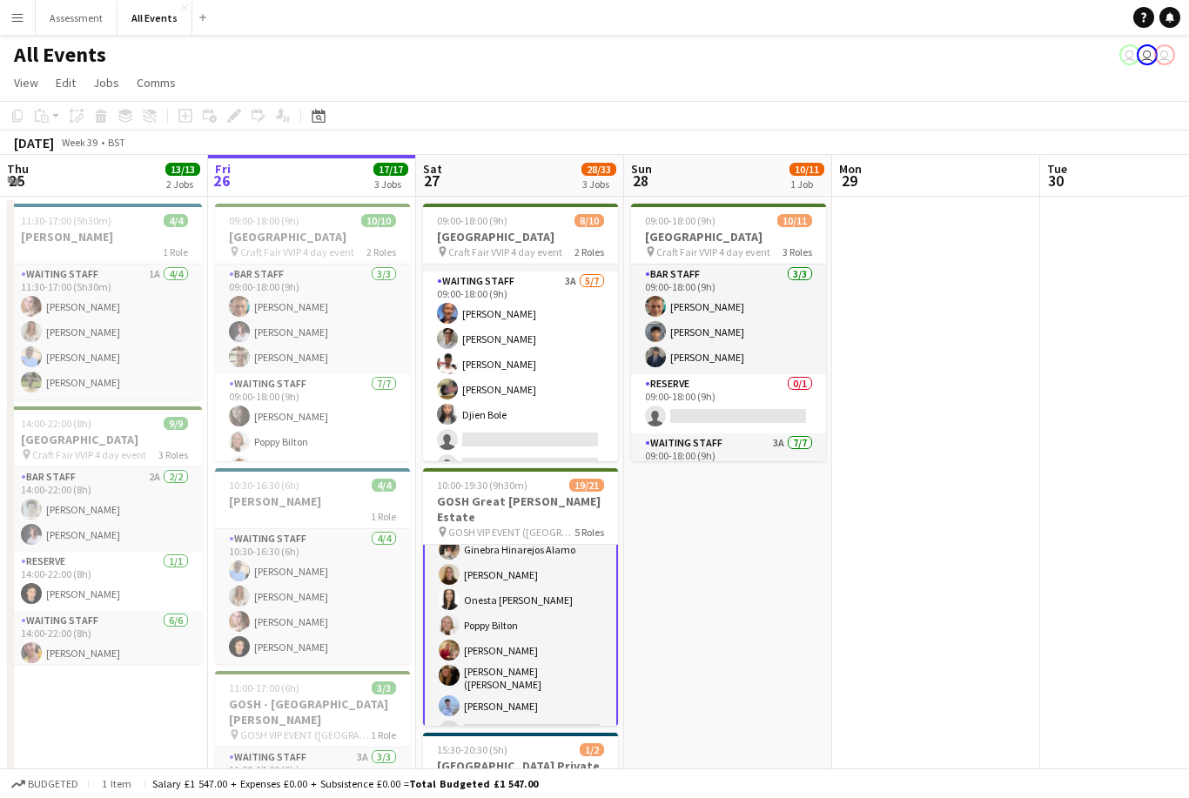
click at [1135, 28] on app-navbar "Menu Boards Boards Boards All jobs Status Workforce Workforce My Workforce Recr…" at bounding box center [594, 17] width 1189 height 35
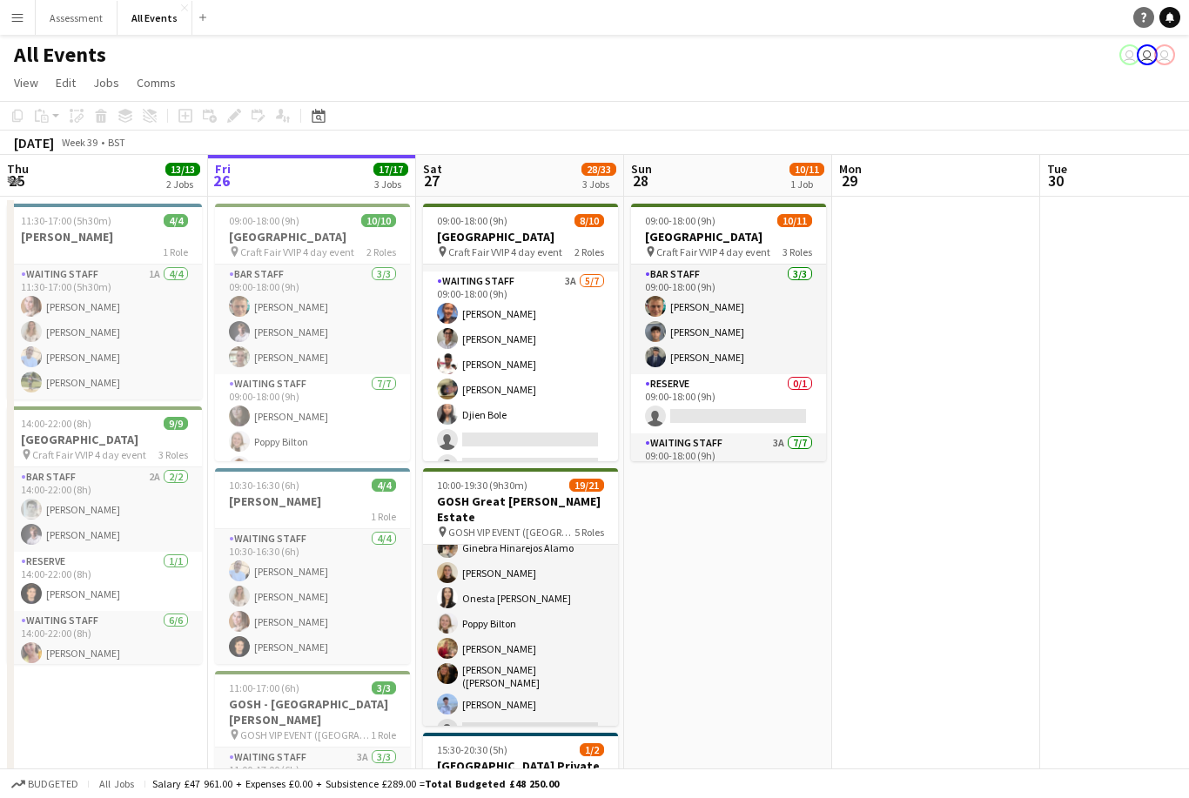
click at [1142, 21] on icon "Help" at bounding box center [1144, 17] width 10 height 10
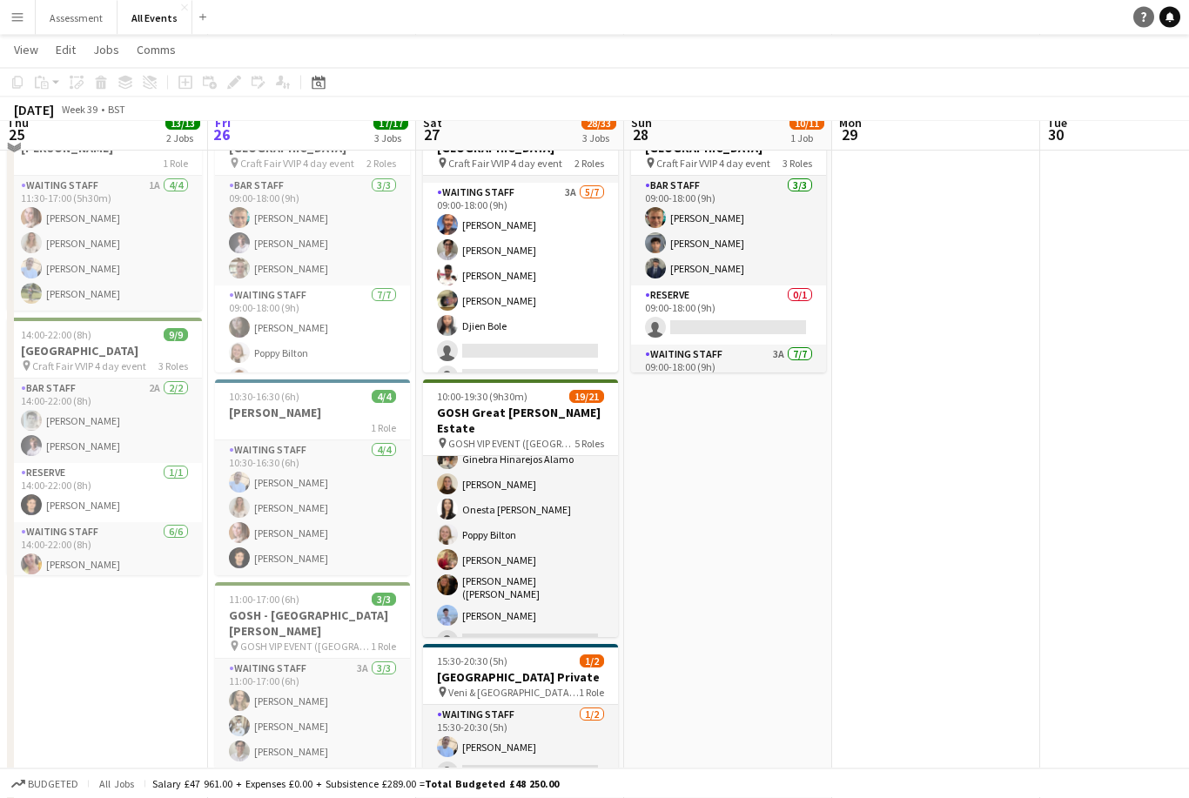
scroll to position [0, 0]
